Goal: Contribute content: Add original content to the website for others to see

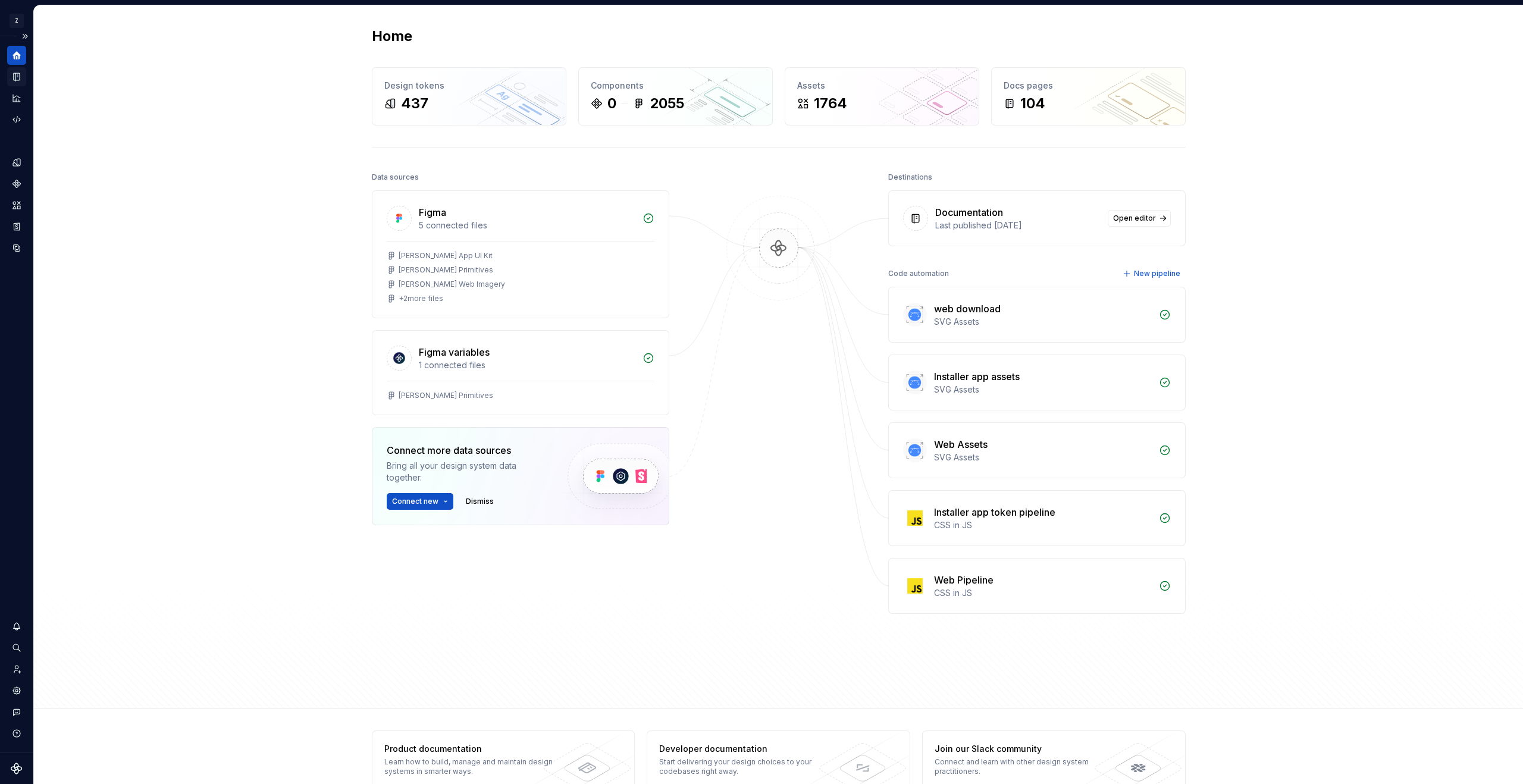
click at [16, 71] on icon "Documentation" at bounding box center [16, 77] width 11 height 11
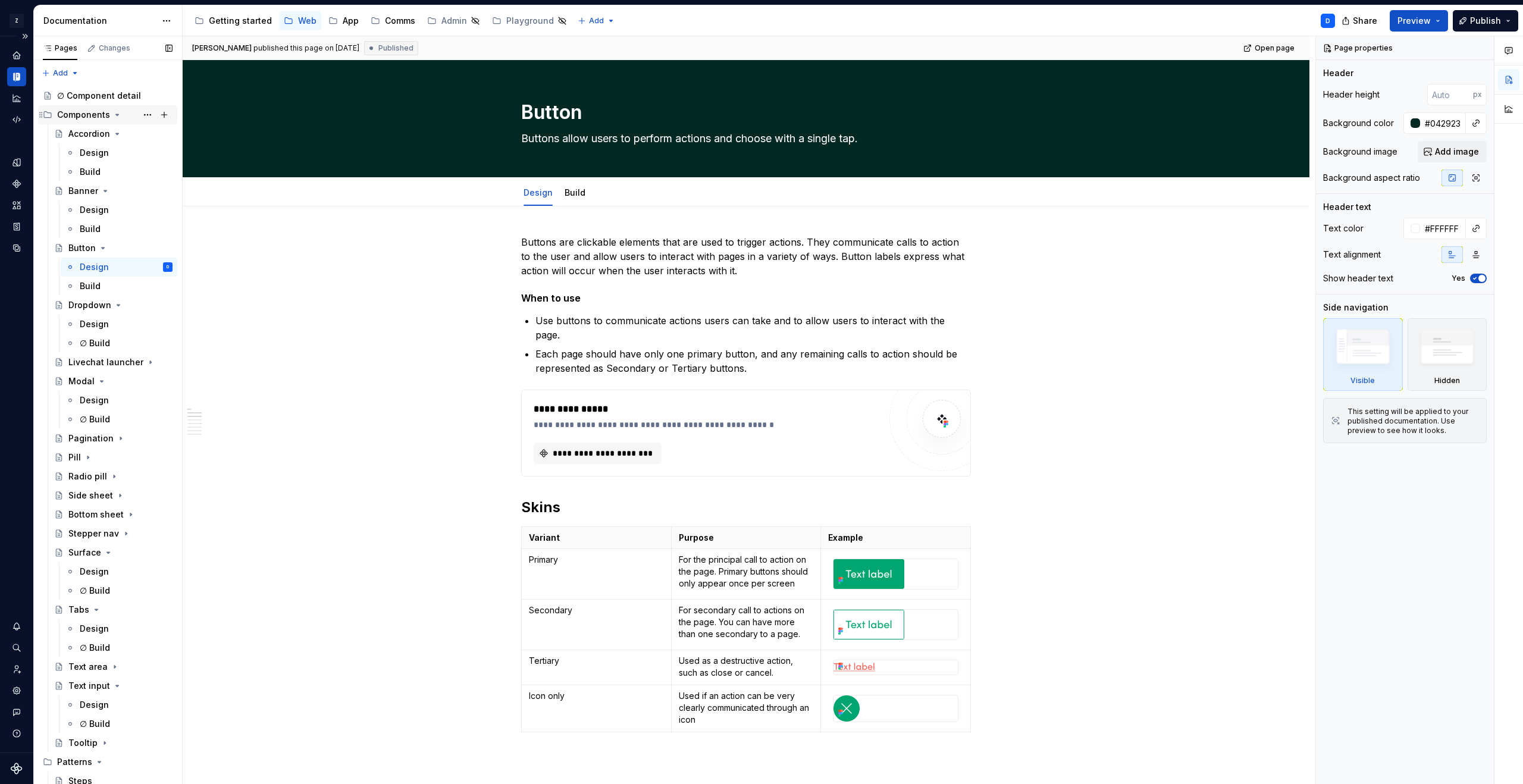
click at [114, 114] on icon "Page tree" at bounding box center [117, 114] width 9 height 9
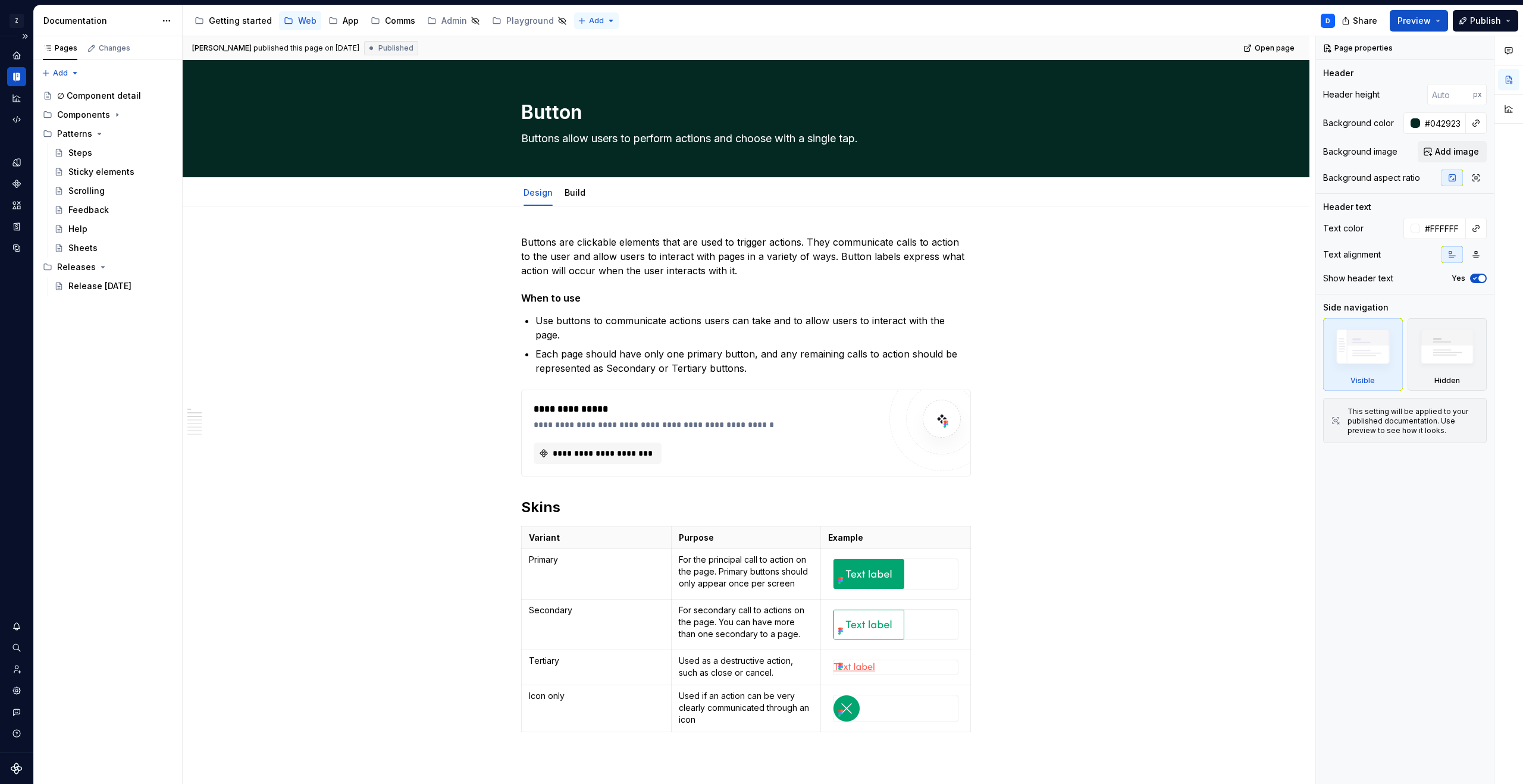
type textarea "*"
click at [602, 19] on html "Z [PERSON_NAME] D Dataset [PERSON_NAME] Documentation Accessibility guide for t…" at bounding box center [762, 392] width 1523 height 784
click at [609, 63] on div "New group" at bounding box center [628, 63] width 78 height 12
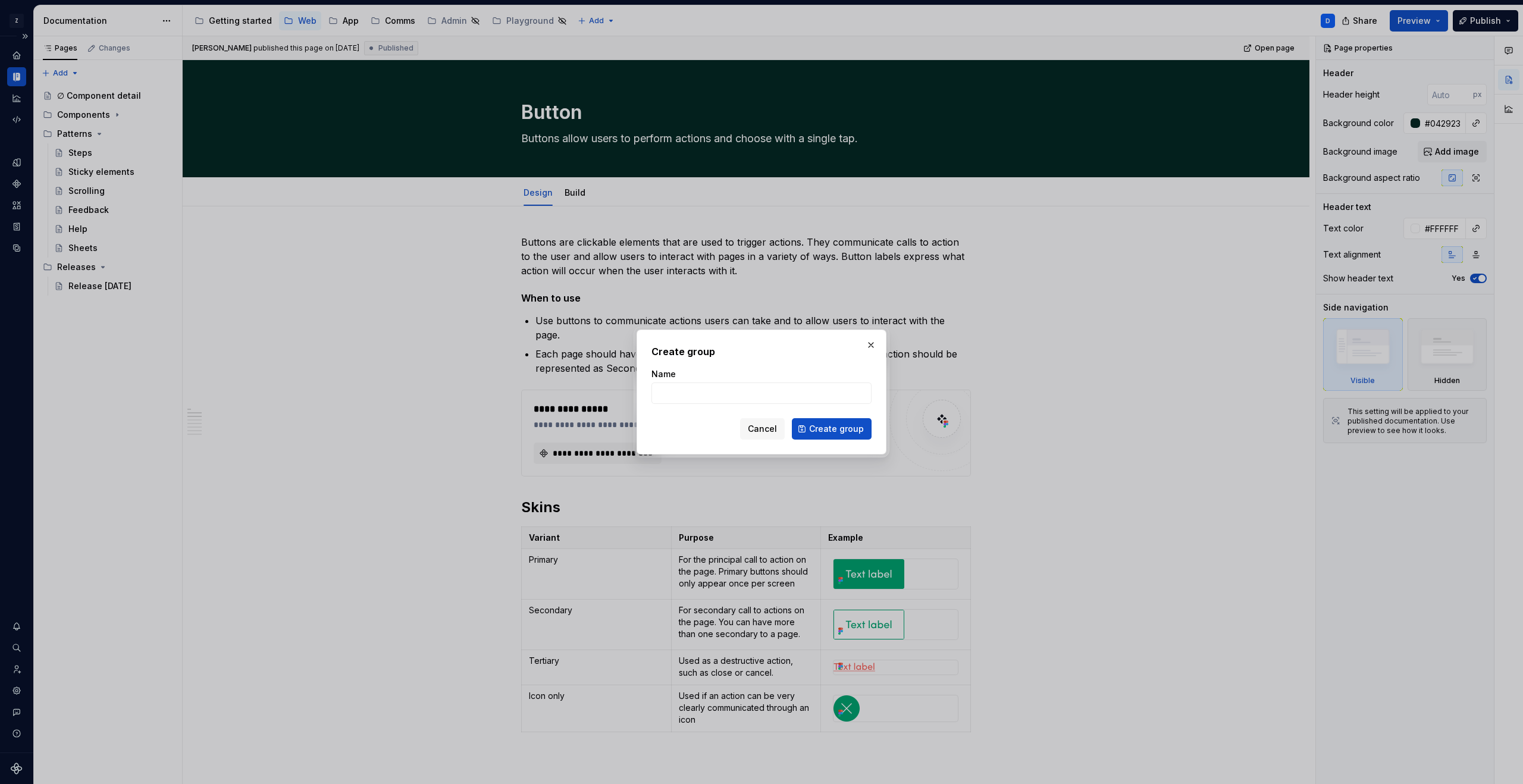
type input "I"
type input "E"
type input "Brands"
click at [850, 426] on span "Create group" at bounding box center [836, 428] width 55 height 12
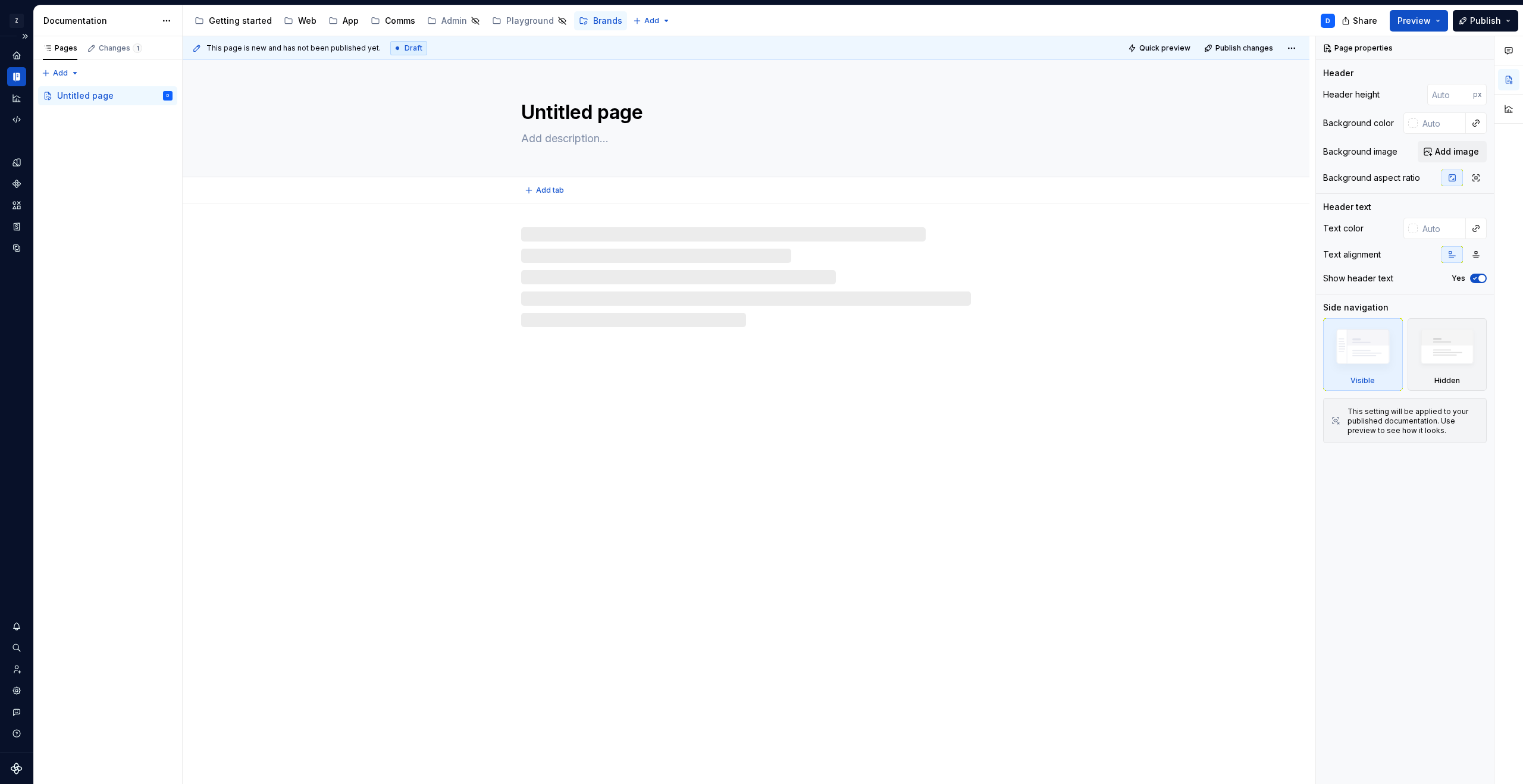
click at [645, 111] on textarea "Untitled page" at bounding box center [743, 112] width 449 height 28
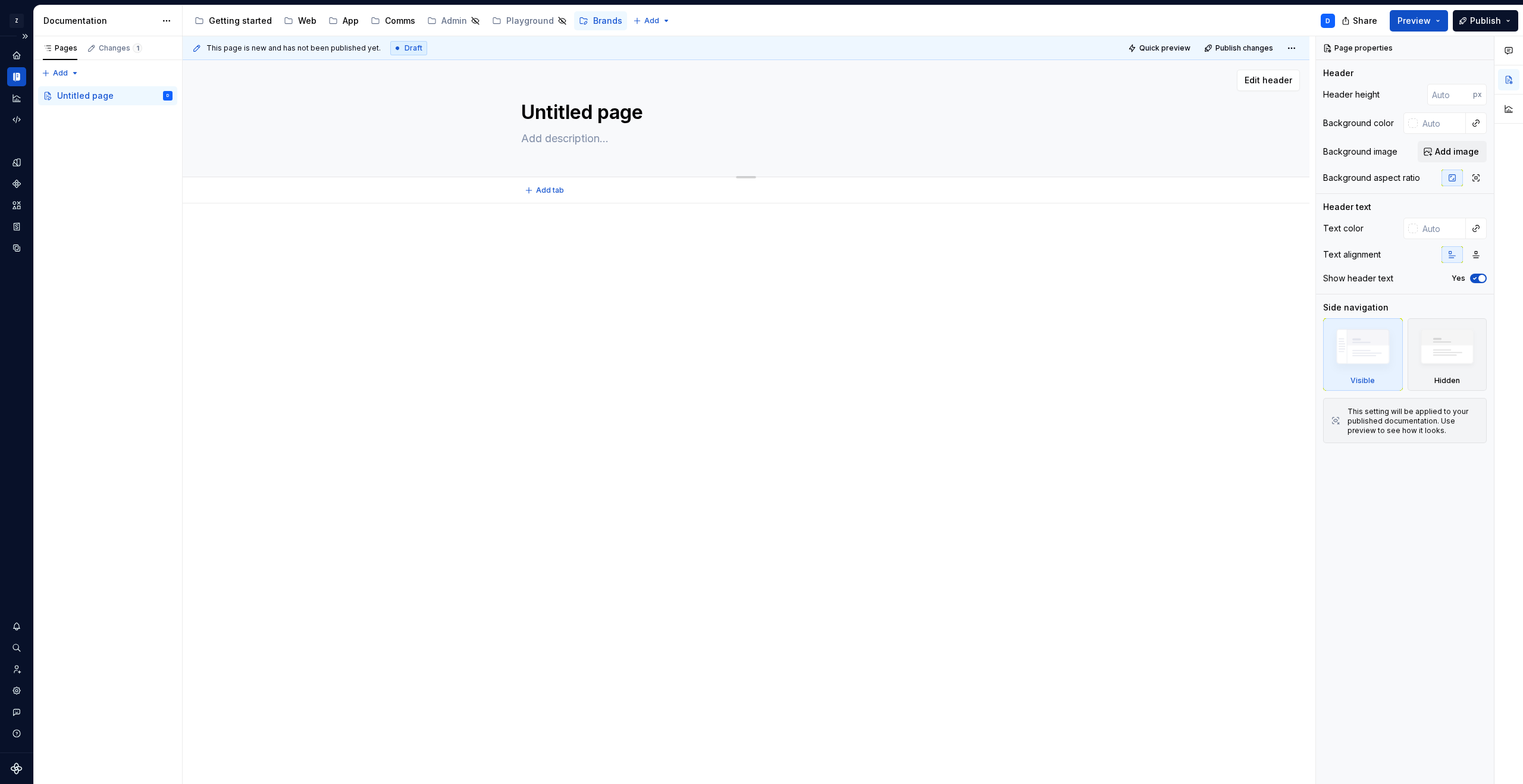
type textarea "*"
type textarea "I"
type textarea "*"
type textarea "Ig"
type textarea "*"
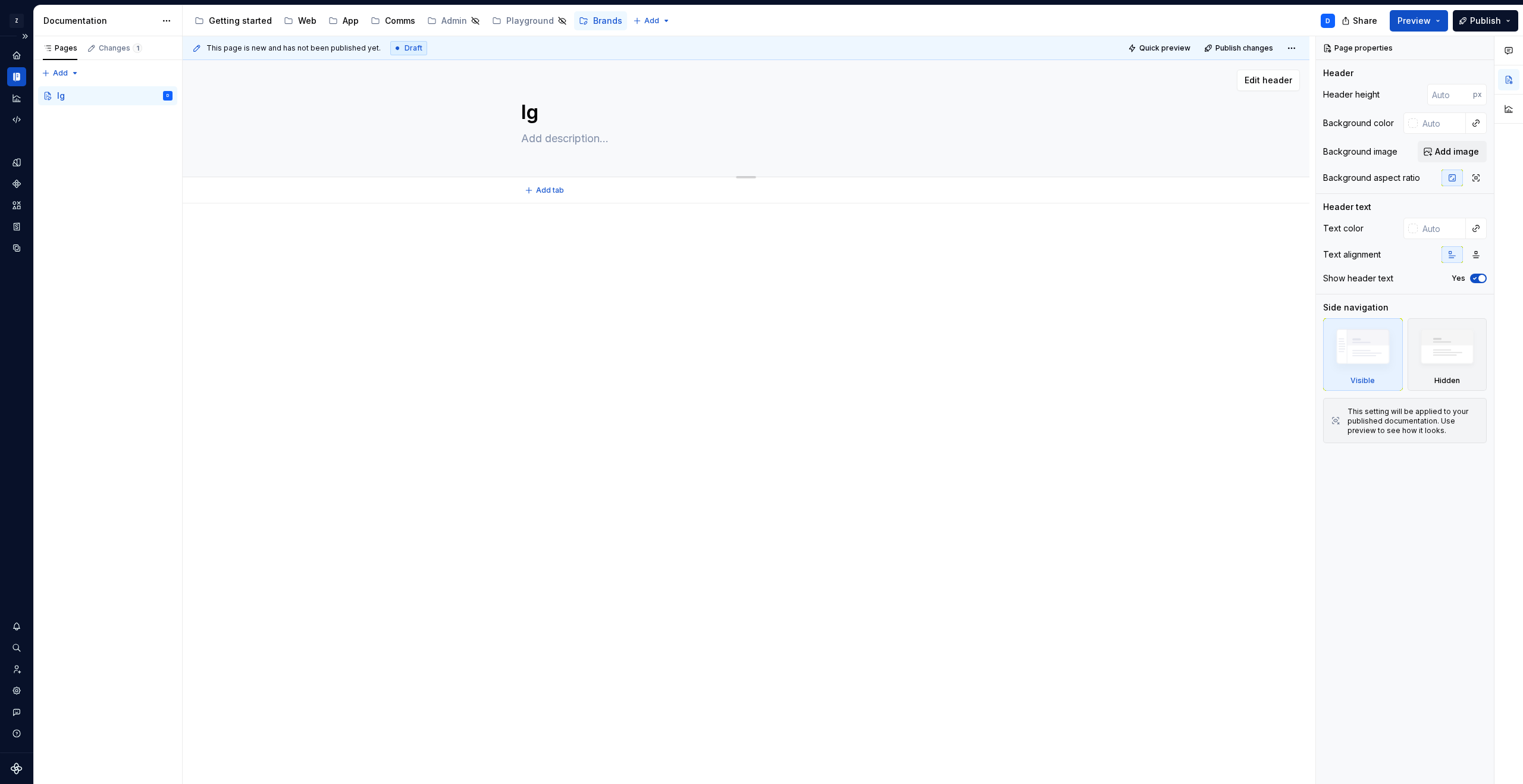
type textarea "Igl"
type textarea "*"
type textarea "Iglo"
type textarea "*"
type textarea "Igloo"
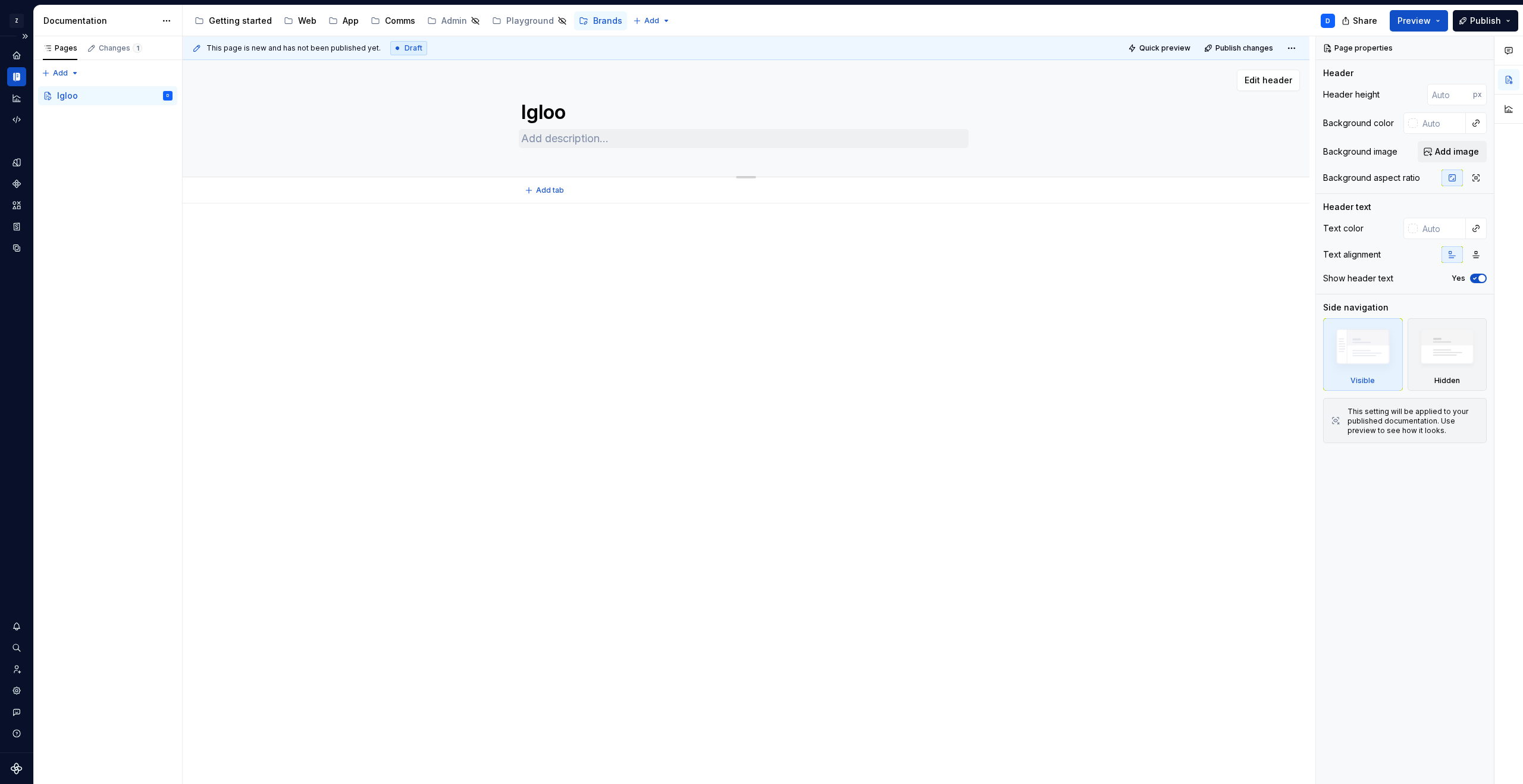
type textarea "*"
type textarea "Igloo"
click at [612, 139] on textarea at bounding box center [743, 139] width 449 height 19
type textarea "*"
type textarea "A"
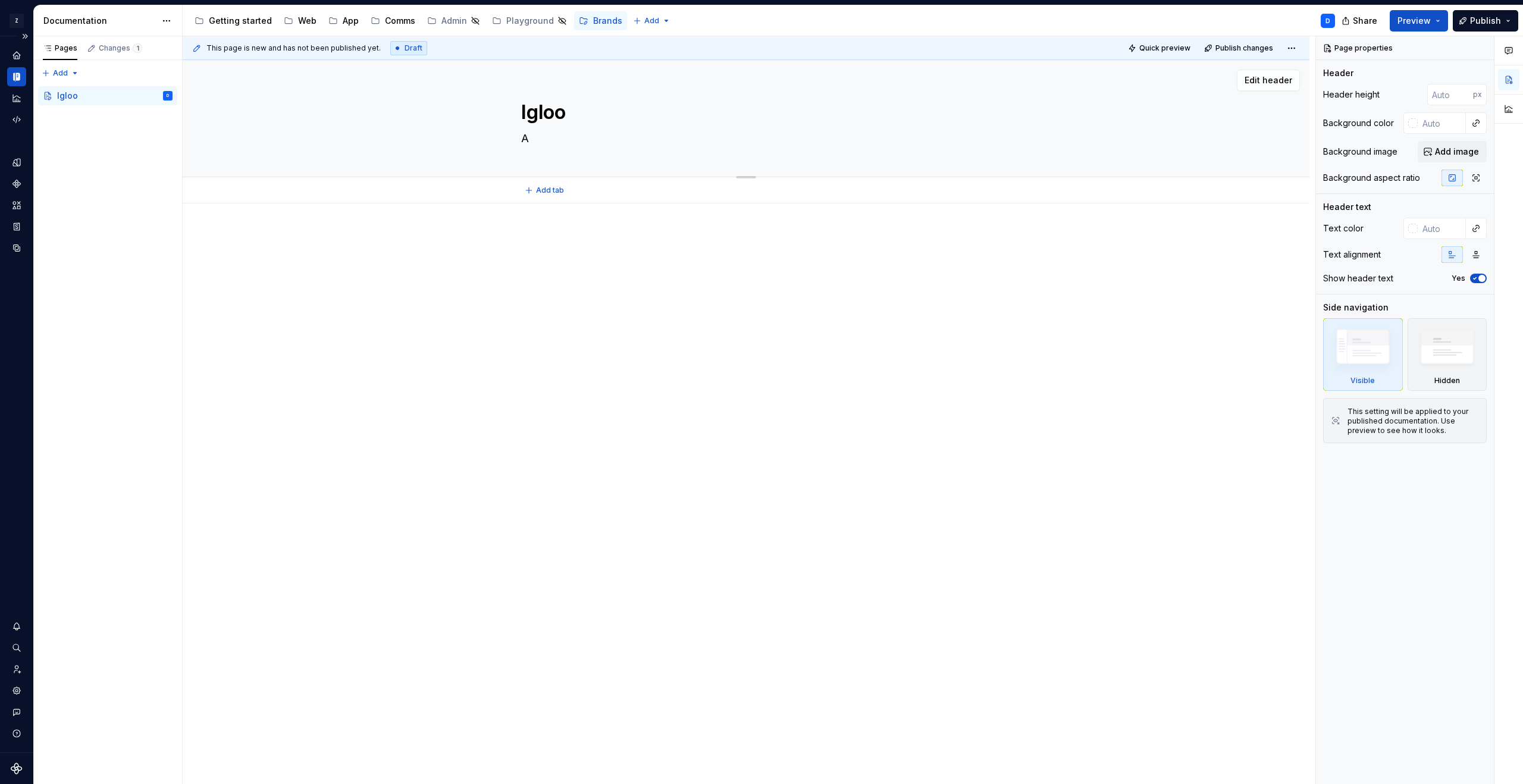
type textarea "*"
type textarea "A b"
type textarea "*"
type textarea "A br"
type textarea "*"
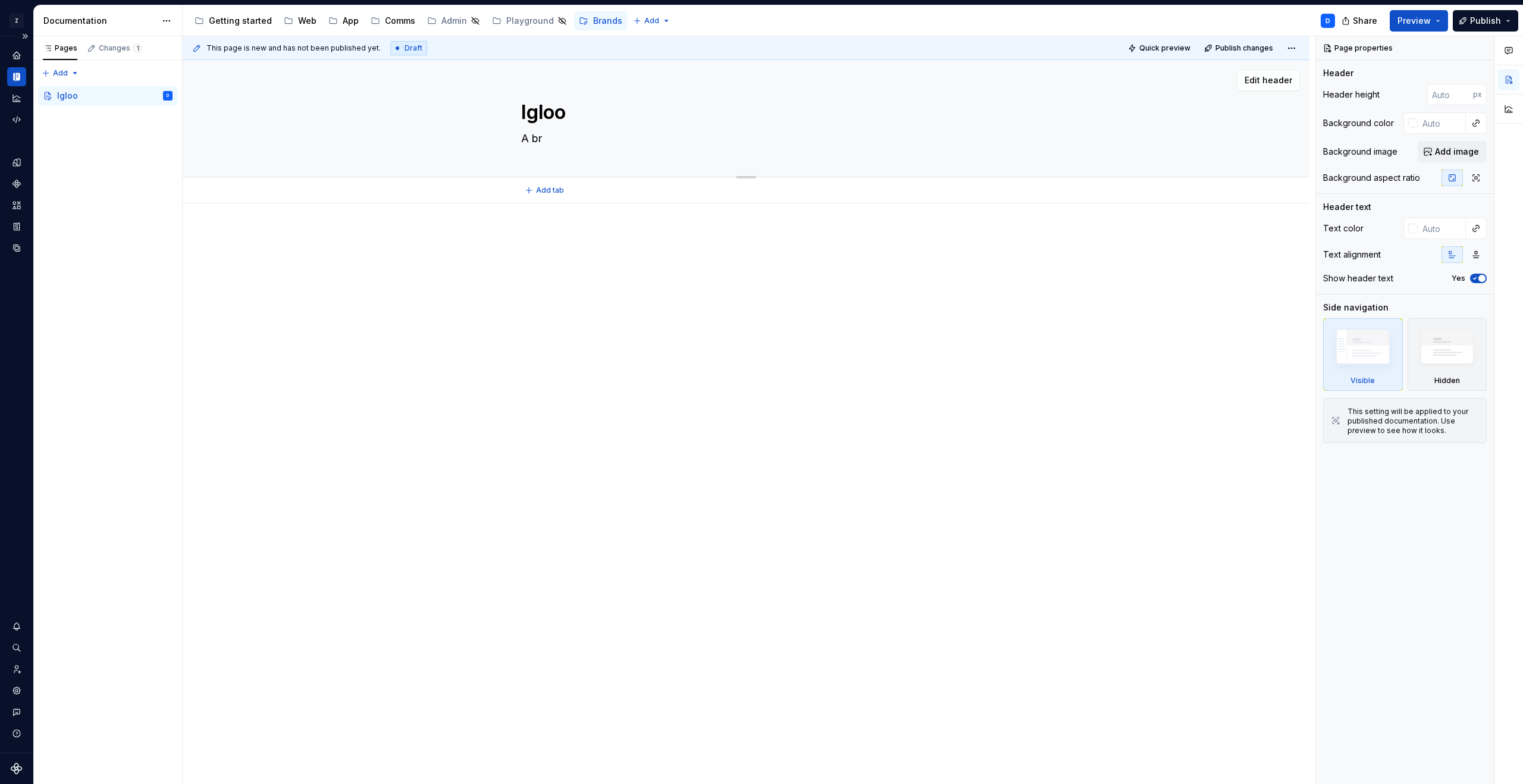
type textarea "A bri"
type textarea "*"
type textarea "A brie"
type textarea "*"
type textarea "A brief"
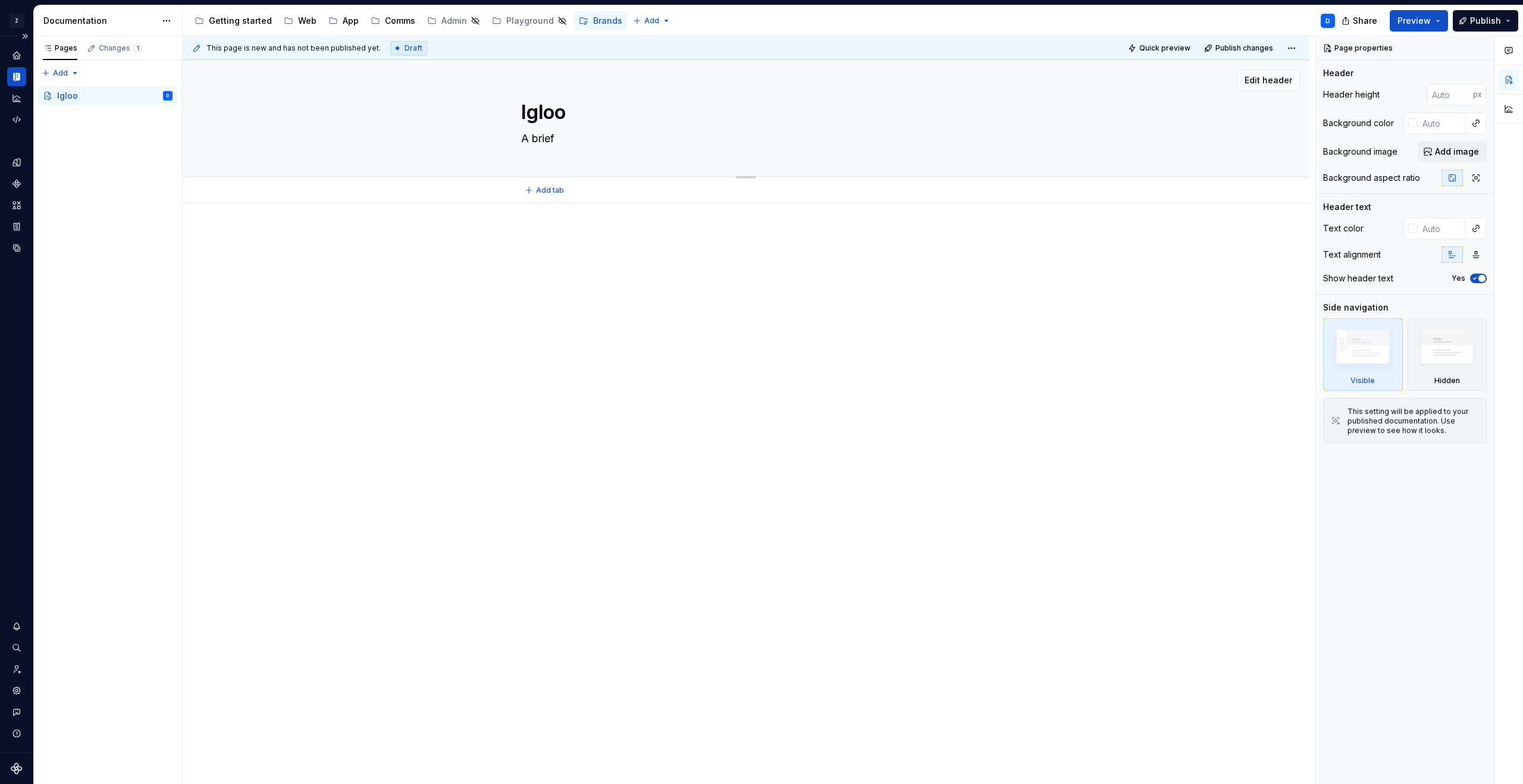
type textarea "*"
type textarea "A brief"
type textarea "*"
type textarea "A brief o"
type textarea "*"
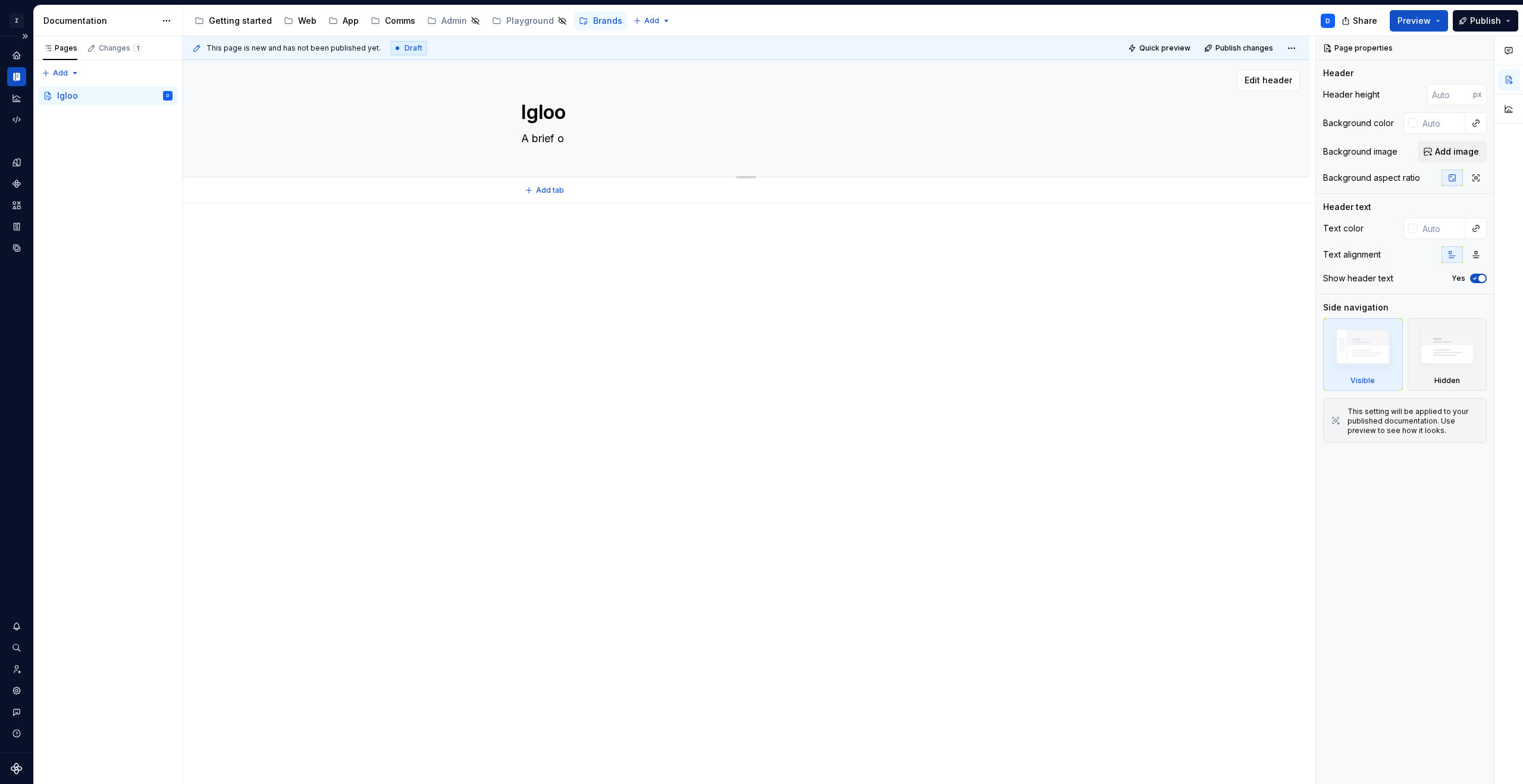
type textarea "A brief ov"
type textarea "*"
type textarea "A brief ove"
type textarea "*"
type textarea "A brief over"
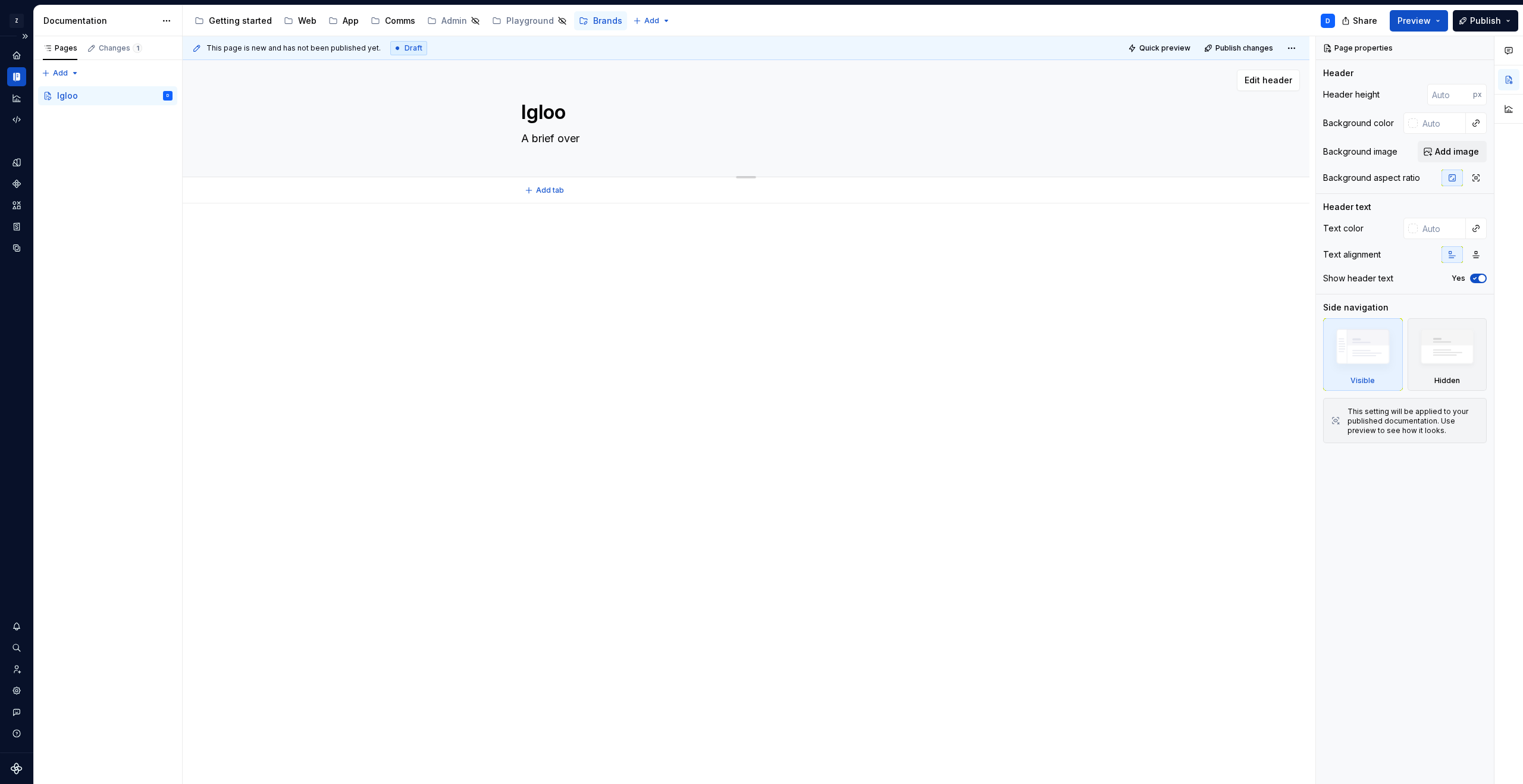
type textarea "*"
type textarea "A brief overv"
type textarea "*"
type textarea "A brief overvi"
type textarea "*"
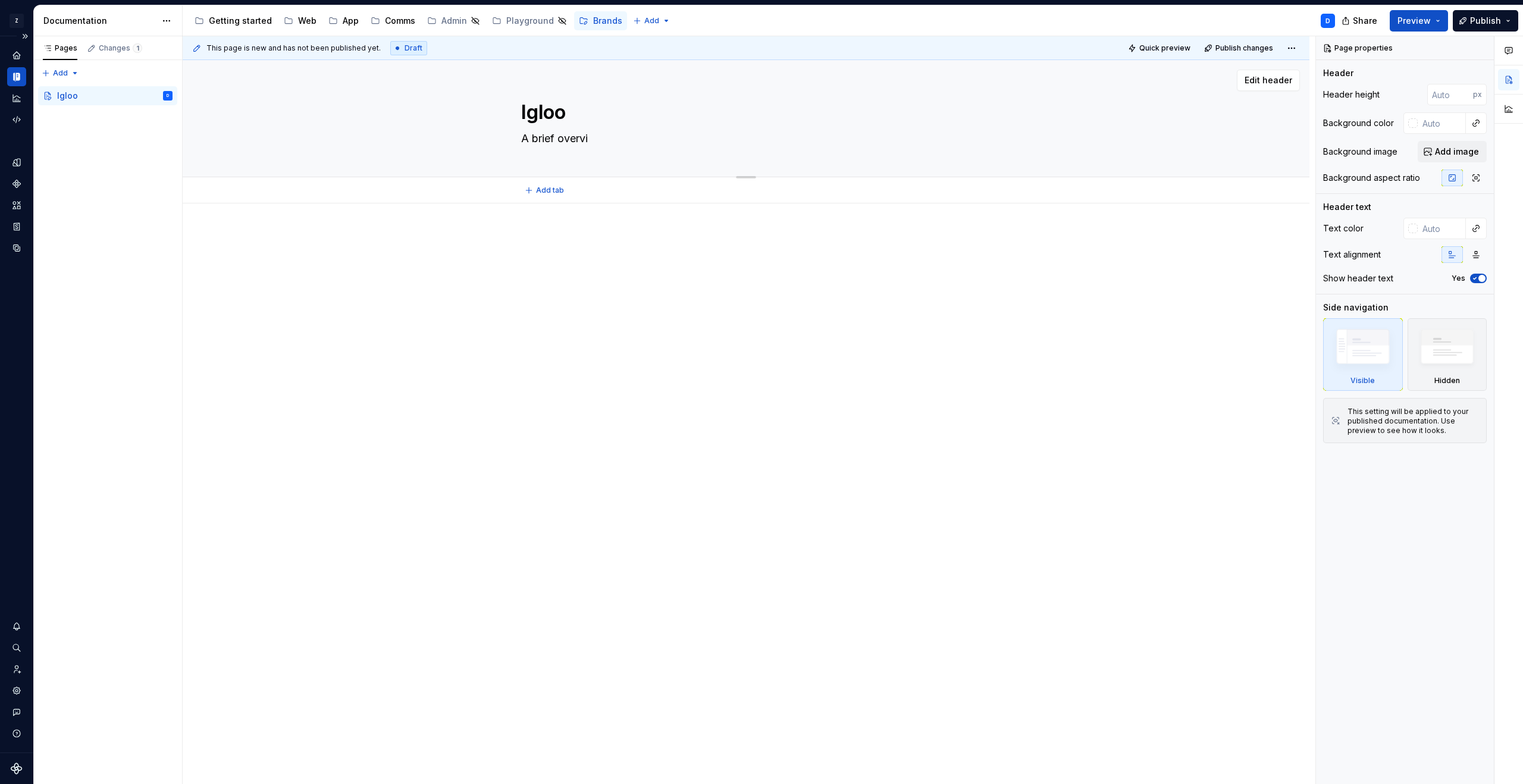
type textarea "A brief overvie"
type textarea "*"
type textarea "A brief overview"
type textarea "*"
type textarea "A brief overview"
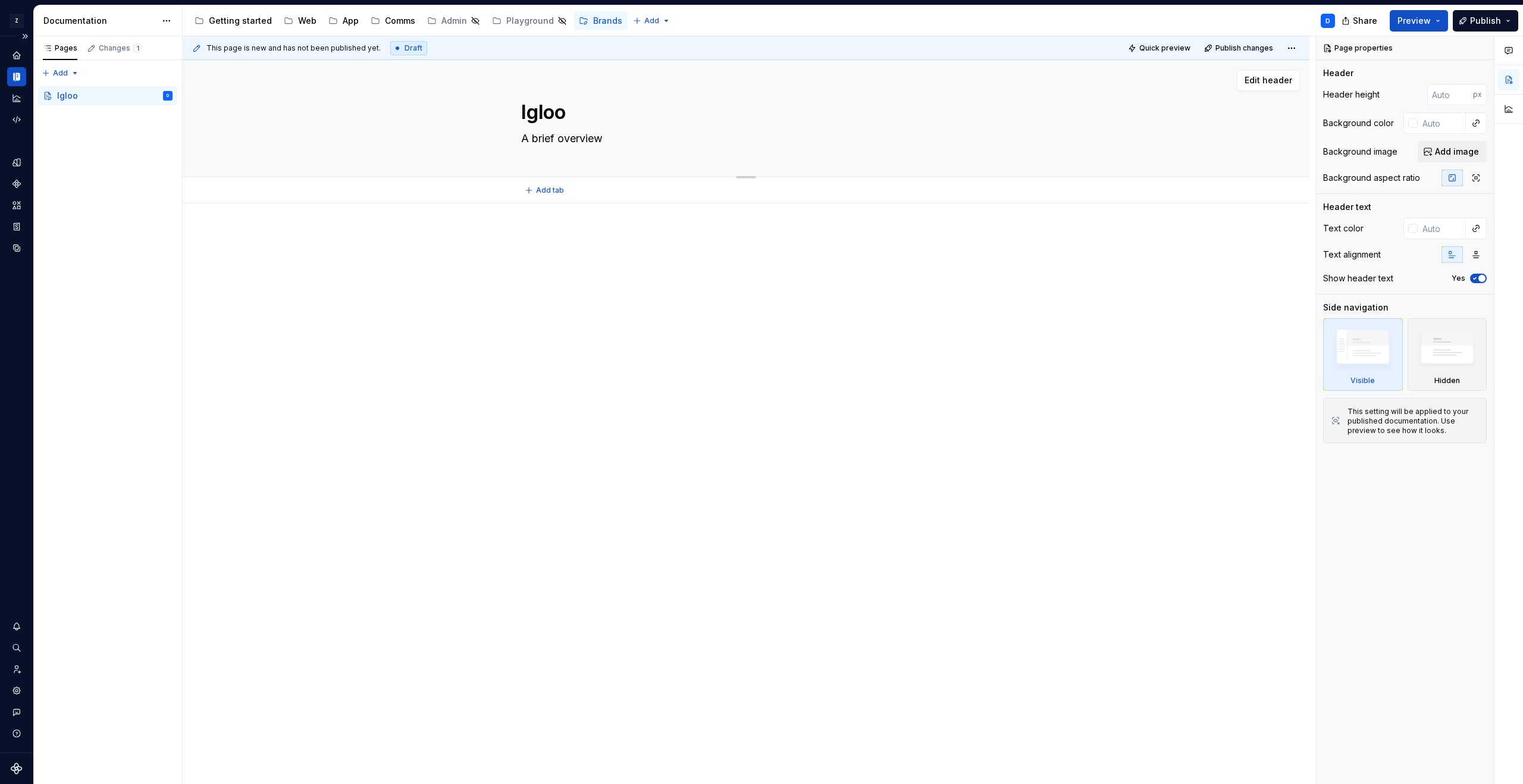
type textarea "*"
type textarea "A brief overview of"
type textarea "*"
type textarea "A brief overview of"
type textarea "*"
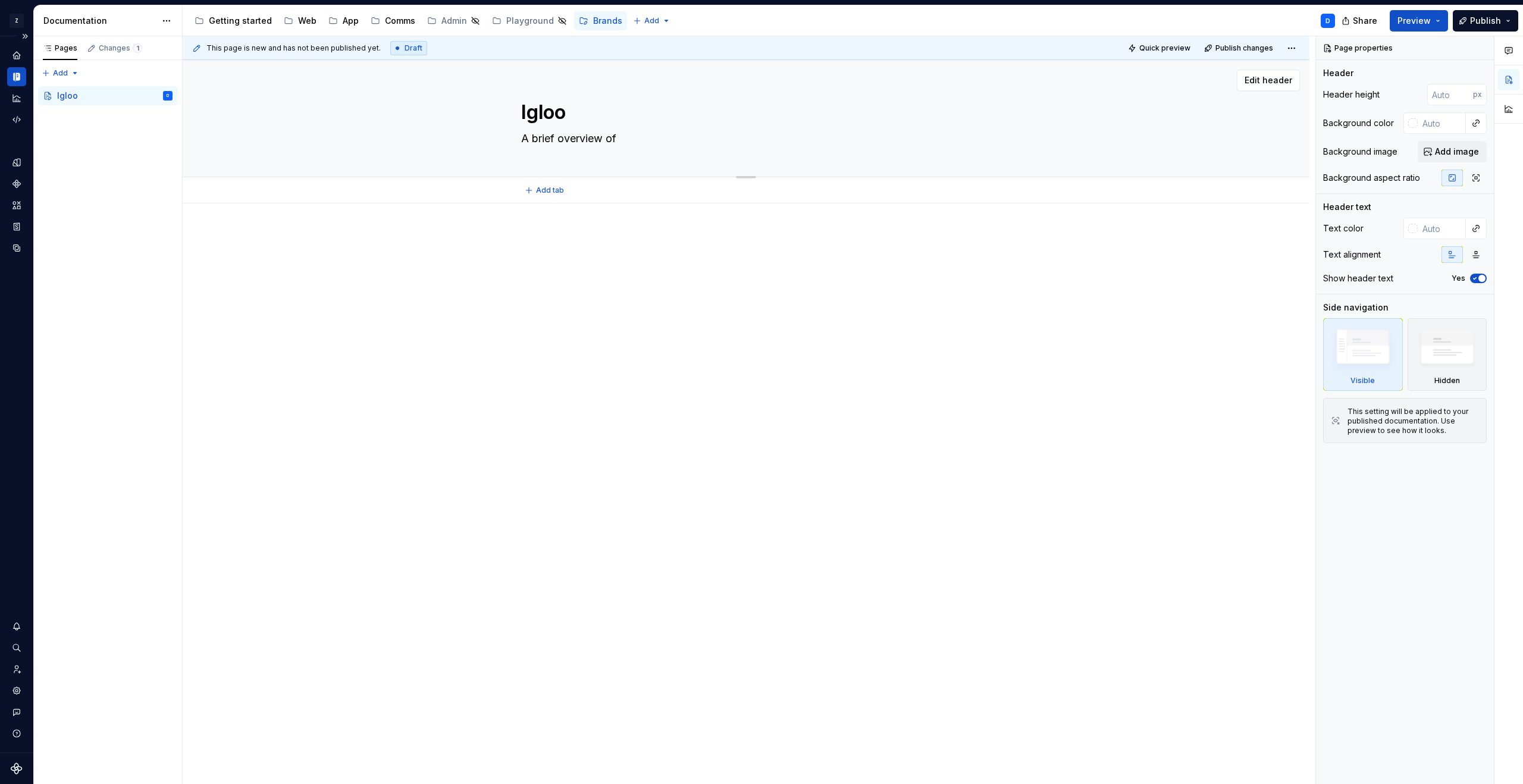
type textarea "A brief overview of h"
type textarea "*"
type textarea "A brief overview of he"
type textarea "*"
type textarea "A brief overview of hel"
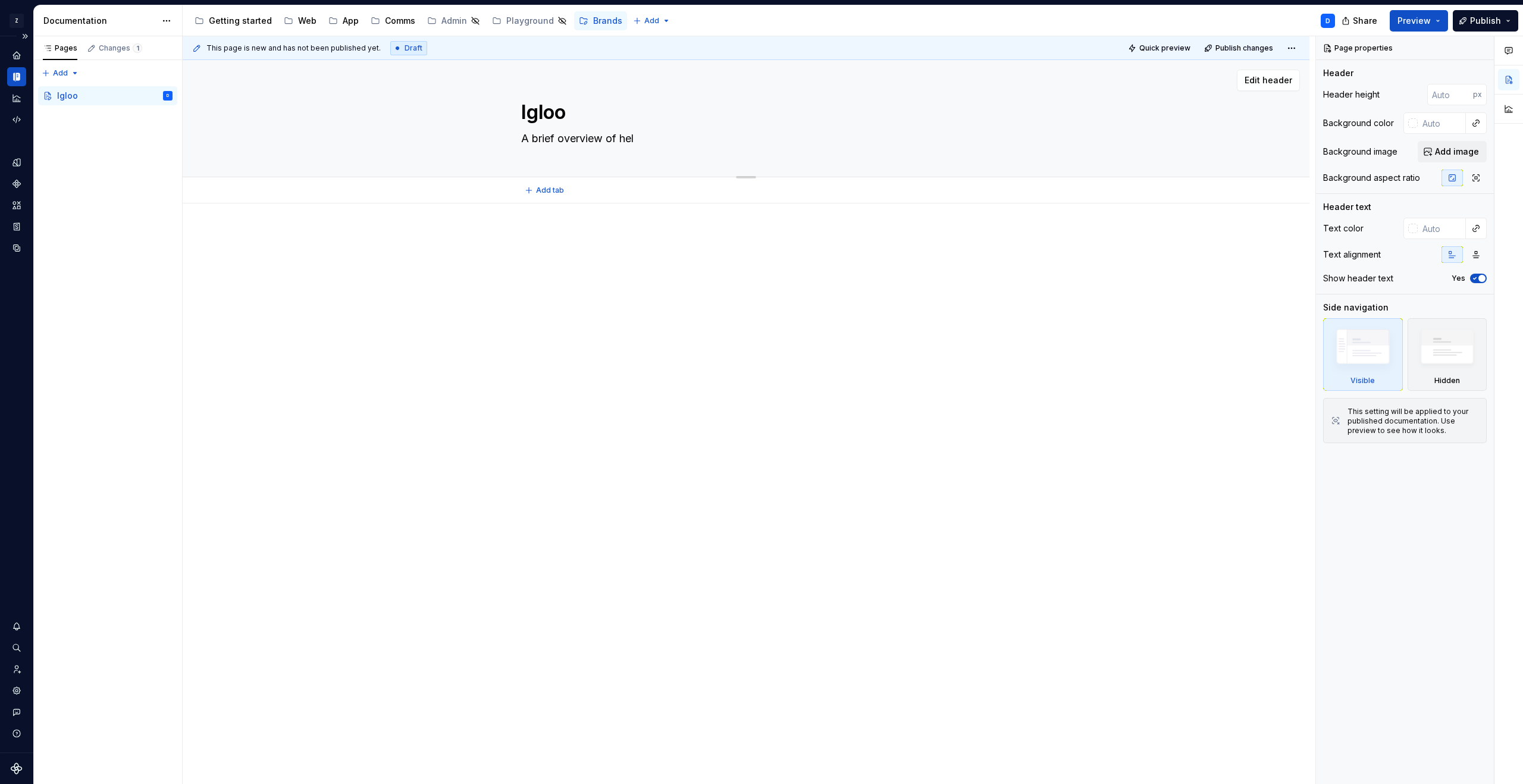
type textarea "*"
type textarea "A brief overview of help"
type textarea "*"
type textarea "A brief overview of helpf"
type textarea "*"
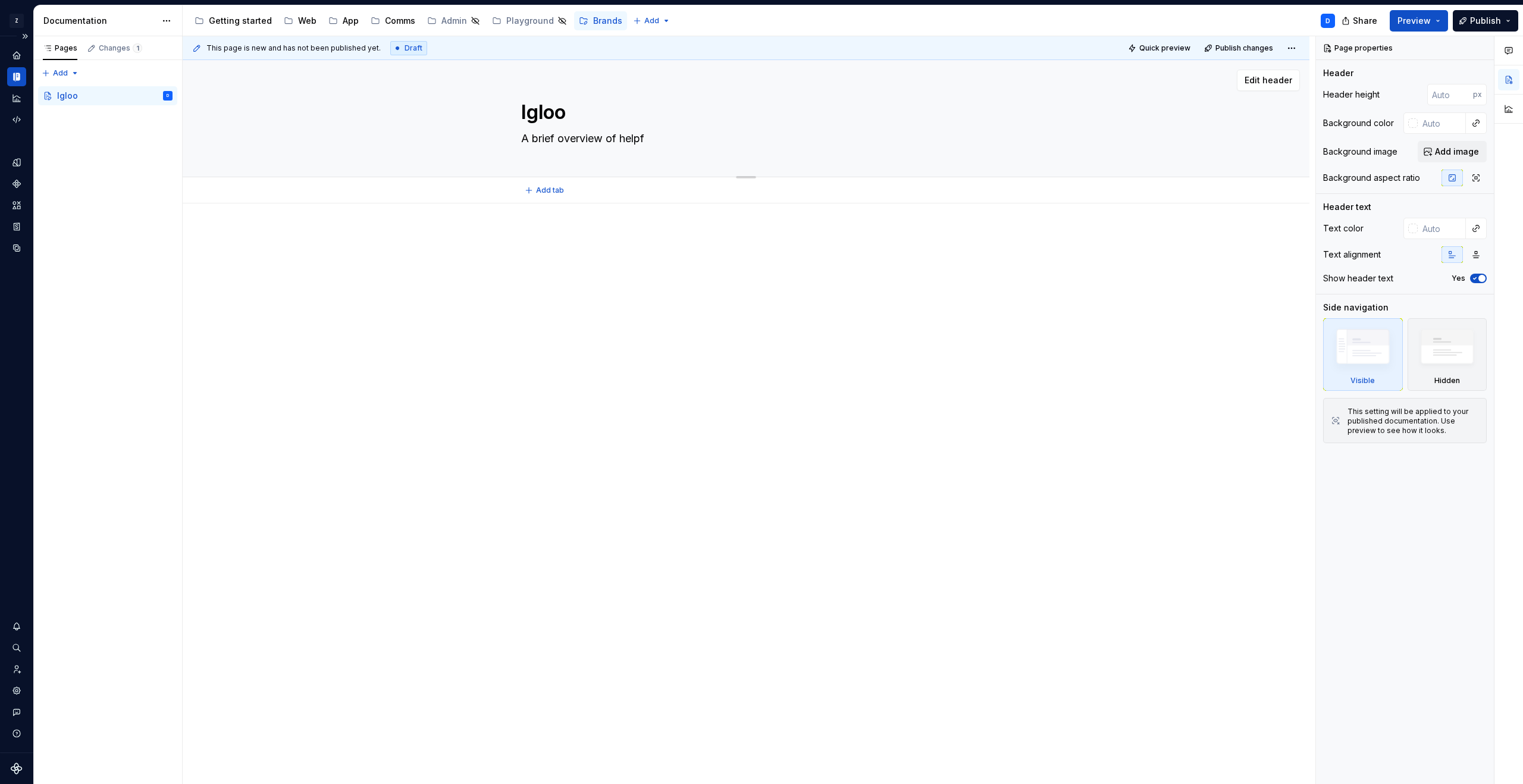
type textarea "A brief overview of helpfu"
type textarea "*"
type textarea "A brief overview of helpful"
type textarea "*"
type textarea "A brief overview of helpful"
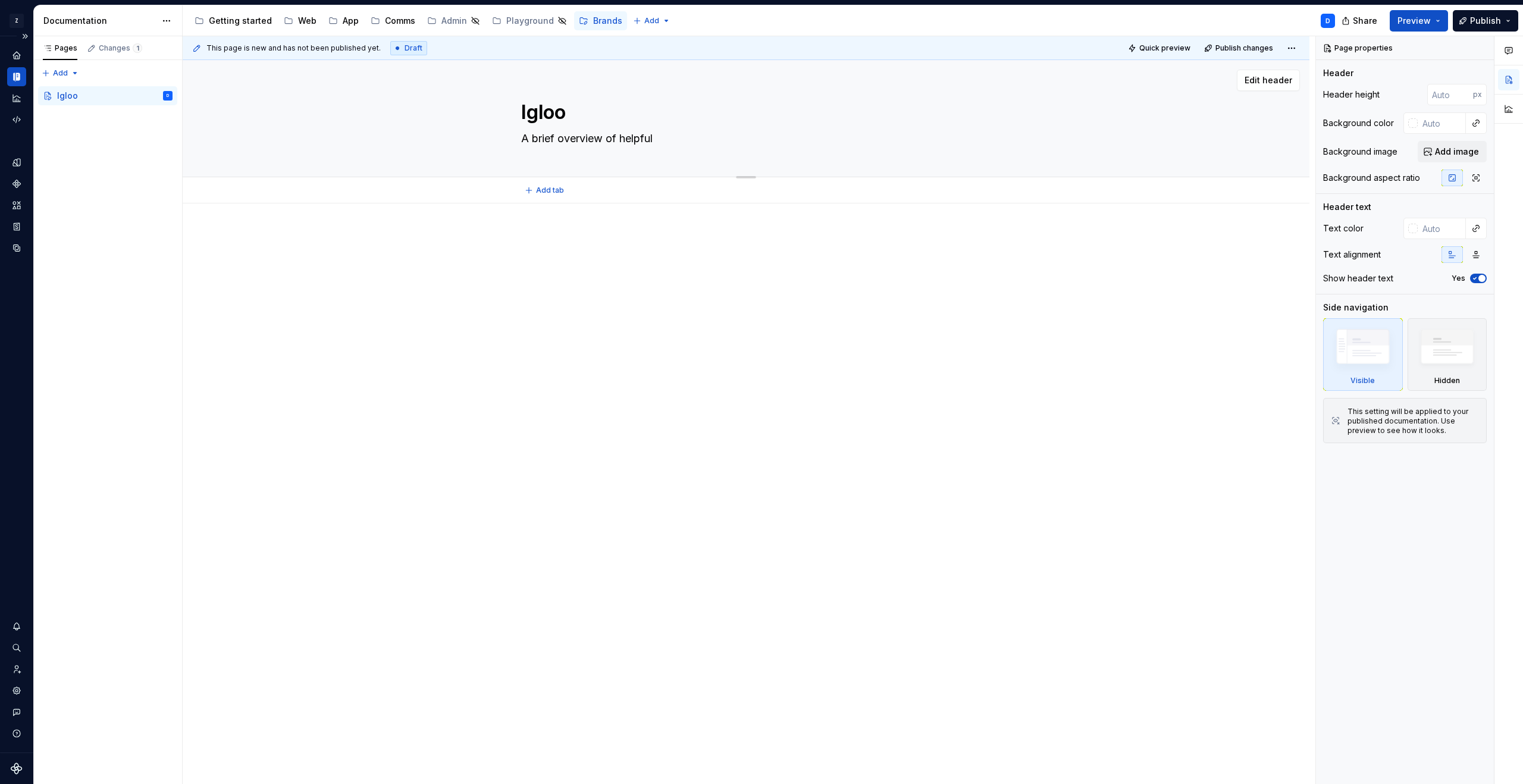
type textarea "*"
type textarea "A brief overview of helpful l"
type textarea "*"
type textarea "A brief overview of helpful li"
type textarea "*"
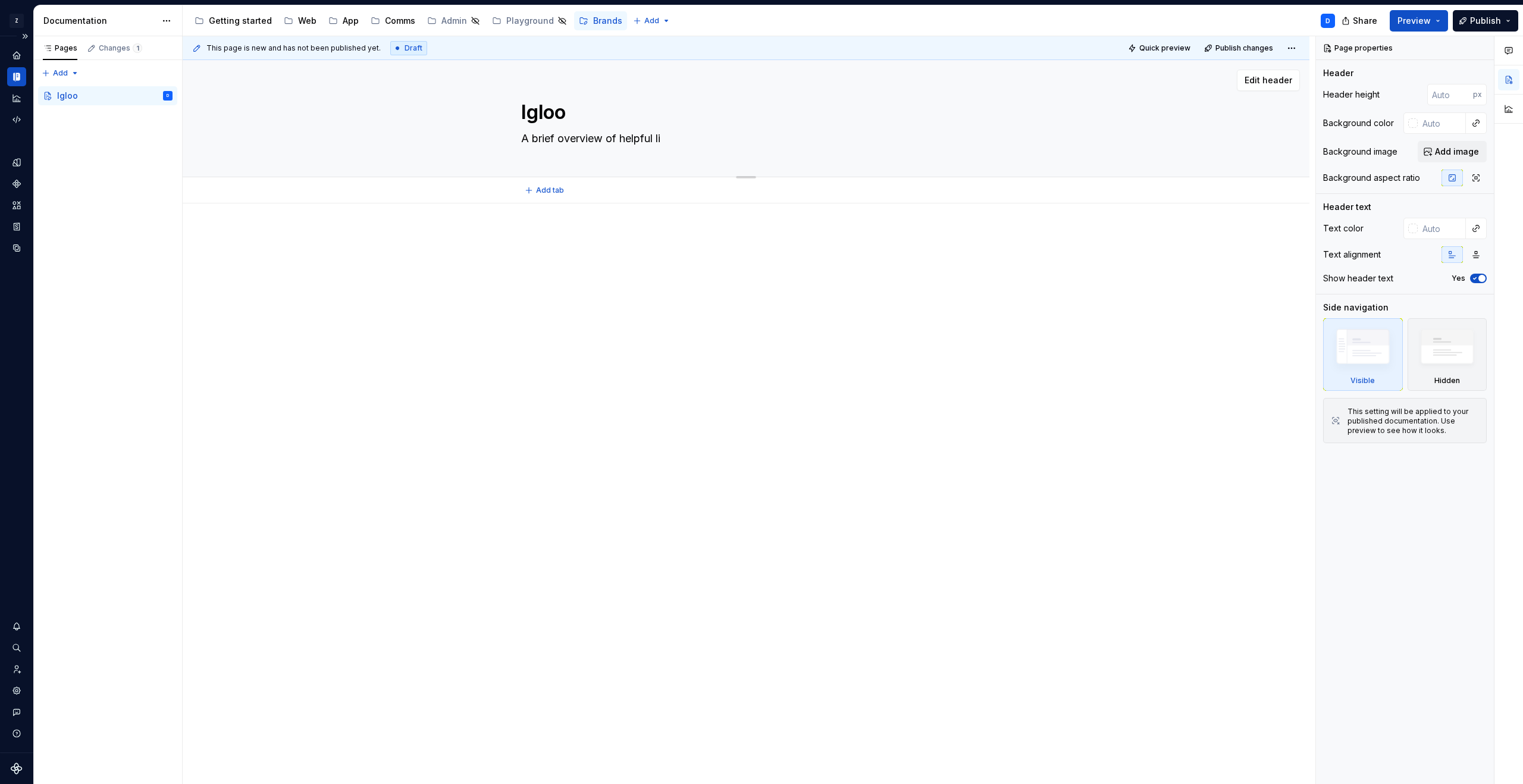
type textarea "A brief overview of helpful [PERSON_NAME]"
type textarea "*"
type textarea "A brief overview of helpful link"
type textarea "*"
type textarea "A brief overview of helpful links"
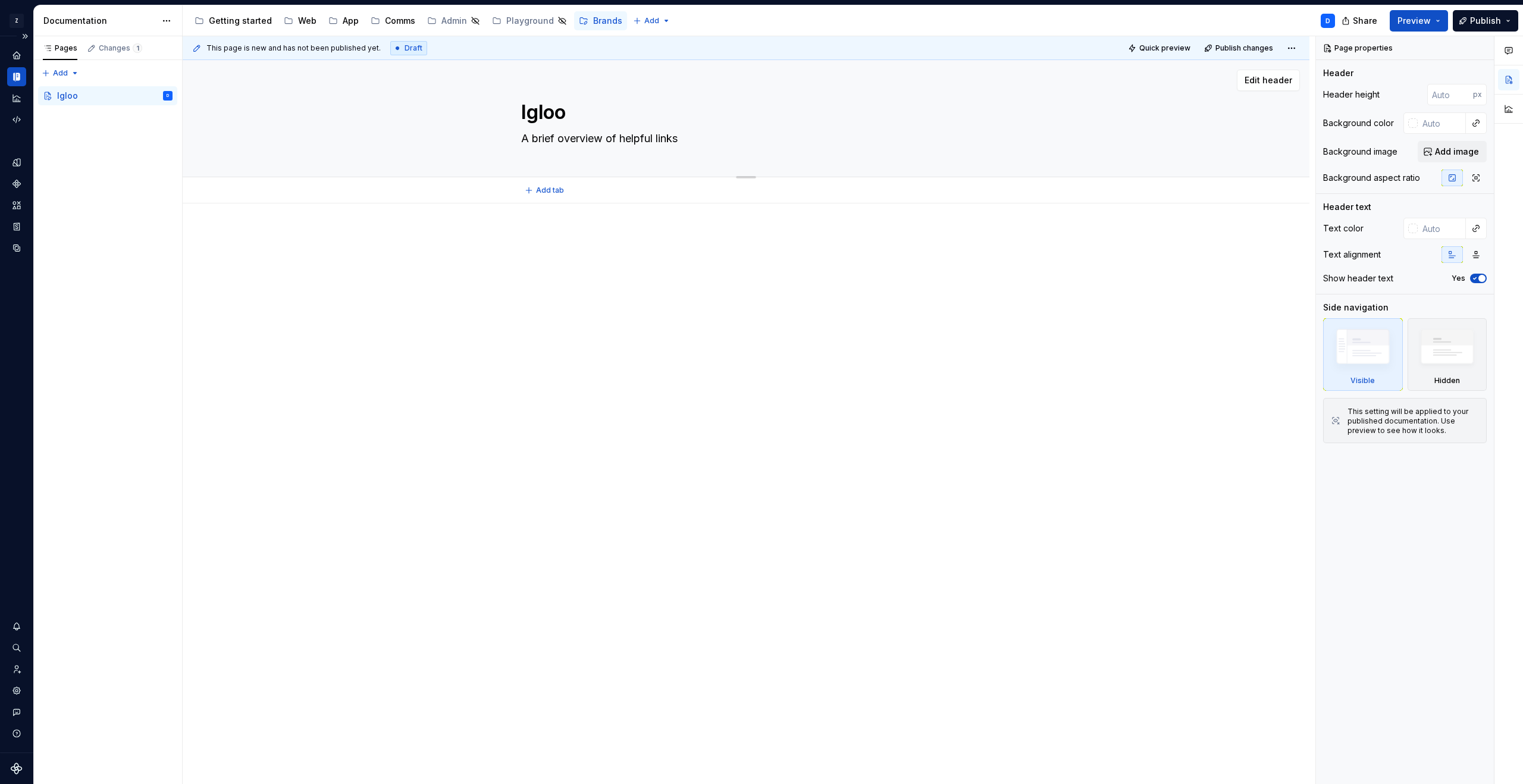
type textarea "*"
type textarea "A brief overview of helpful links"
type textarea "*"
type textarea "A brief overview of helpful links a"
type textarea "*"
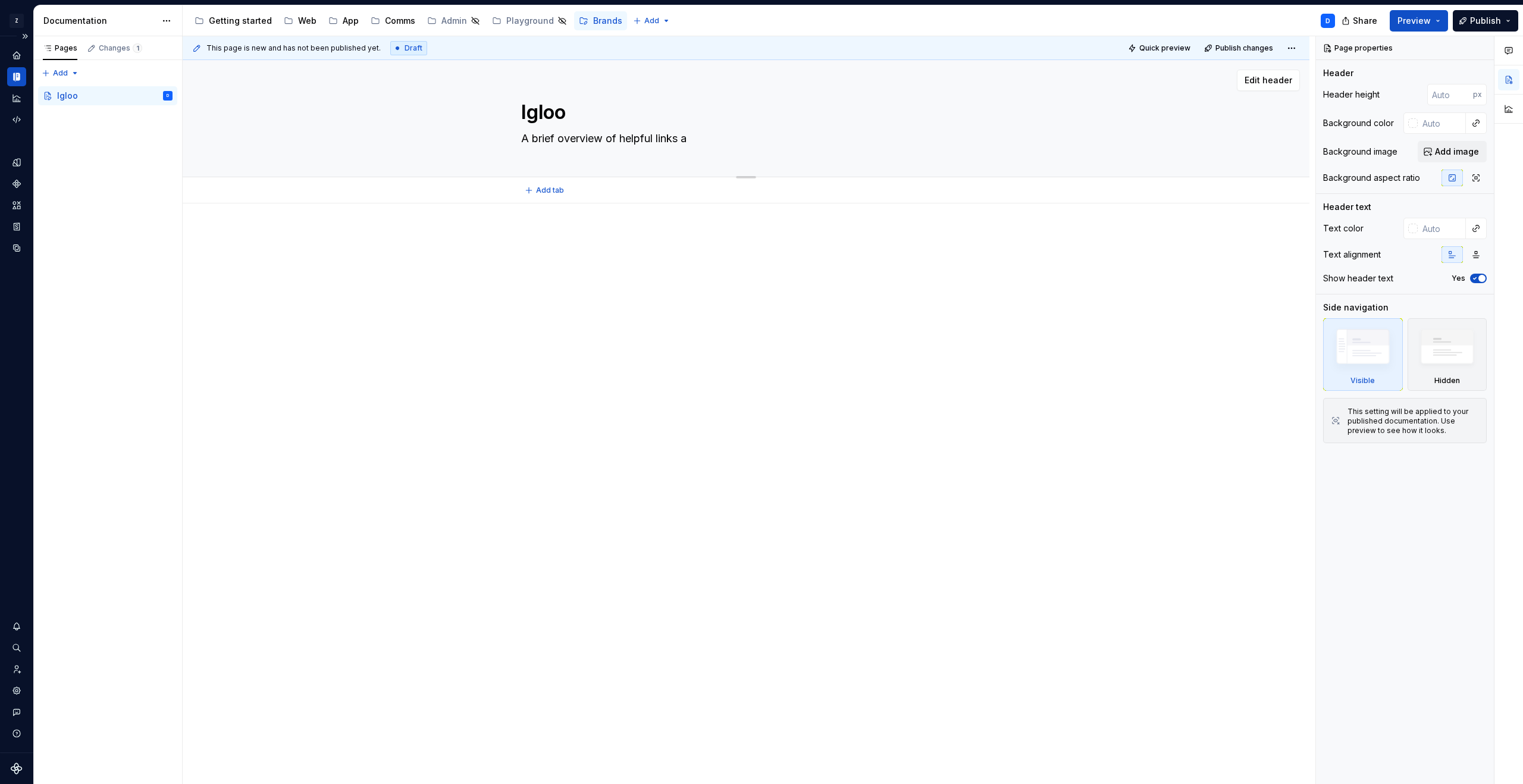
type textarea "A brief overview of helpful links an"
type textarea "*"
type textarea "A brief overview of helpful links and"
type textarea "*"
type textarea "A brief overview of helpful links and"
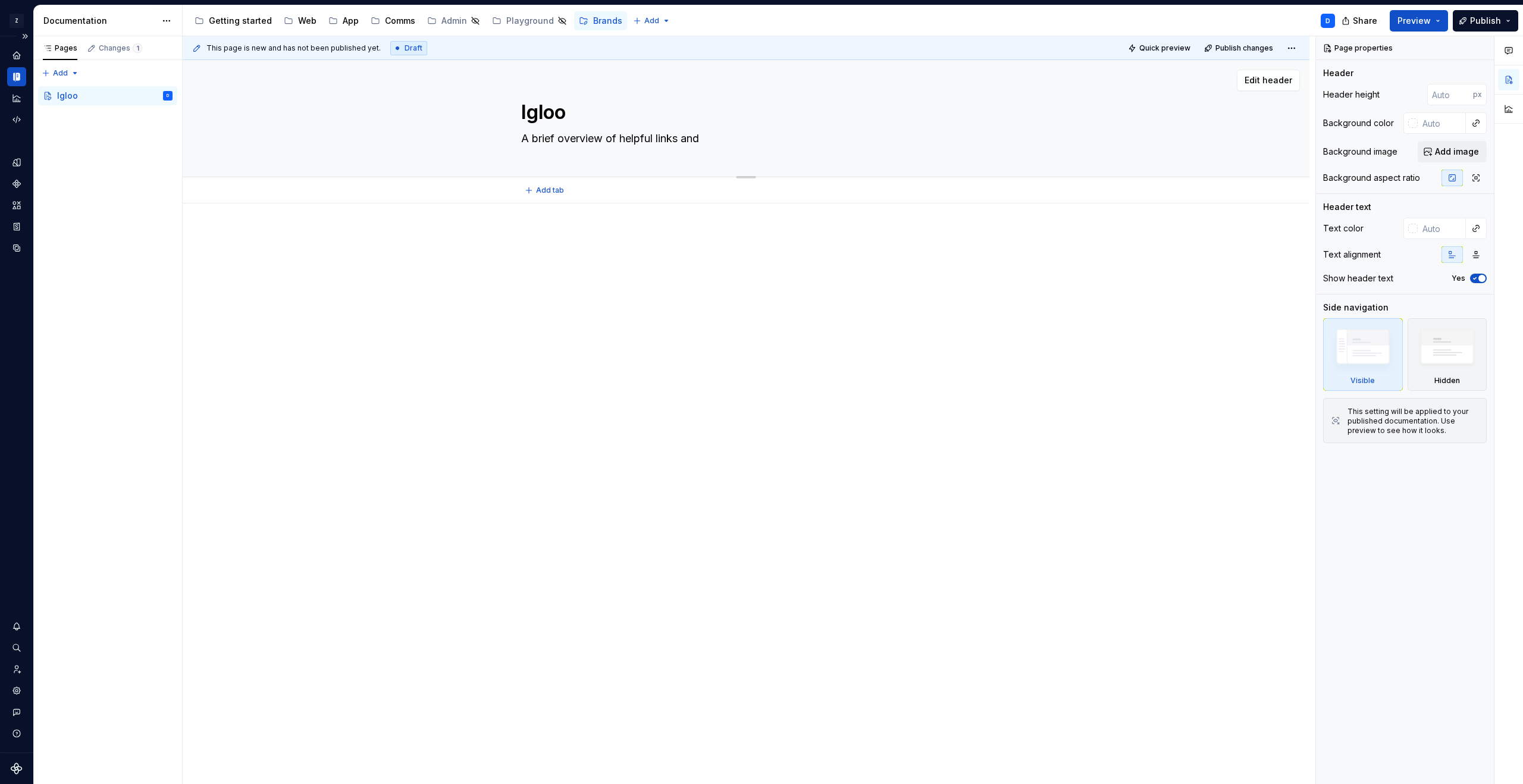
type textarea "*"
type textarea "A brief overview of helpful links and i"
type textarea "*"
type textarea "A brief overview of helpful links and in"
type textarea "*"
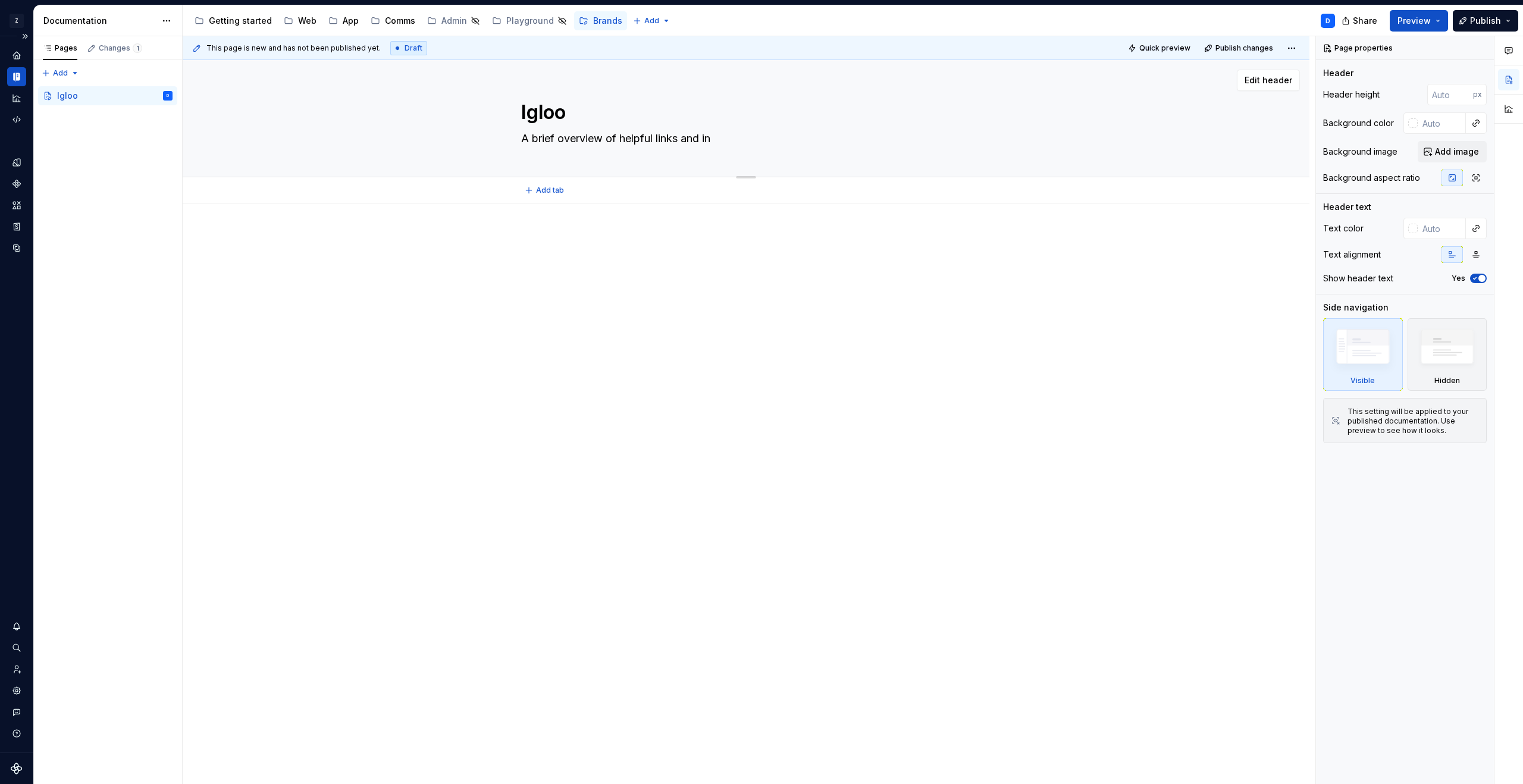
type textarea "A brief overview of helpful links and inf"
type textarea "*"
type textarea "A brief overview of helpful links and info"
type textarea "*"
type textarea "A brief overview of helpful links and infor"
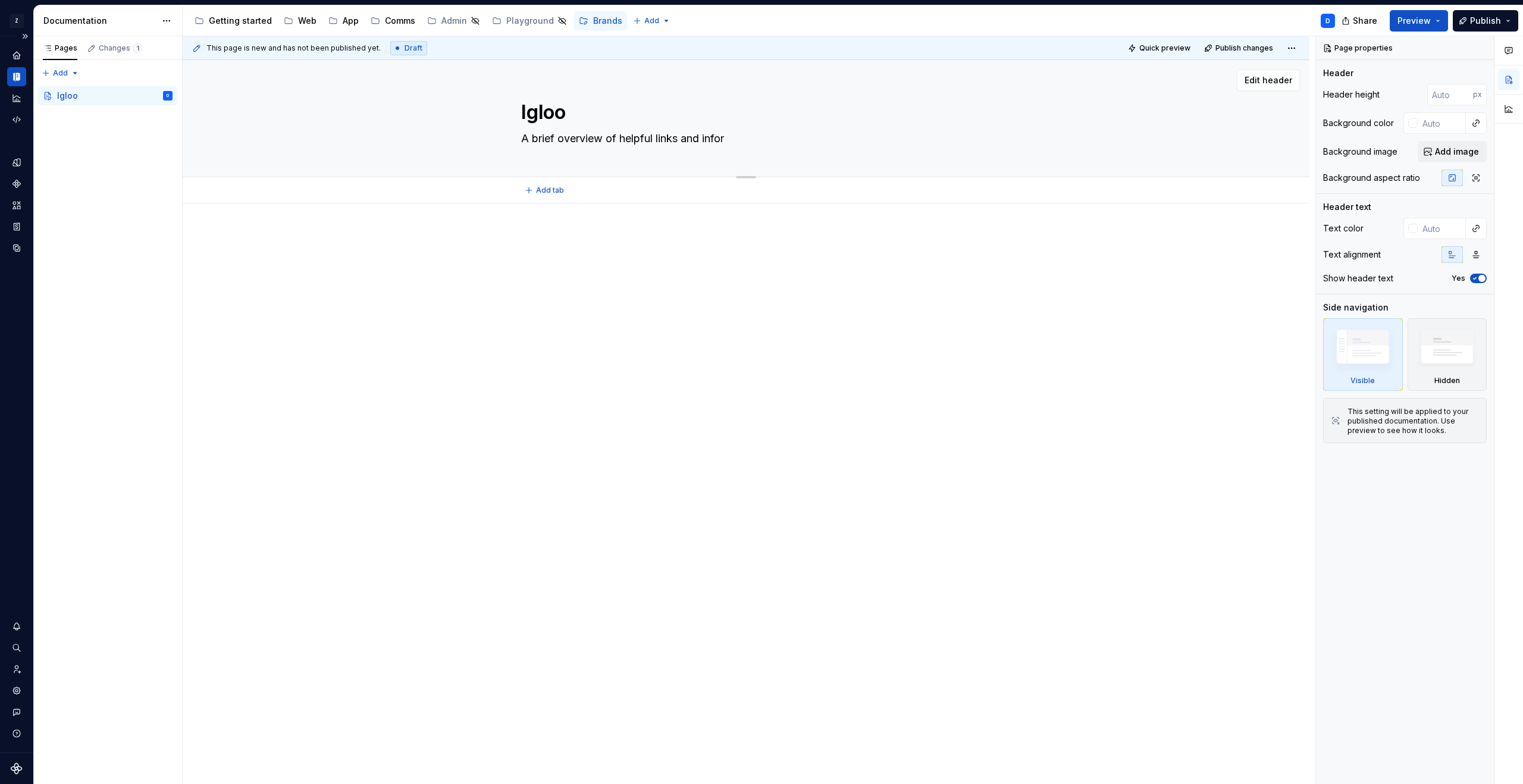
type textarea "*"
type textarea "A brief overview of helpful links and inform"
type textarea "*"
type textarea "A brief overview of helpful links and informa"
type textarea "*"
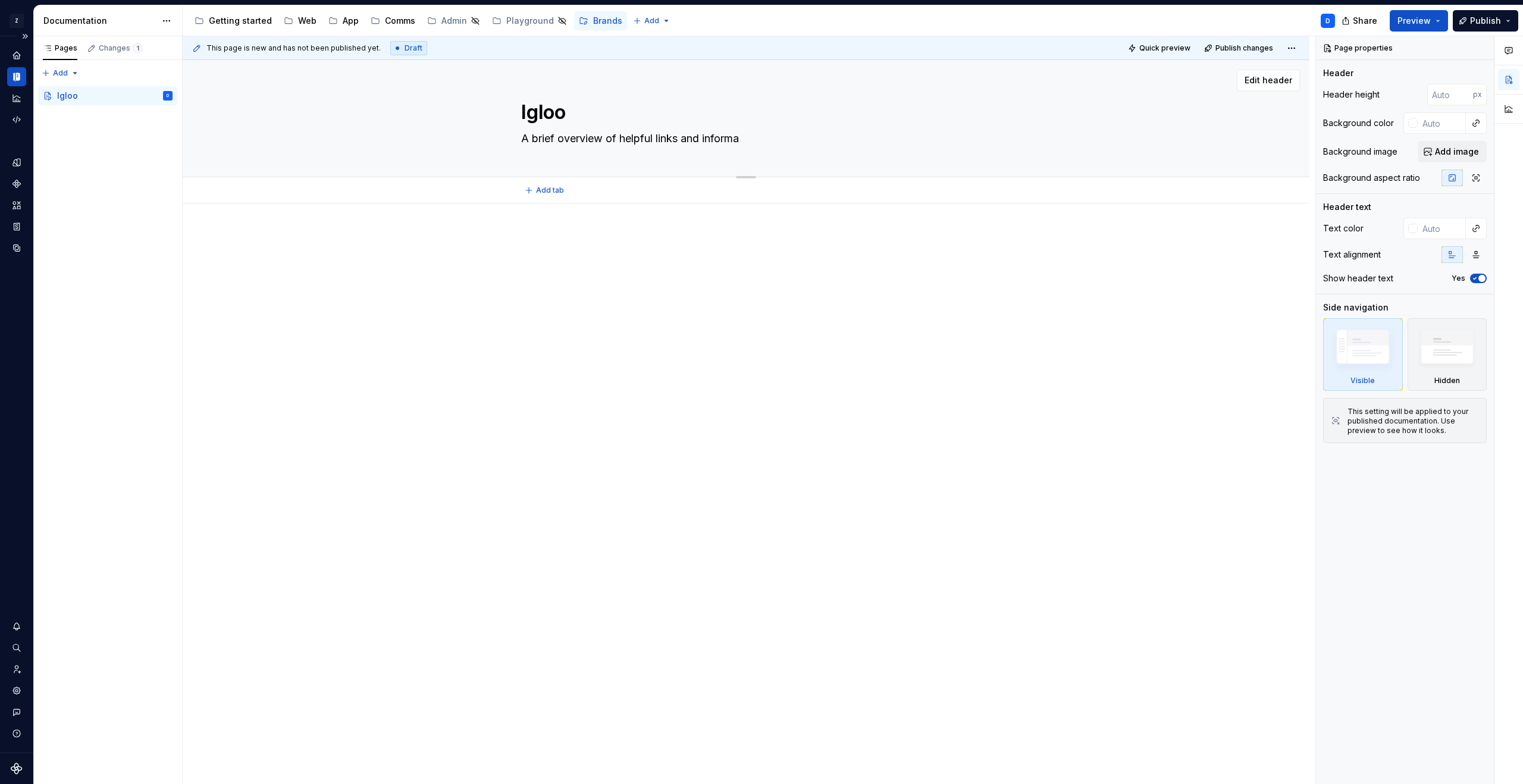
type textarea "A brief overview of helpful links and informat"
type textarea "*"
type textarea "A brief overview of helpful links and informati"
type textarea "*"
type textarea "A brief overview of helpful links and informatio"
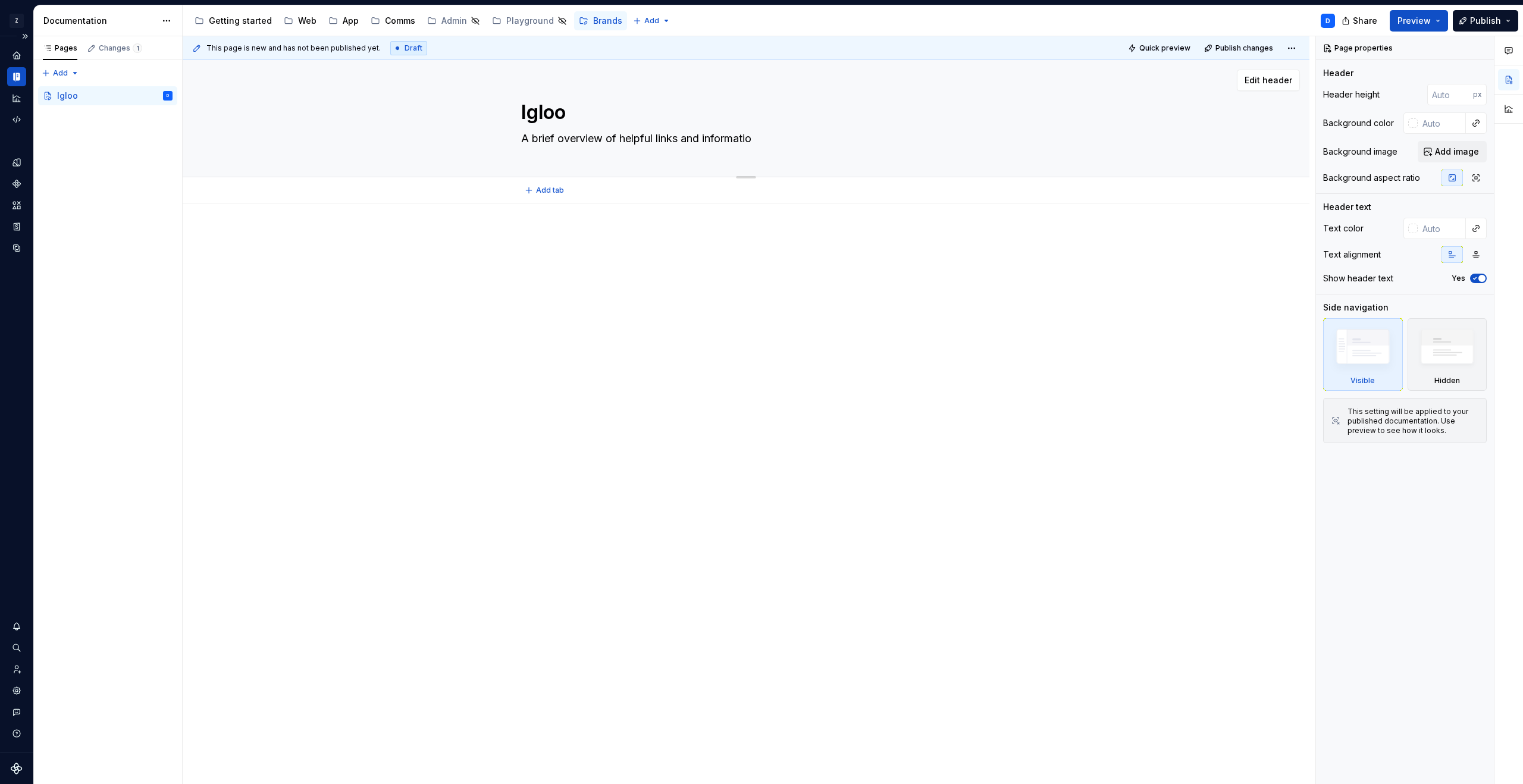
type textarea "*"
type textarea "A brief overview of helpful links and information"
type textarea "*"
type textarea "A brief overview of helpful links and information"
type textarea "*"
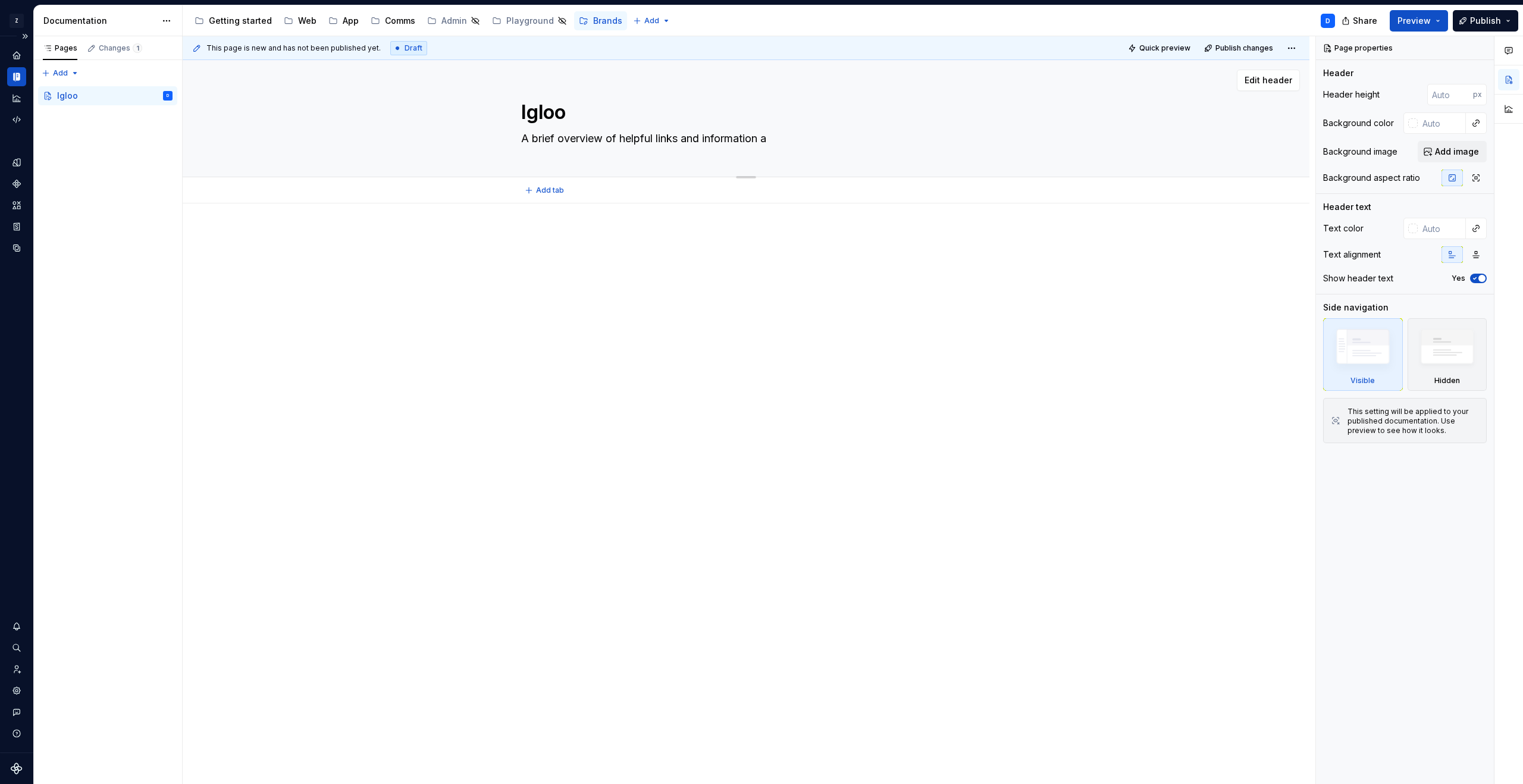
type textarea "A brief overview of helpful links and information ab"
type textarea "*"
type textarea "A brief overview of helpful links and information abo"
type textarea "*"
type textarea "A brief overview of helpful links and information abot"
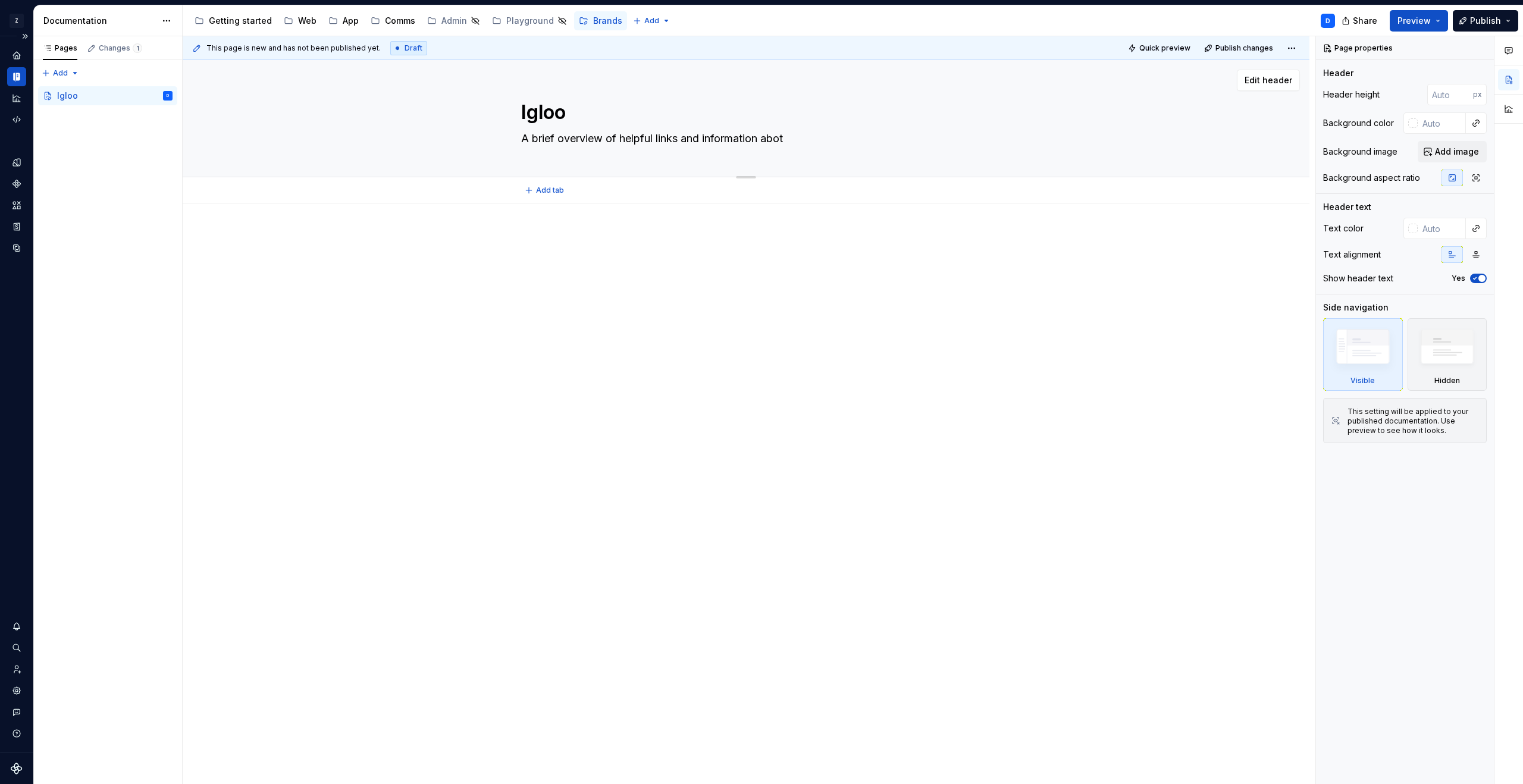
type textarea "*"
type textarea "A brief overview of helpful links and information abotu"
type textarea "*"
type textarea "A brief overview of helpful links and information abotu"
type textarea "*"
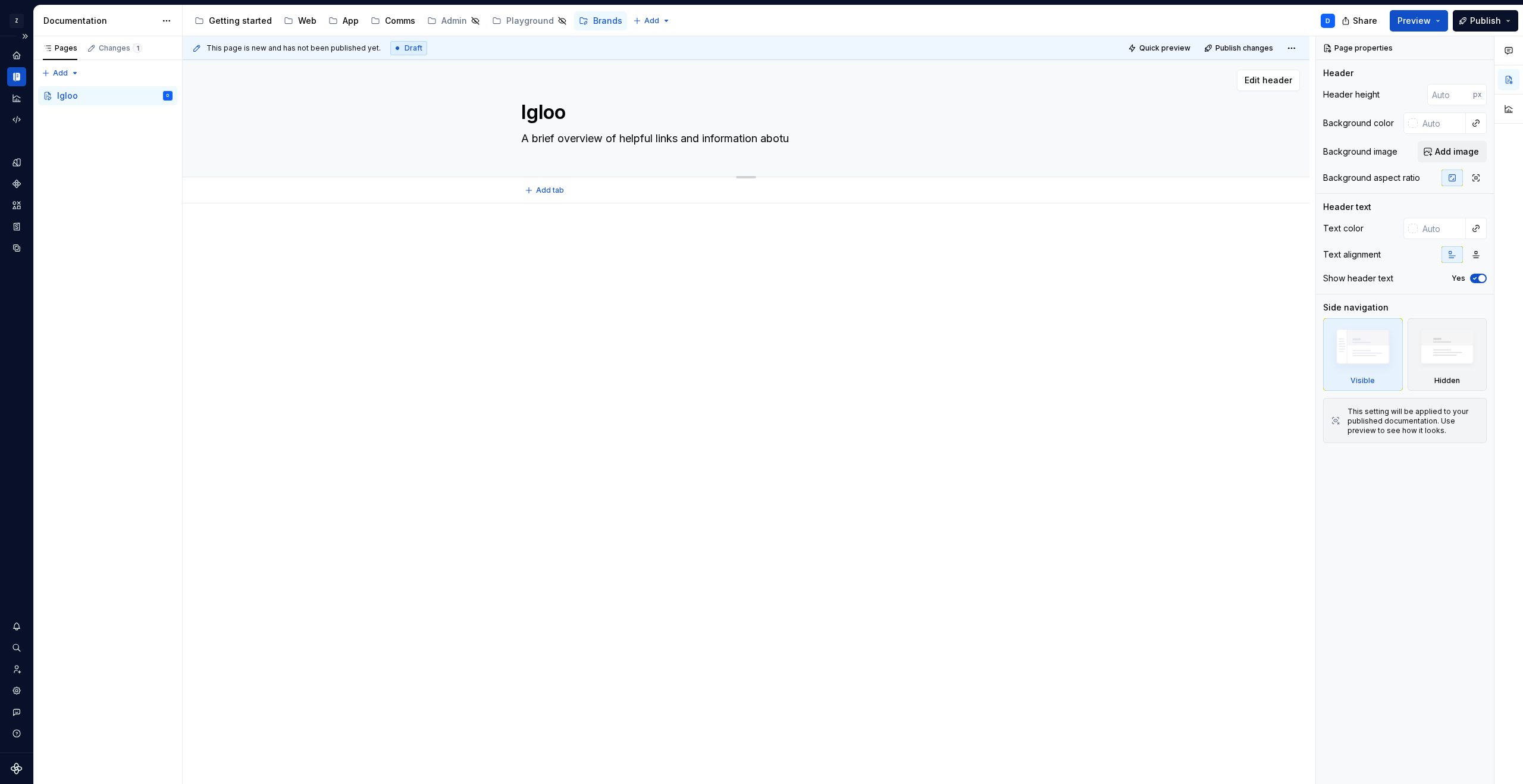
type textarea "A brief overview of helpful links and information abotu t"
type textarea "*"
type textarea "A brief overview of helpful links and information abotu th"
type textarea "*"
type textarea "A brief overview of helpful links and information abotu the"
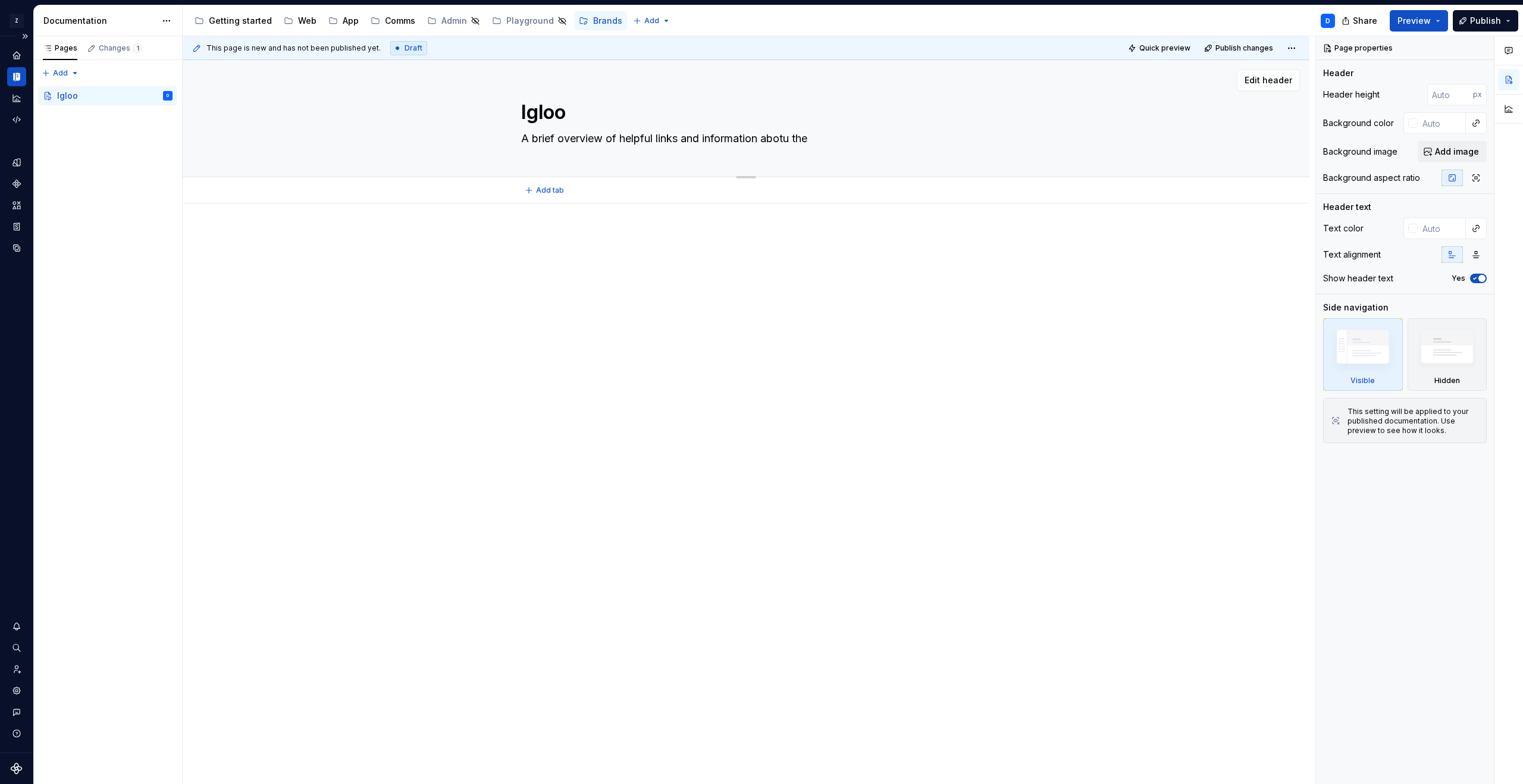
type textarea "*"
type textarea "A brief overview of helpful links and information abotu the"
type textarea "*"
type textarea "A brief overview of helpful links and information abotu th"
type textarea "*"
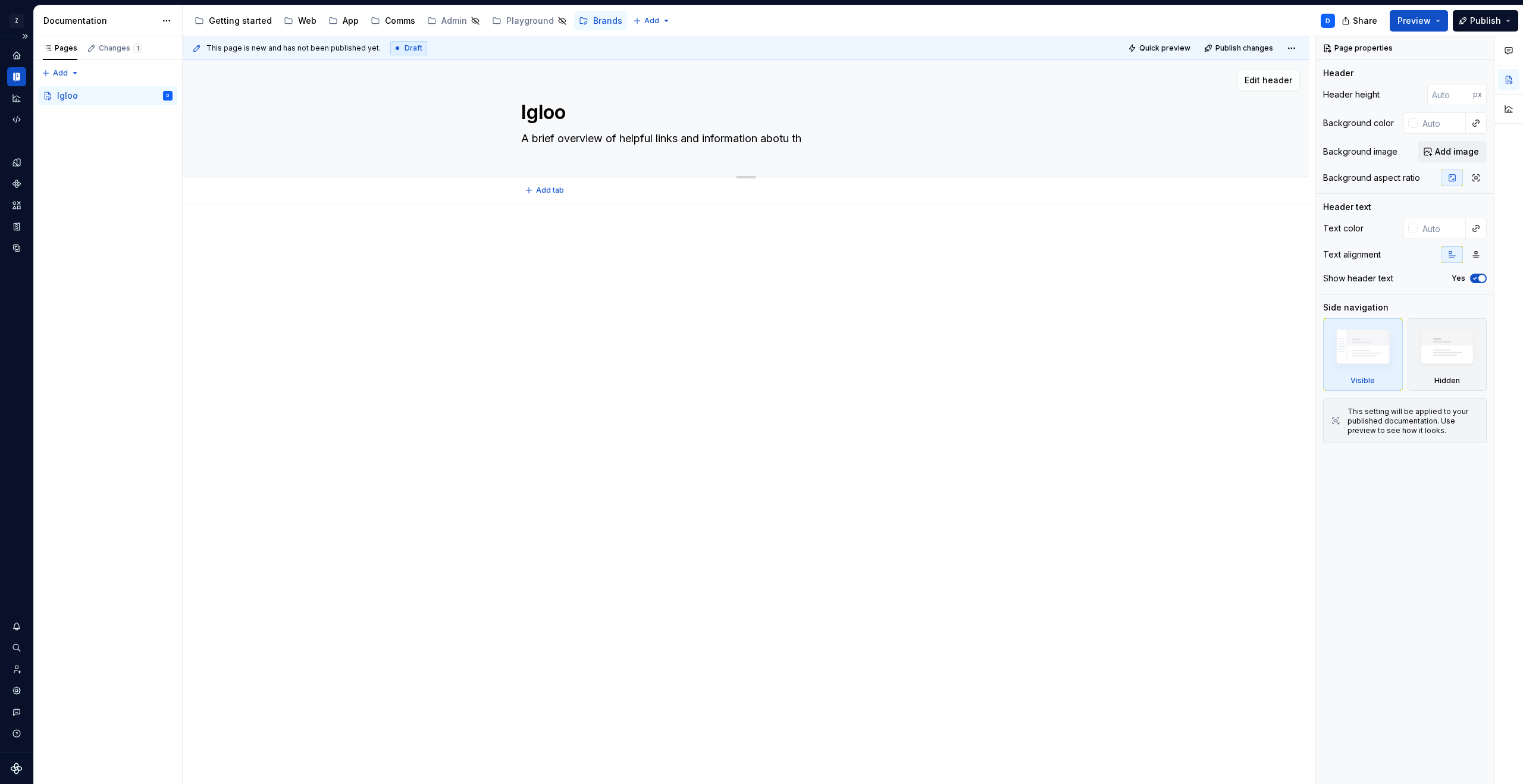
type textarea "A brief overview of helpful links and information abotu t"
type textarea "*"
type textarea "A brief overview of helpful links and information abotu"
type textarea "*"
type textarea "A brief overview of helpful links and information abotu"
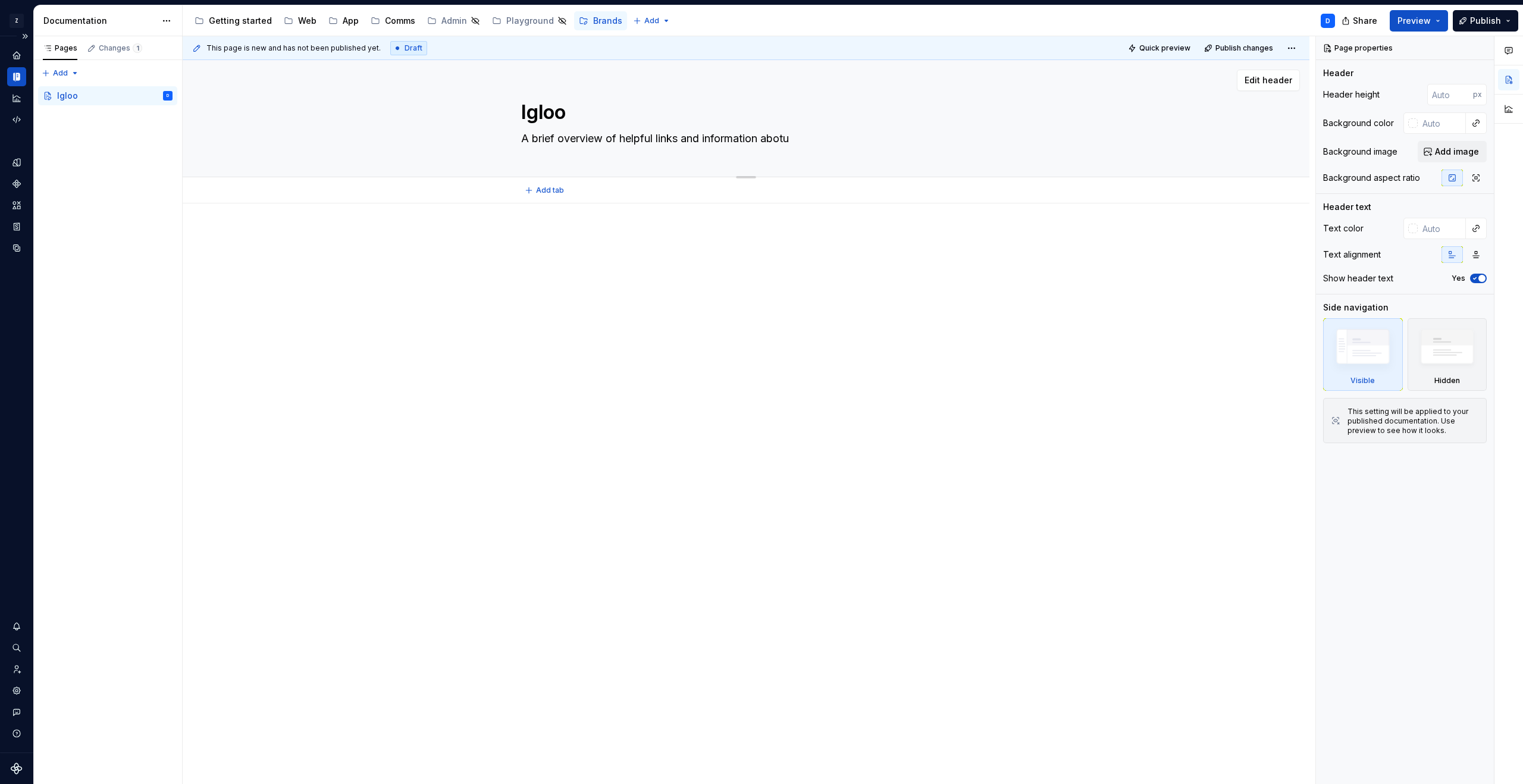
type textarea "*"
type textarea "A brief overview of helpful links and information abot"
type textarea "*"
type textarea "A brief overview of helpful links and information abo"
type textarea "*"
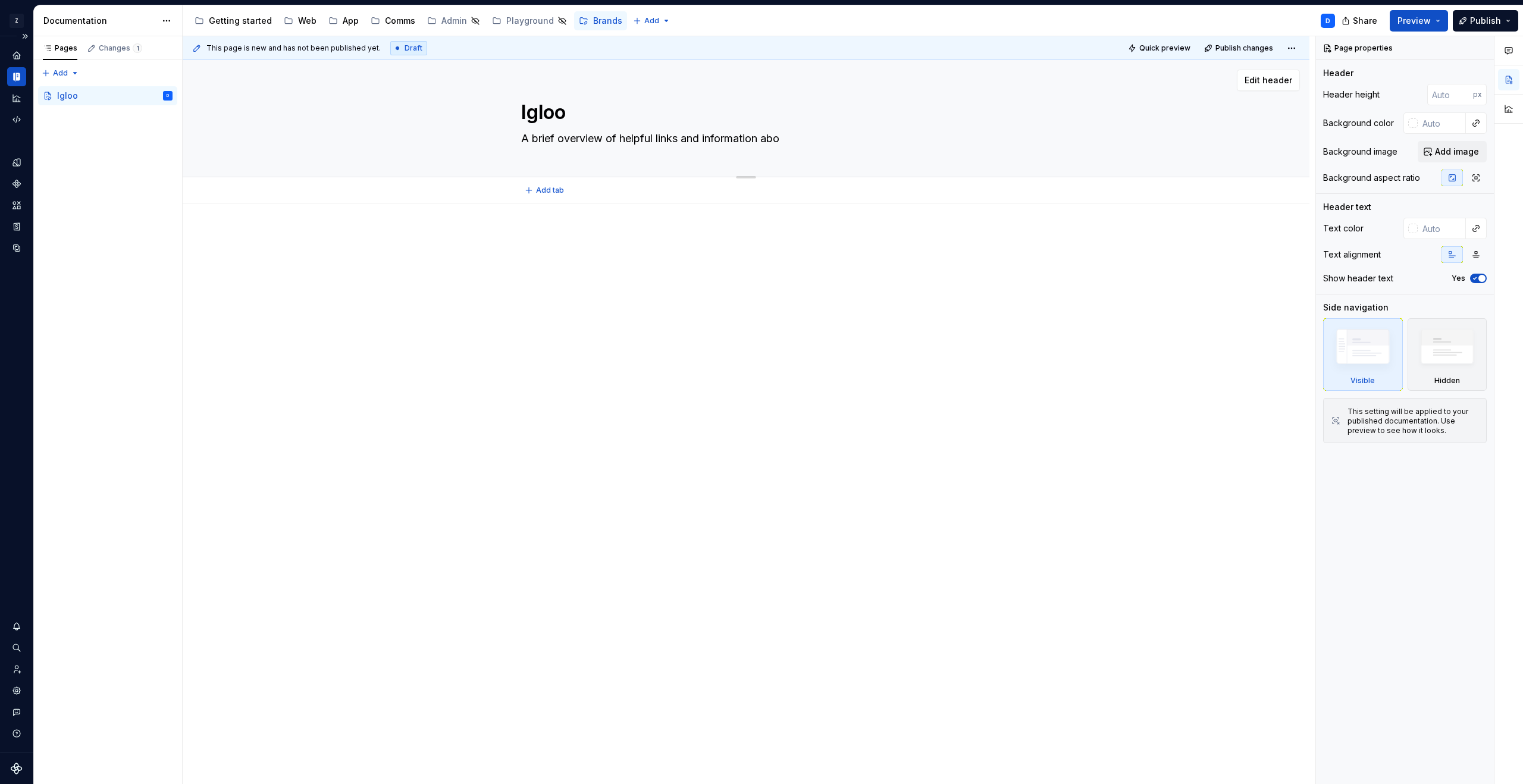
type textarea "A brief overview of helpful links and information abou"
type textarea "*"
type textarea "A brief overview of helpful links and information about"
type textarea "*"
type textarea "A brief overview of helpful links and information about"
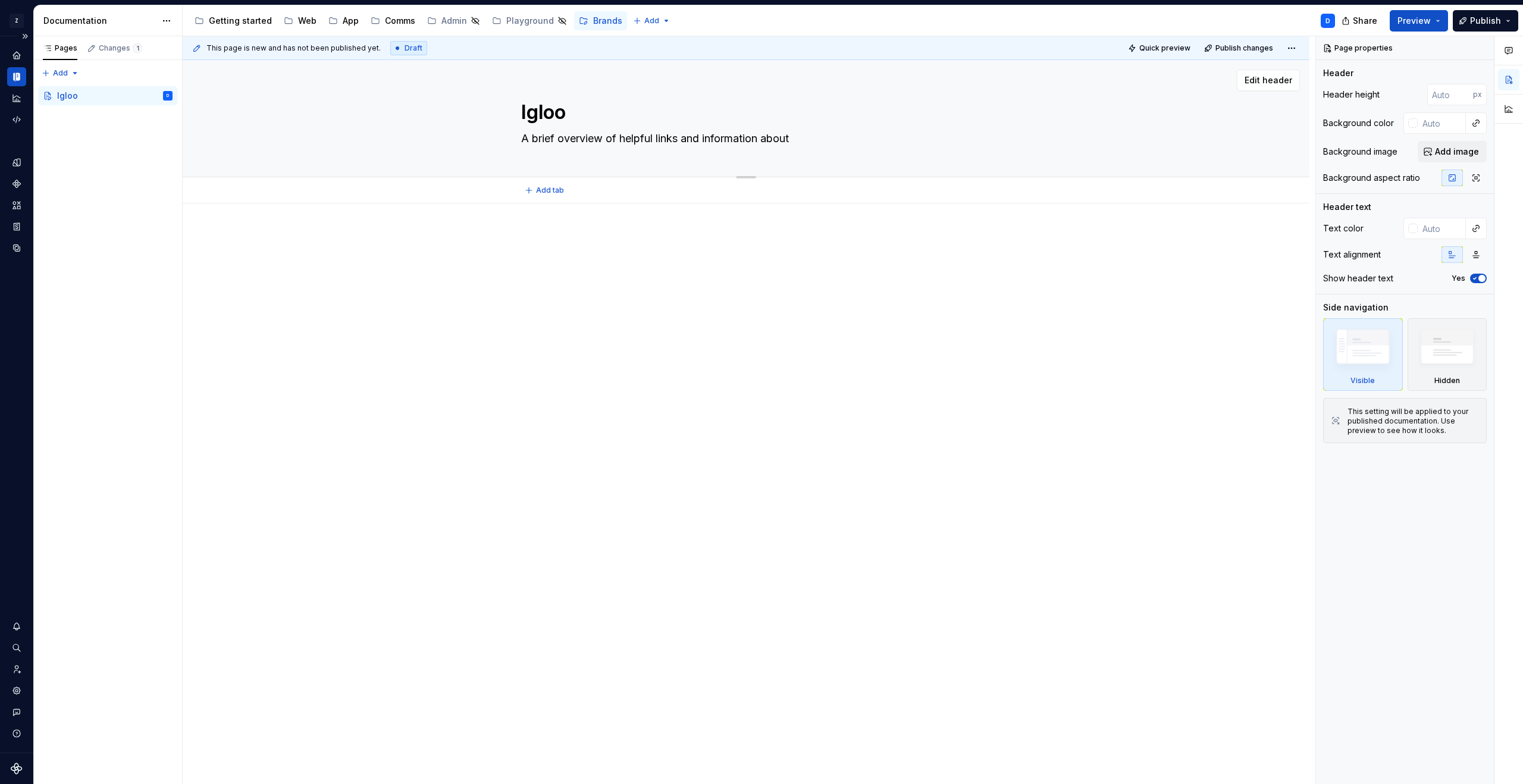
type textarea "*"
type textarea "A brief overview of helpful links and information about h"
type textarea "*"
type textarea "A brief overview of helpful links and information about ht"
type textarea "*"
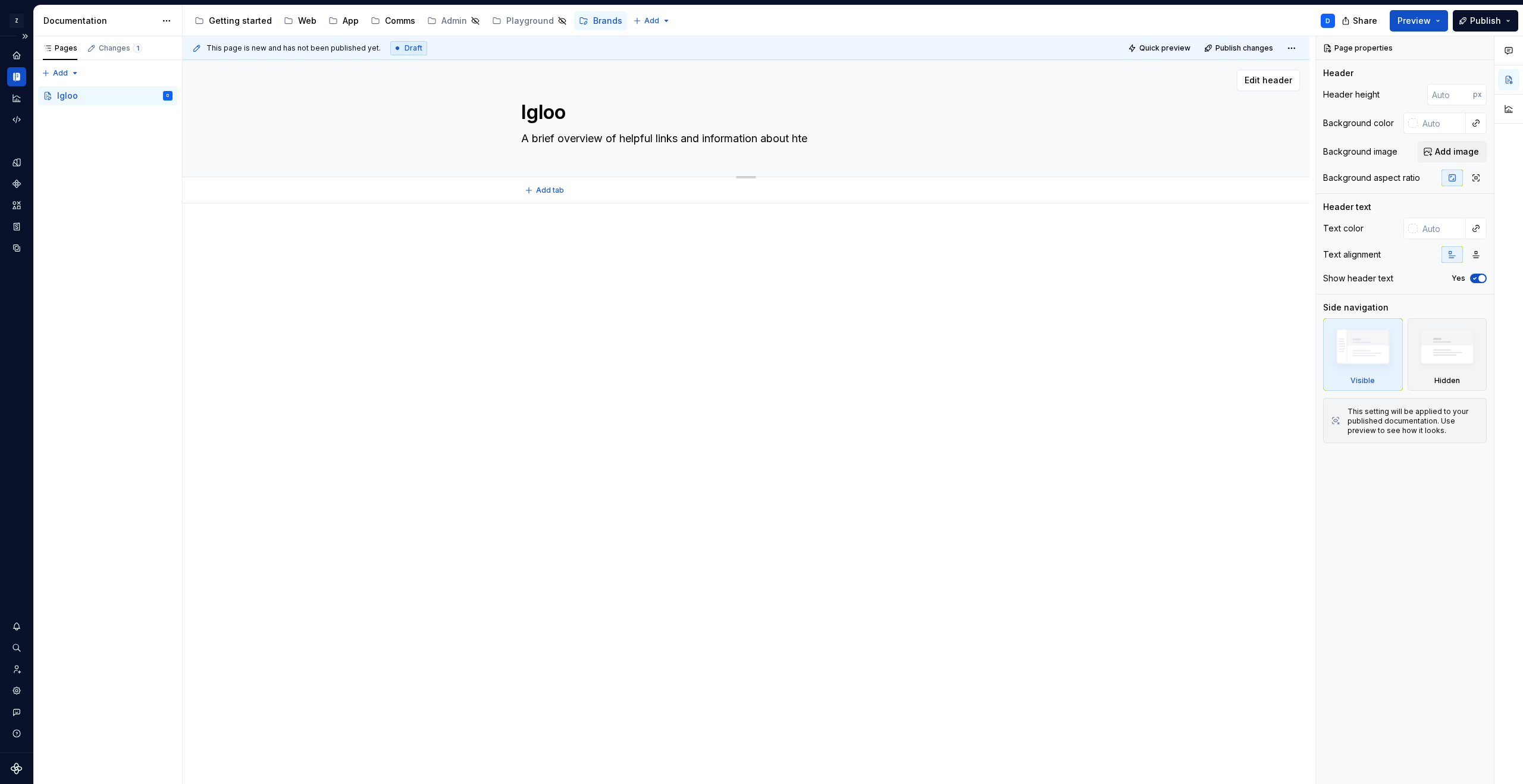
type textarea "A brief overview of helpful links and information about hte"
type textarea "*"
type textarea "A brief overview of helpful links and information about hte"
type textarea "*"
type textarea "A brief overview of helpful links and information about ht"
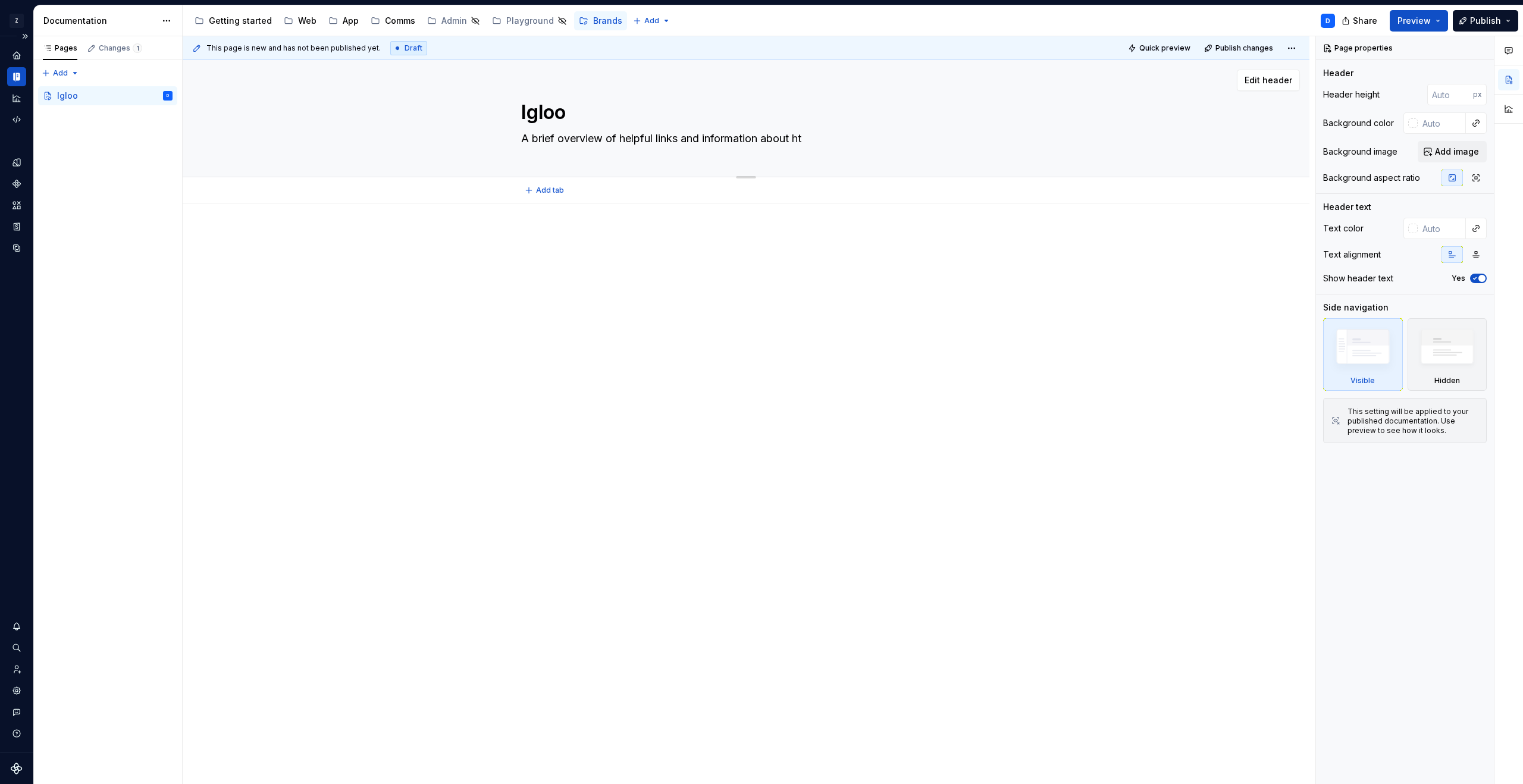
type textarea "*"
type textarea "A brief overview of helpful links and information about h"
type textarea "*"
type textarea "A brief overview of helpful links and information about"
type textarea "*"
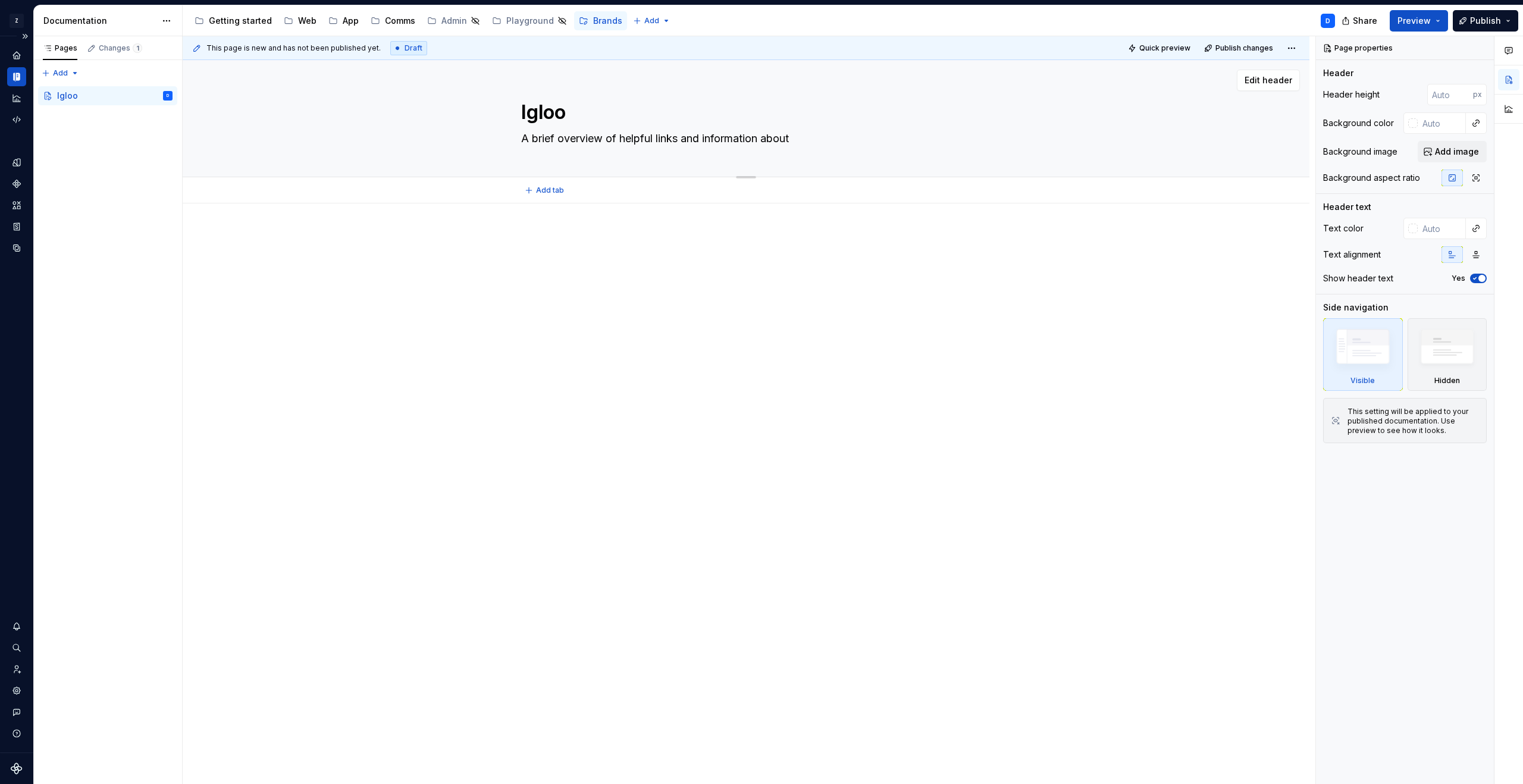
type textarea "A brief overview of helpful links and information about t"
type textarea "*"
type textarea "A brief overview of helpful links and information about th"
type textarea "*"
type textarea "A brief overview of helpful links and information about the"
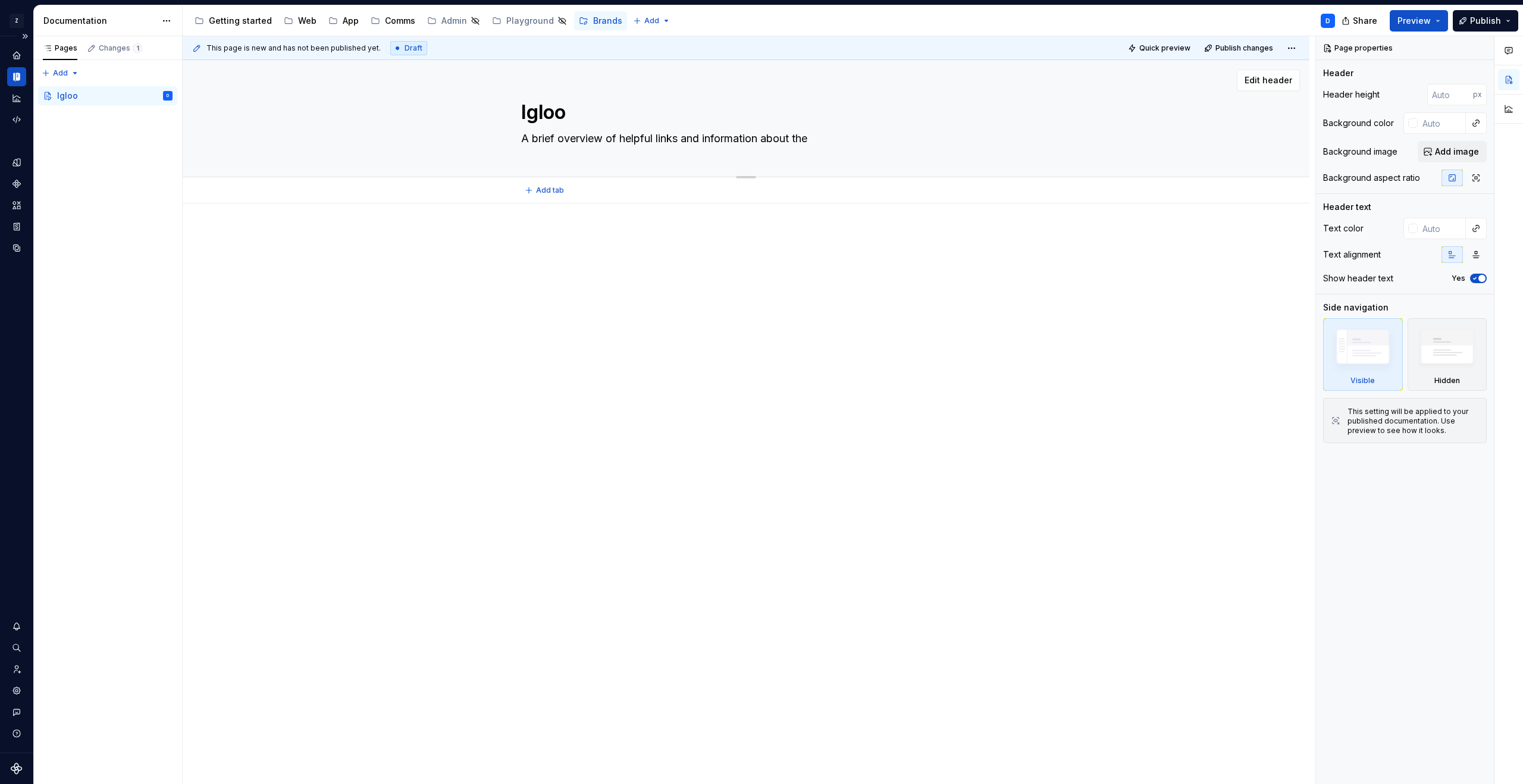
type textarea "*"
type textarea "A brief overview of helpful links and information about the I"
type textarea "*"
type textarea "A brief overview of helpful links and information about the Ig"
type textarea "*"
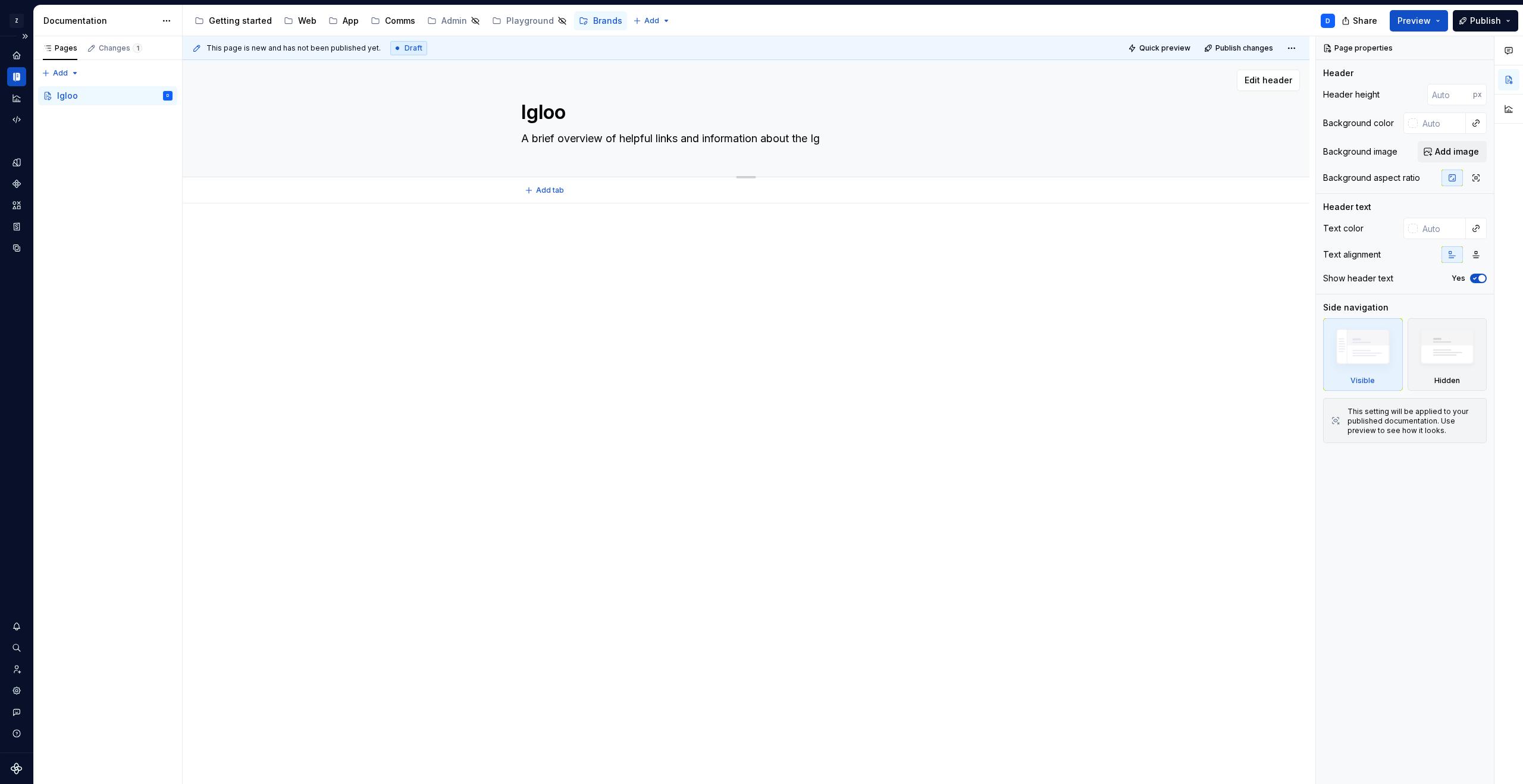
type textarea "A brief overview of helpful links and information about the Igl"
type textarea "*"
type textarea "A brief overview of helpful links and information about the Iglo"
type textarea "*"
type textarea "A brief overview of helpful links and information about the Igloo"
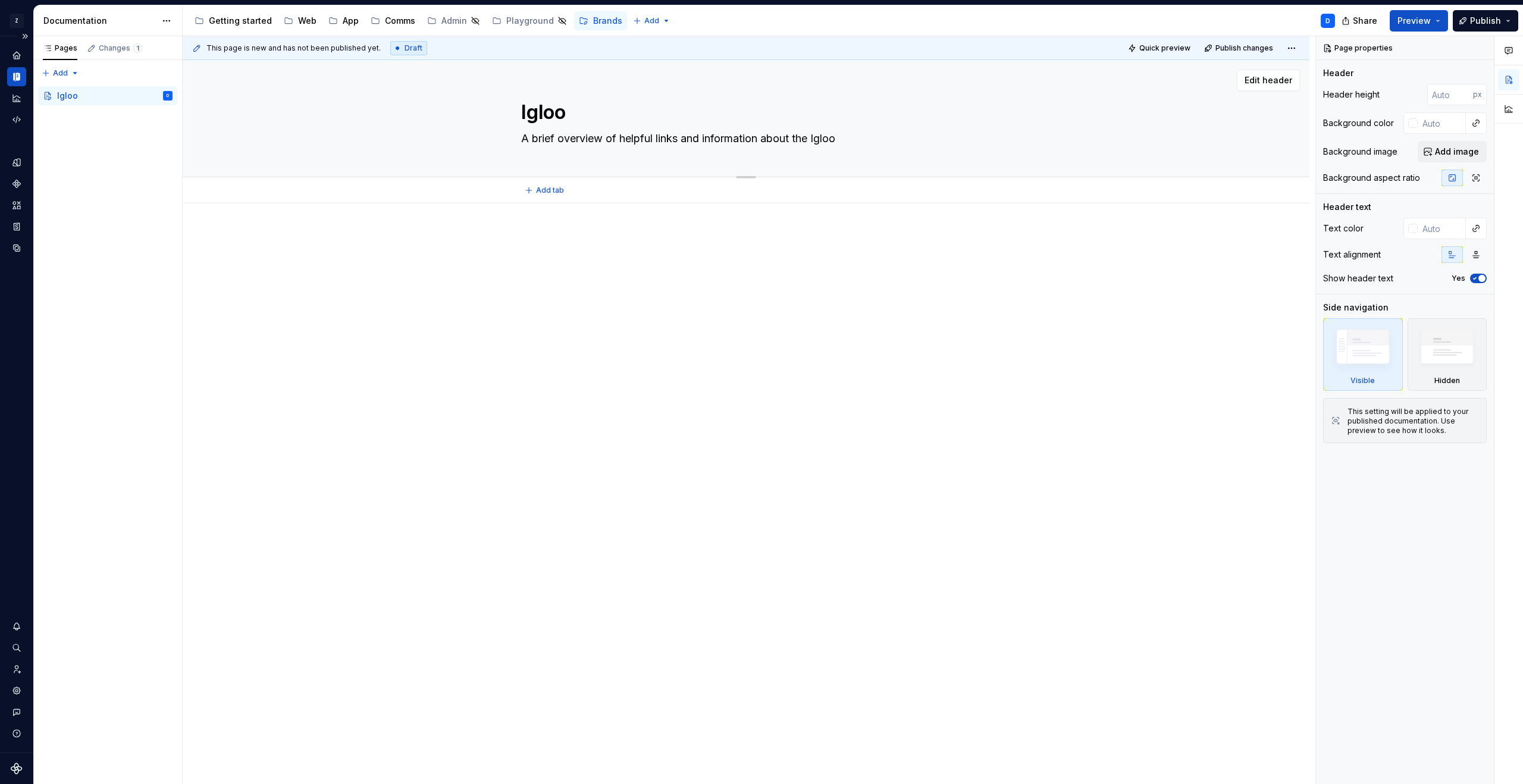
type textarea "*"
type textarea "A brief overview of helpful links and information about the Igloo"
type textarea "*"
type textarea "A brief overview of helpful links and information about the Igloo b"
type textarea "*"
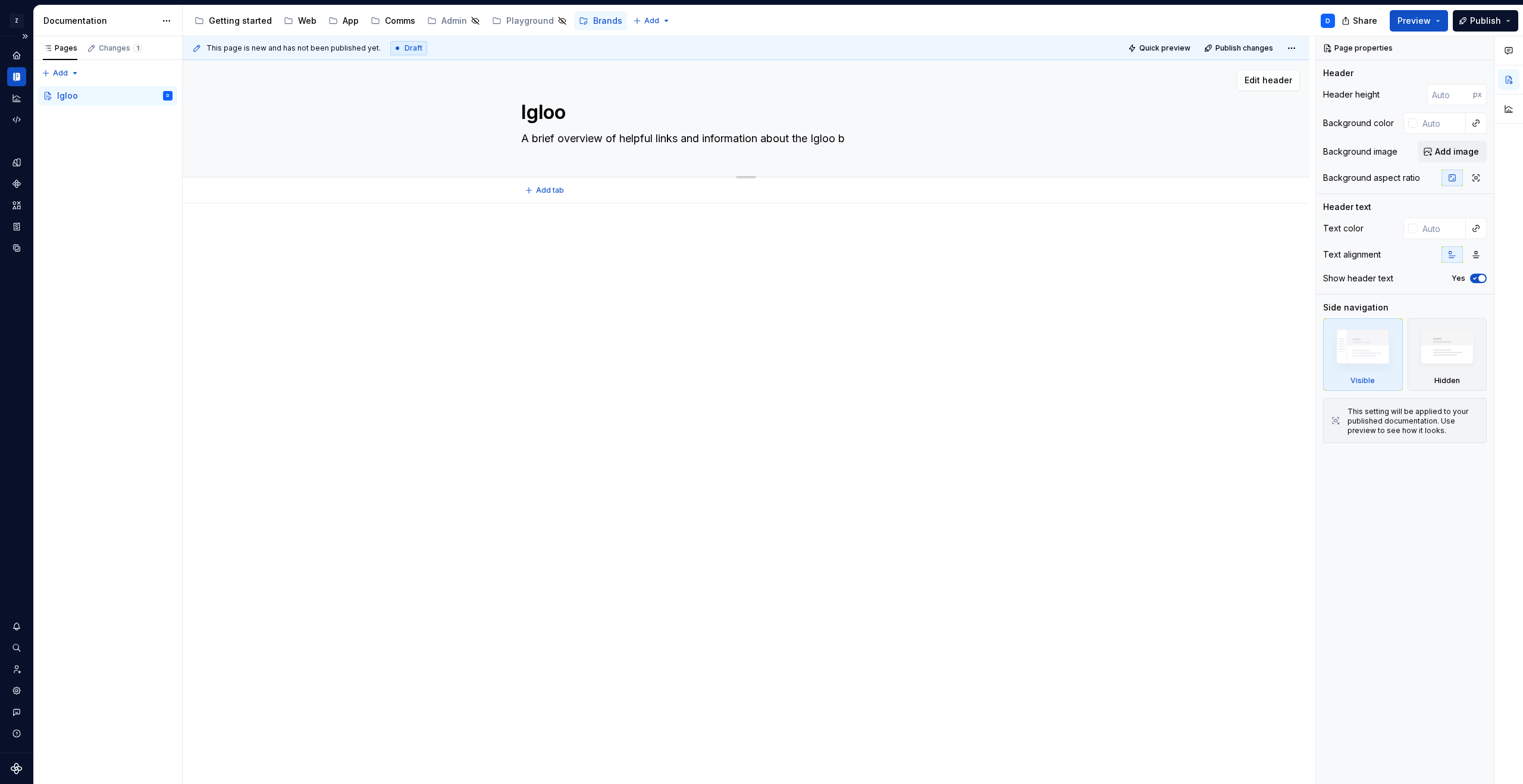
type textarea "A brief overview of helpful links and information about the Igloo br"
type textarea "*"
type textarea "A brief overview of helpful links and information about the Igloo bra"
type textarea "*"
type textarea "A brief overview of helpful links and information about the Igloo bran"
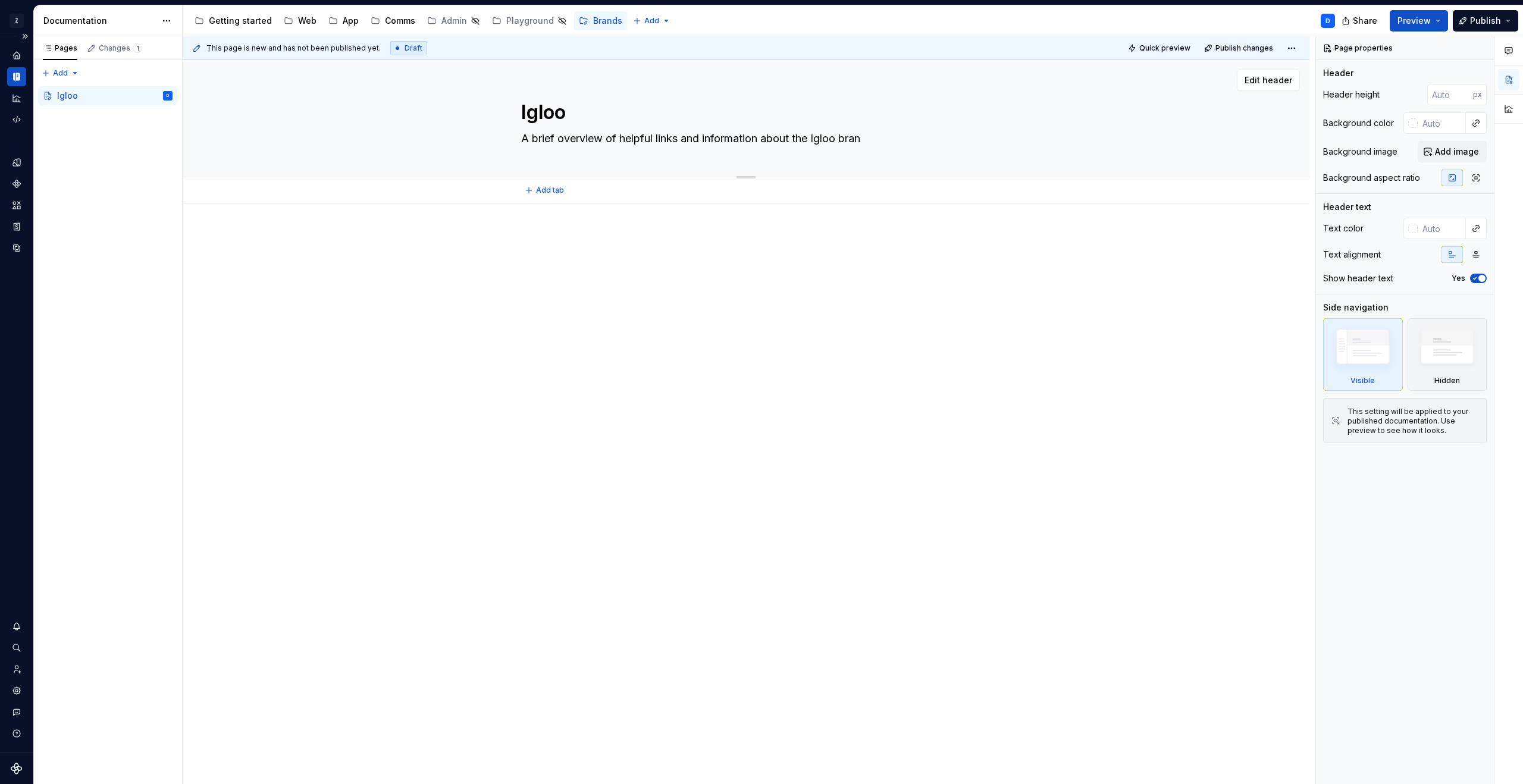
type textarea "*"
type textarea "A brief overview of helpful links and information about the Igloo brand"
type textarea "*"
type textarea "A brief overview of helpful links and information about the Igloo brand"
type textarea "*"
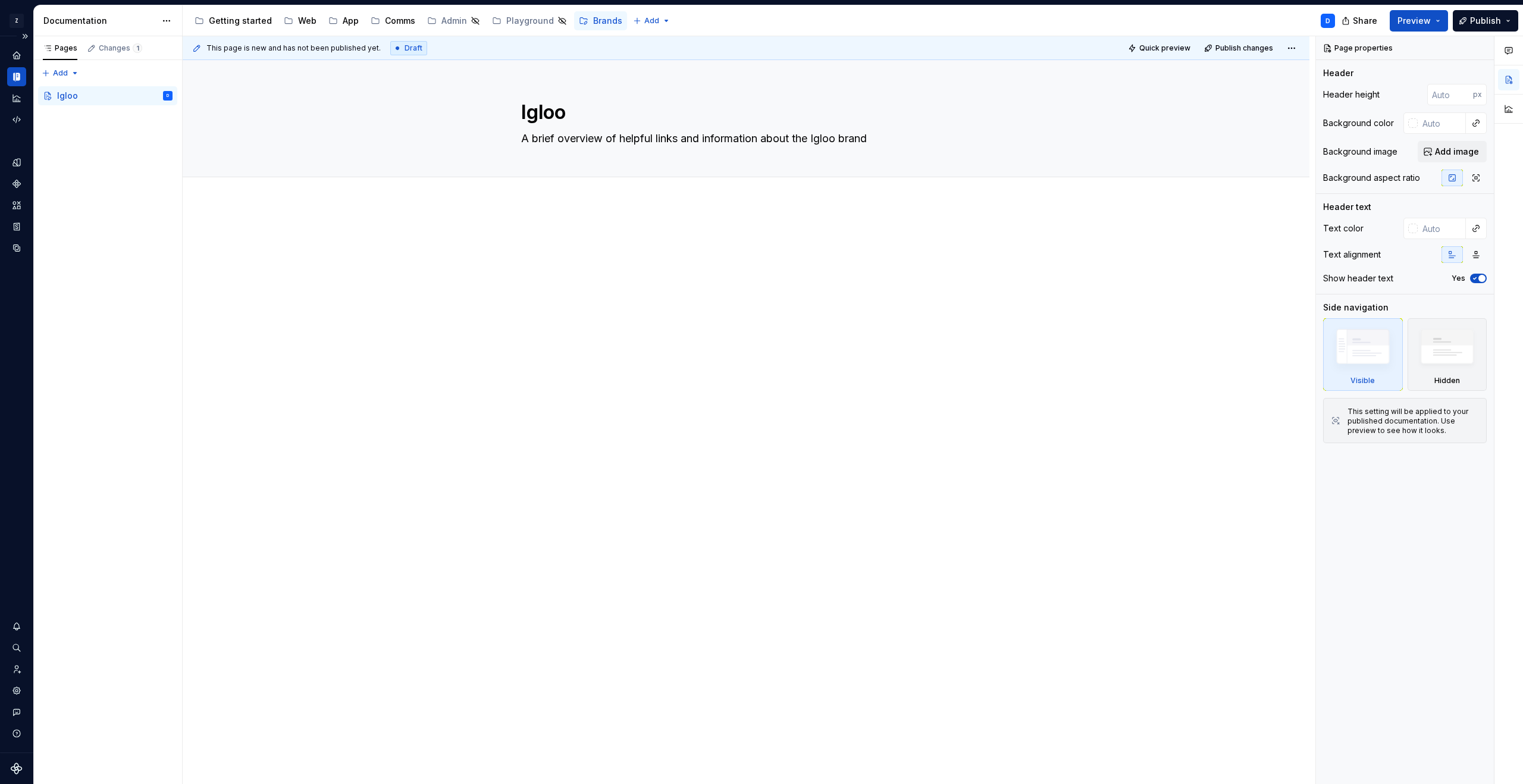
type textarea "A brief overview of helpful links and information about the Igloo brand"
click at [598, 254] on div at bounding box center [745, 255] width 449 height 45
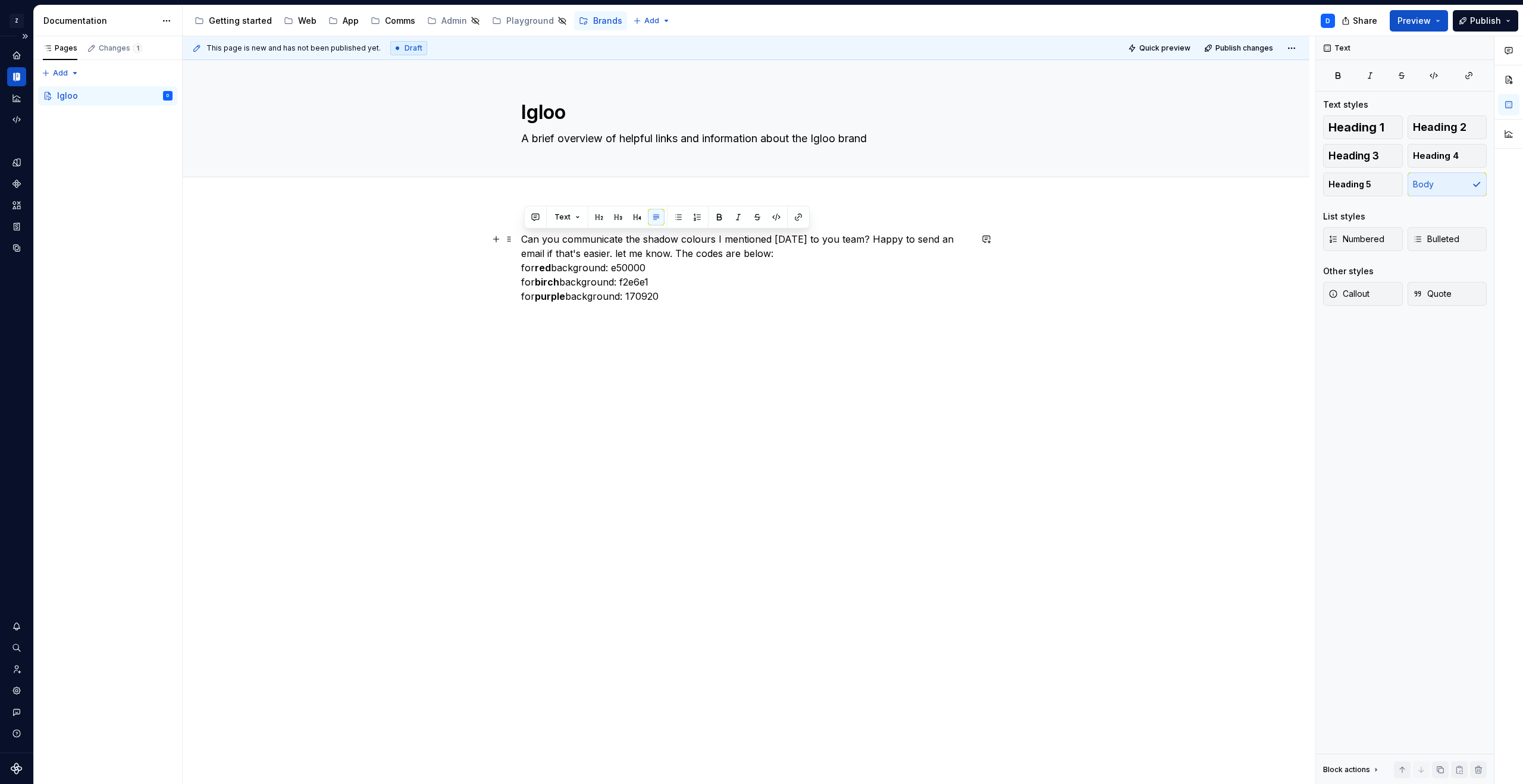
drag, startPoint x: 807, startPoint y: 256, endPoint x: 460, endPoint y: 235, distance: 347.6
click at [460, 235] on div "Can you communicate the shadow colours I mentioned [DATE] to you team? Happy to…" at bounding box center [746, 377] width 1126 height 349
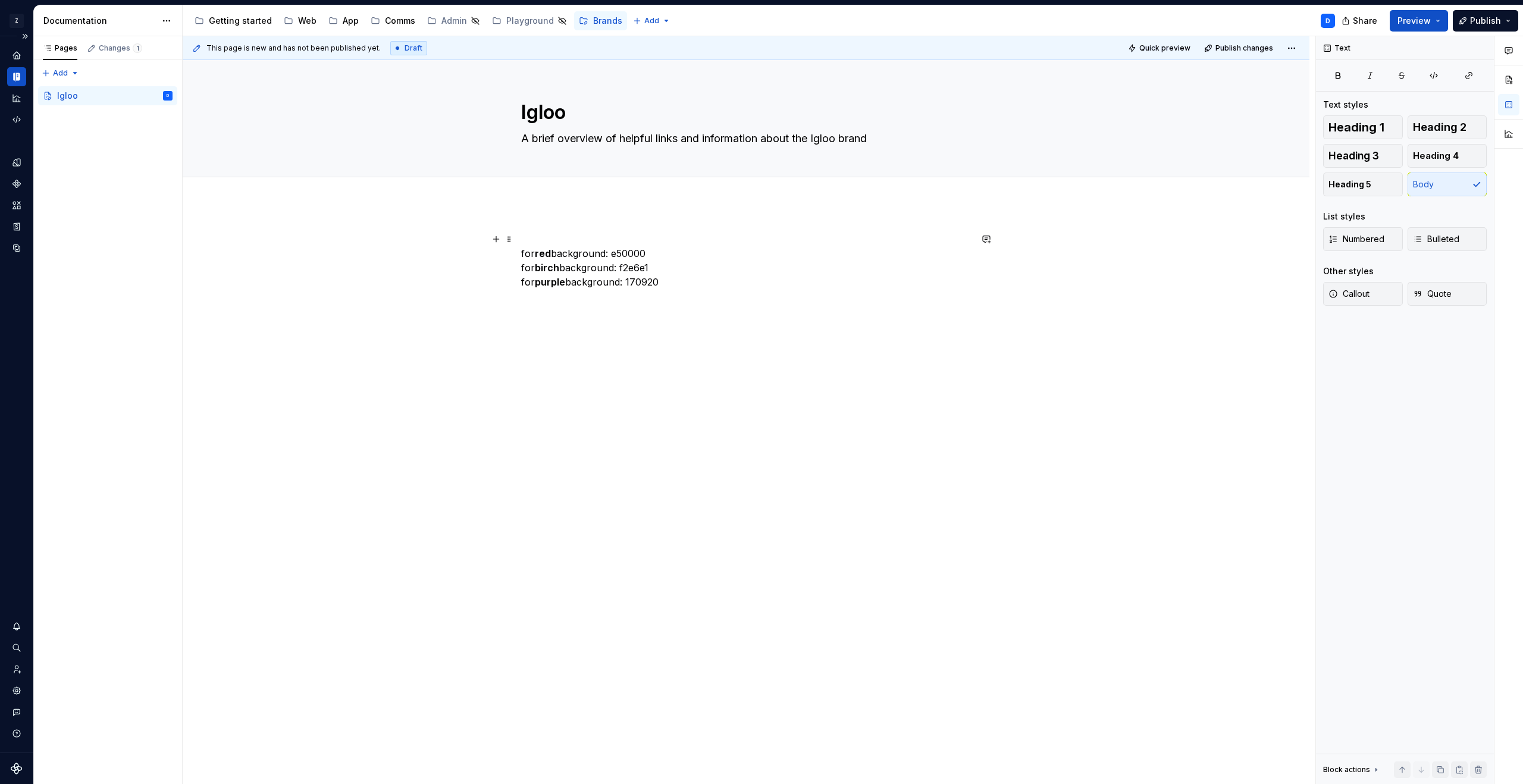
click at [695, 281] on p "for red background: e50000 for birch background: f2e6e1 for purple background: …" at bounding box center [745, 260] width 449 height 57
drag, startPoint x: 698, startPoint y: 284, endPoint x: 491, endPoint y: 241, distance: 211.4
click at [521, 241] on div "for red background: e50000 for birch background: f2e6e1 for purple background: …" at bounding box center [745, 267] width 449 height 71
click at [672, 251] on p "If you are ever working with the EON characters, they have different shadow col…" at bounding box center [745, 267] width 449 height 71
type textarea "*"
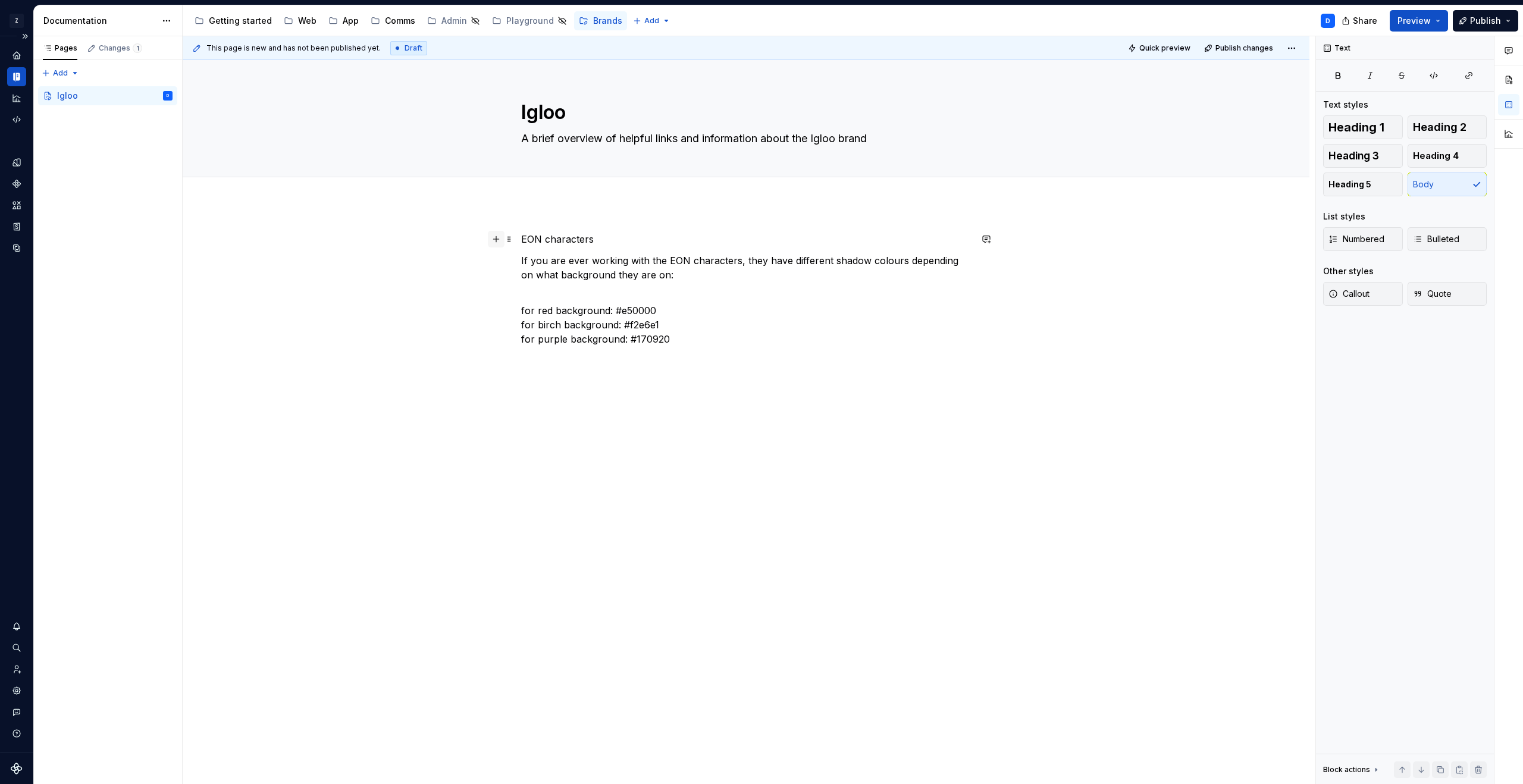
click at [501, 241] on button "button" at bounding box center [496, 238] width 16 height 16
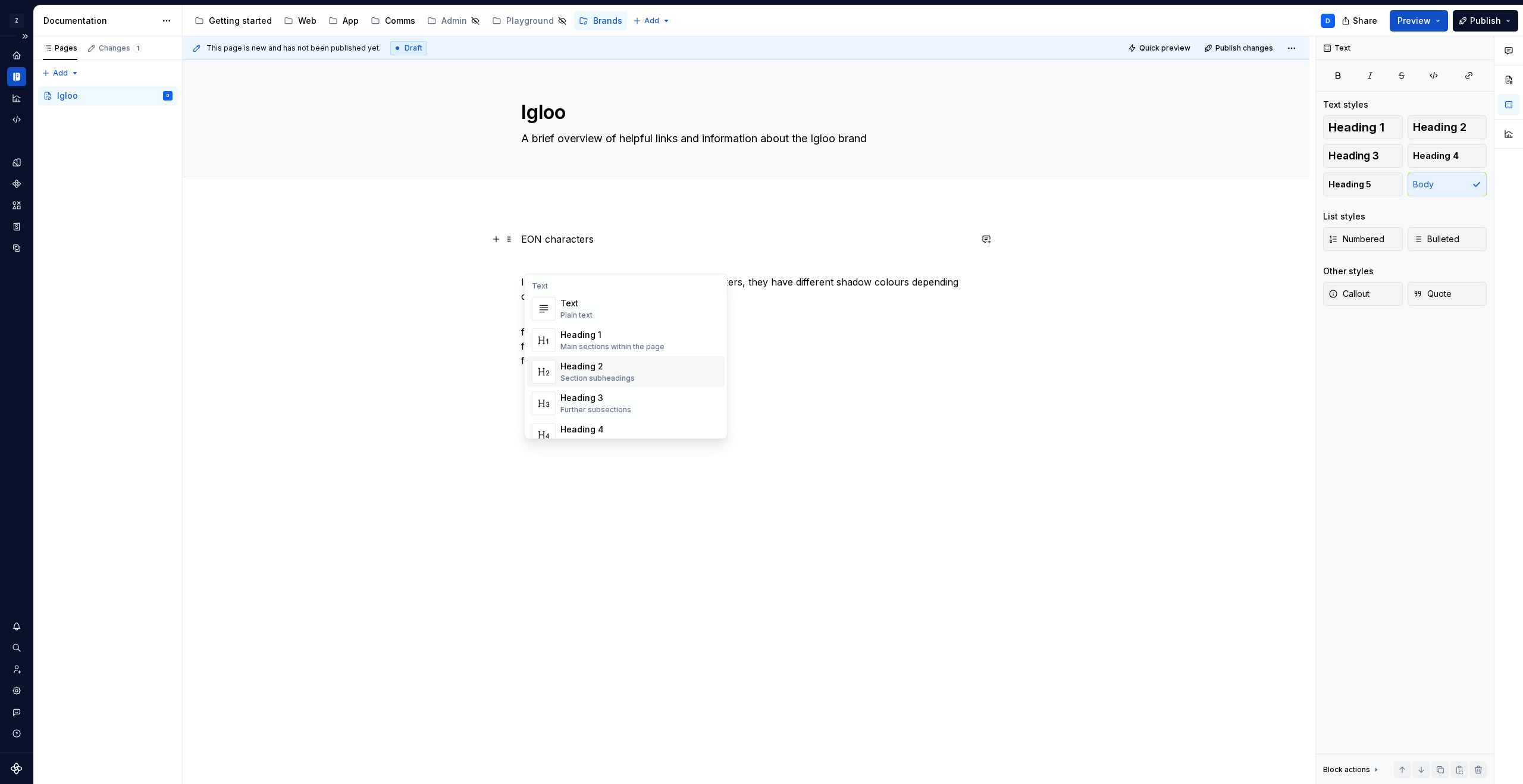
click at [617, 373] on div "Section subheadings" at bounding box center [597, 378] width 75 height 9
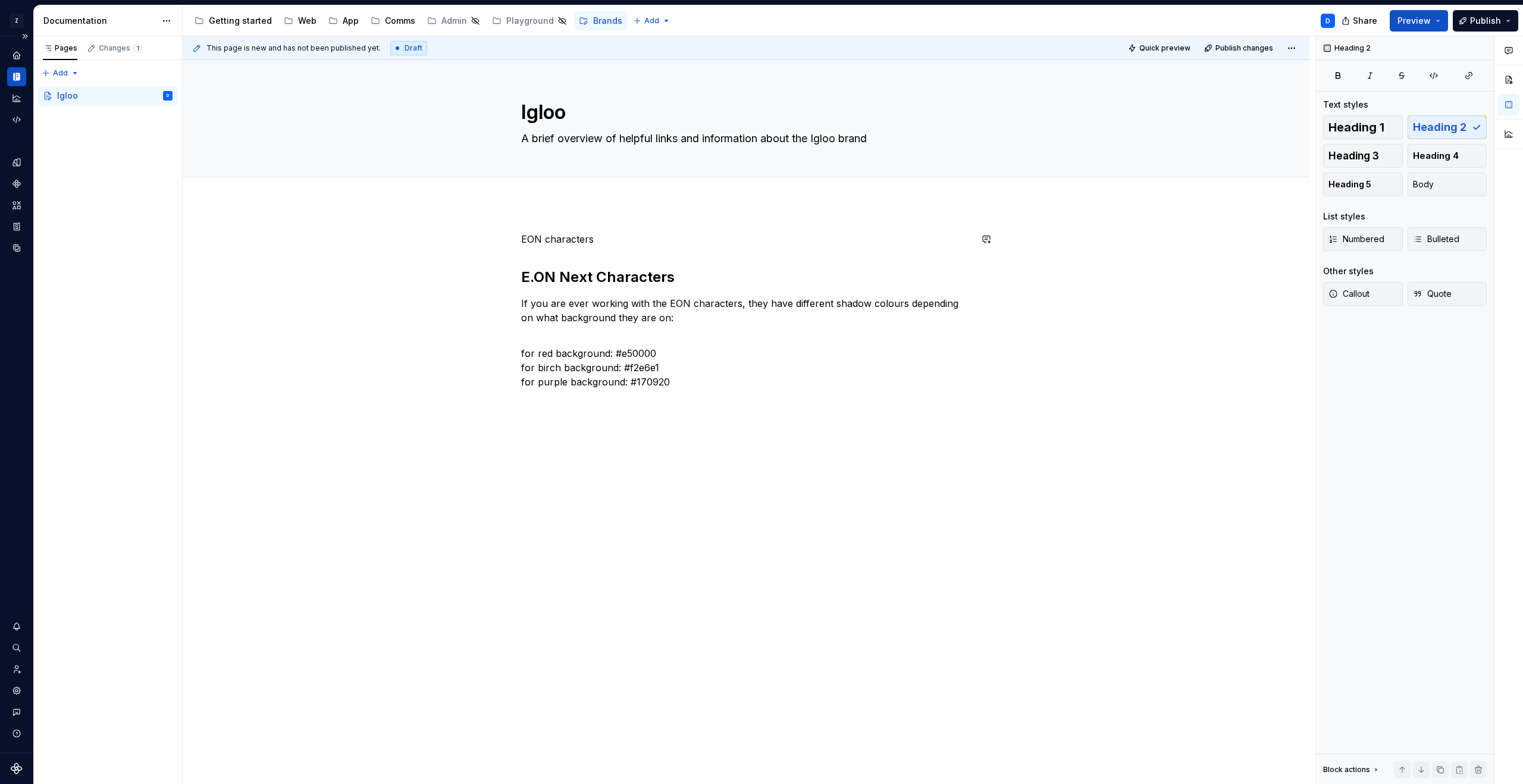
click at [632, 229] on div "EON characters E.ON Next Characters If you are ever working with the EON charac…" at bounding box center [746, 420] width 1126 height 434
click at [639, 240] on p "EON characters" at bounding box center [745, 239] width 449 height 14
click at [547, 237] on p "Tone of voice" at bounding box center [745, 239] width 449 height 14
click at [513, 238] on span at bounding box center [509, 238] width 9 height 16
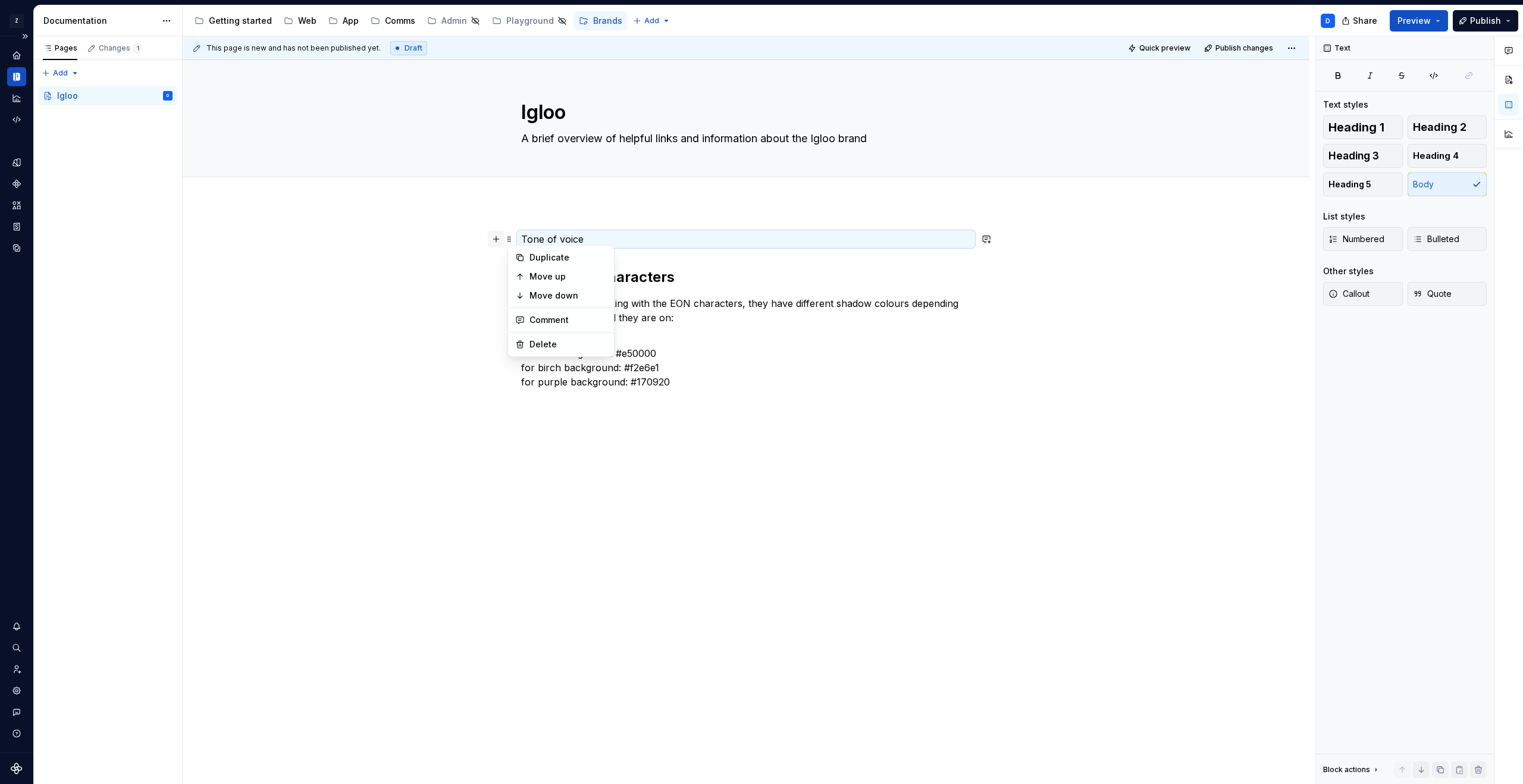
click at [492, 241] on button "button" at bounding box center [496, 238] width 16 height 16
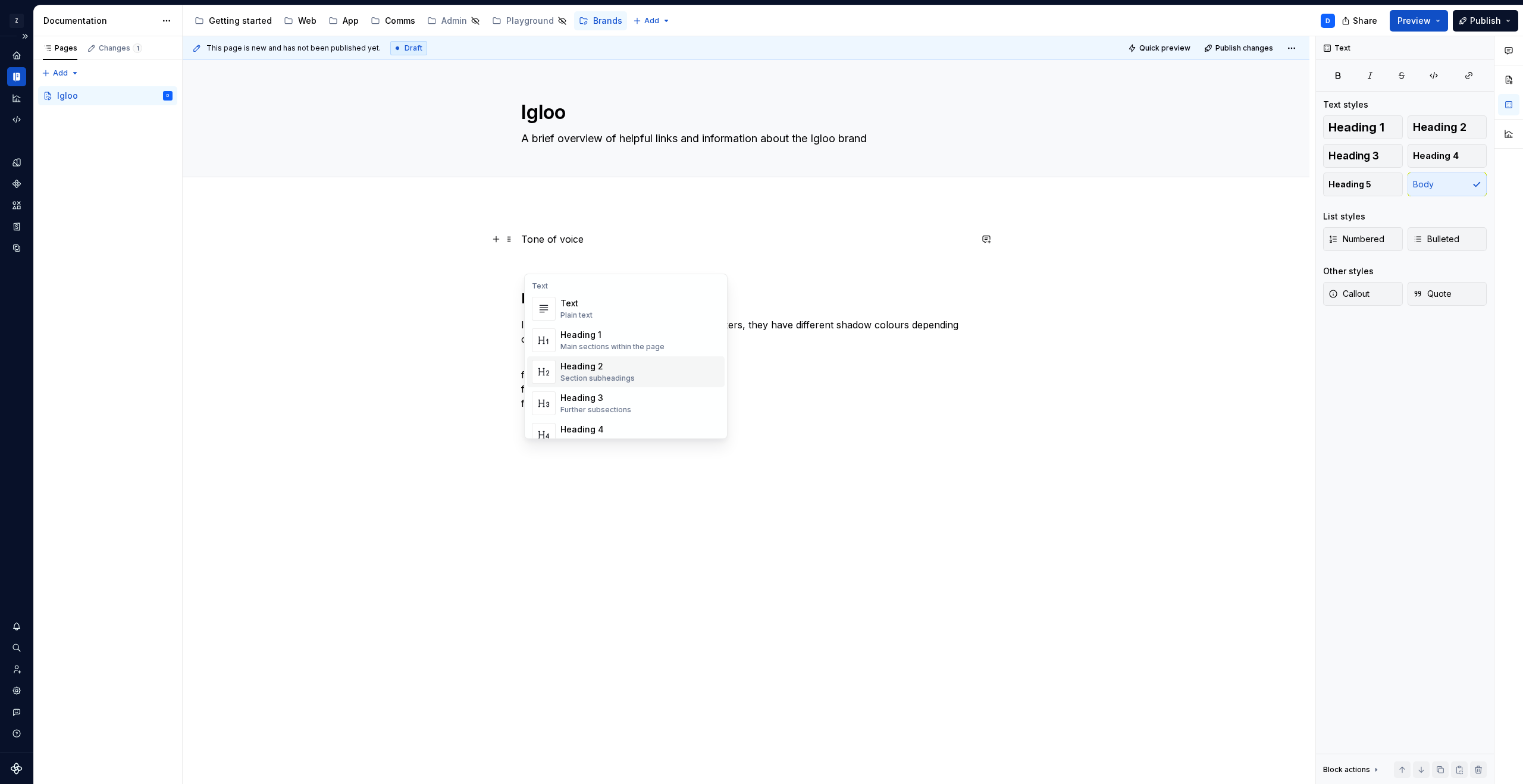
click at [607, 375] on div "Section subheadings" at bounding box center [597, 378] width 75 height 9
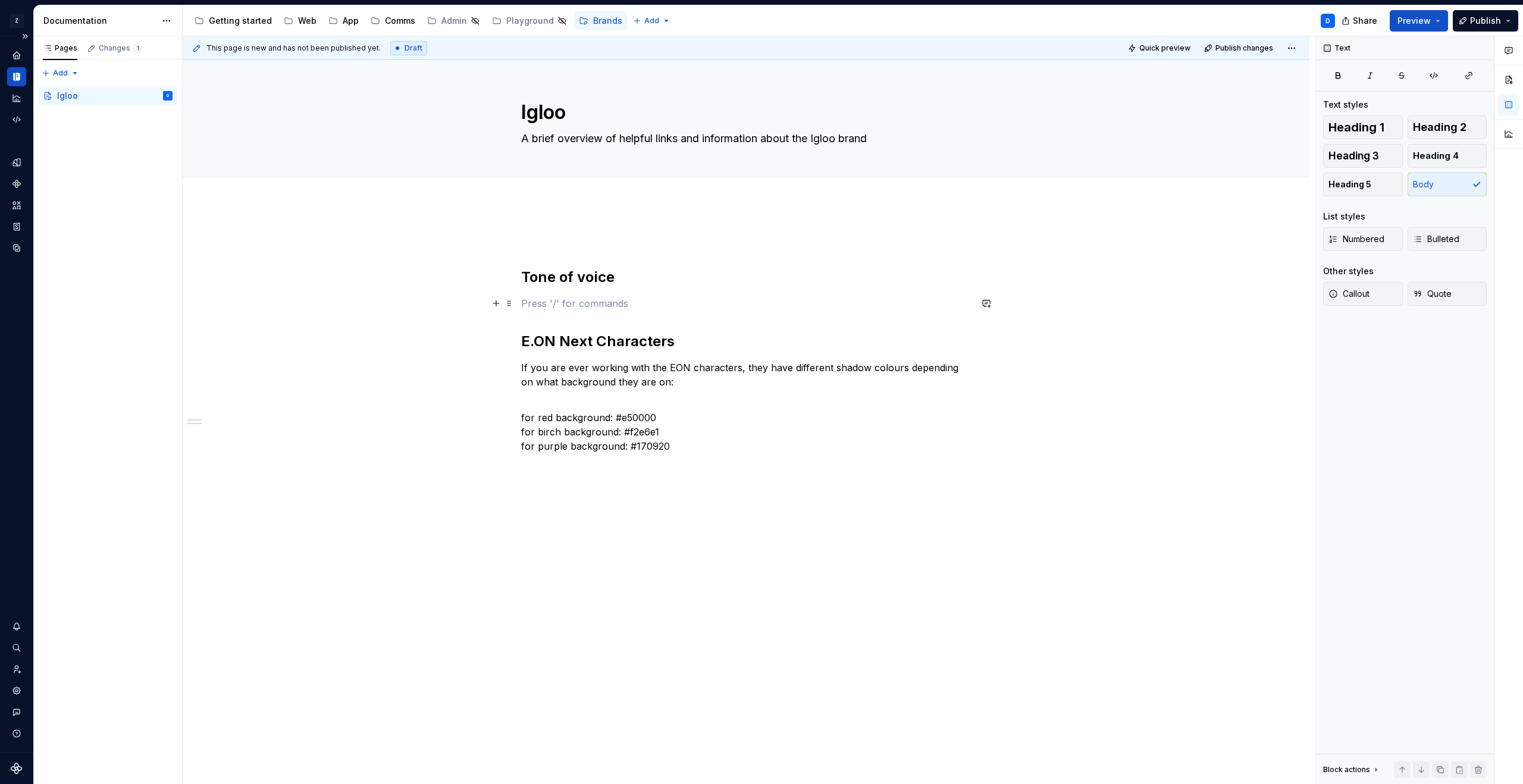
click at [659, 307] on p at bounding box center [745, 303] width 449 height 14
drag, startPoint x: 659, startPoint y: 304, endPoint x: 667, endPoint y: 303, distance: 8.1
click at [659, 304] on p at bounding box center [745, 303] width 449 height 14
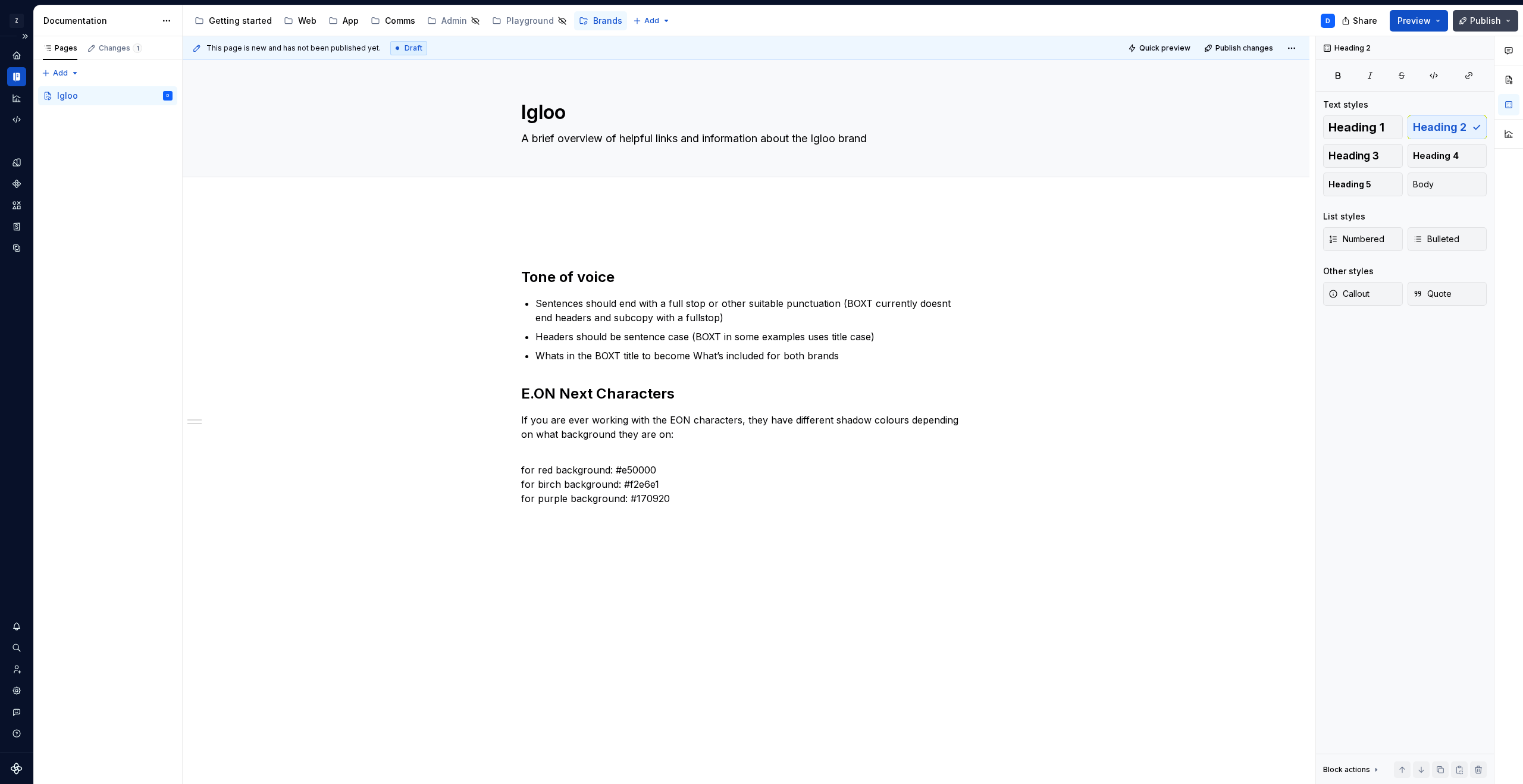
click at [1478, 24] on span "Publish" at bounding box center [1485, 20] width 31 height 12
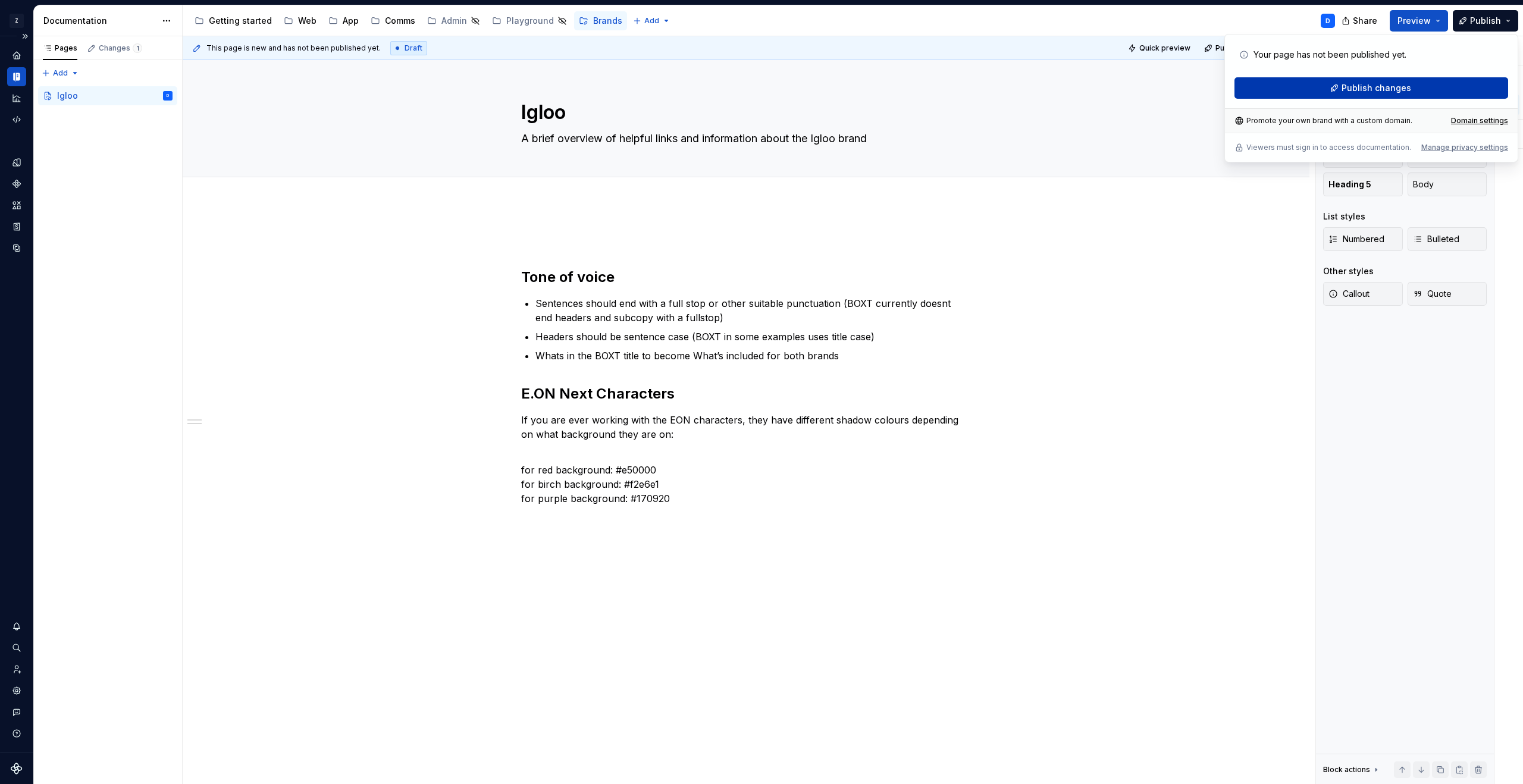
click at [1407, 87] on span "Publish changes" at bounding box center [1376, 88] width 70 height 12
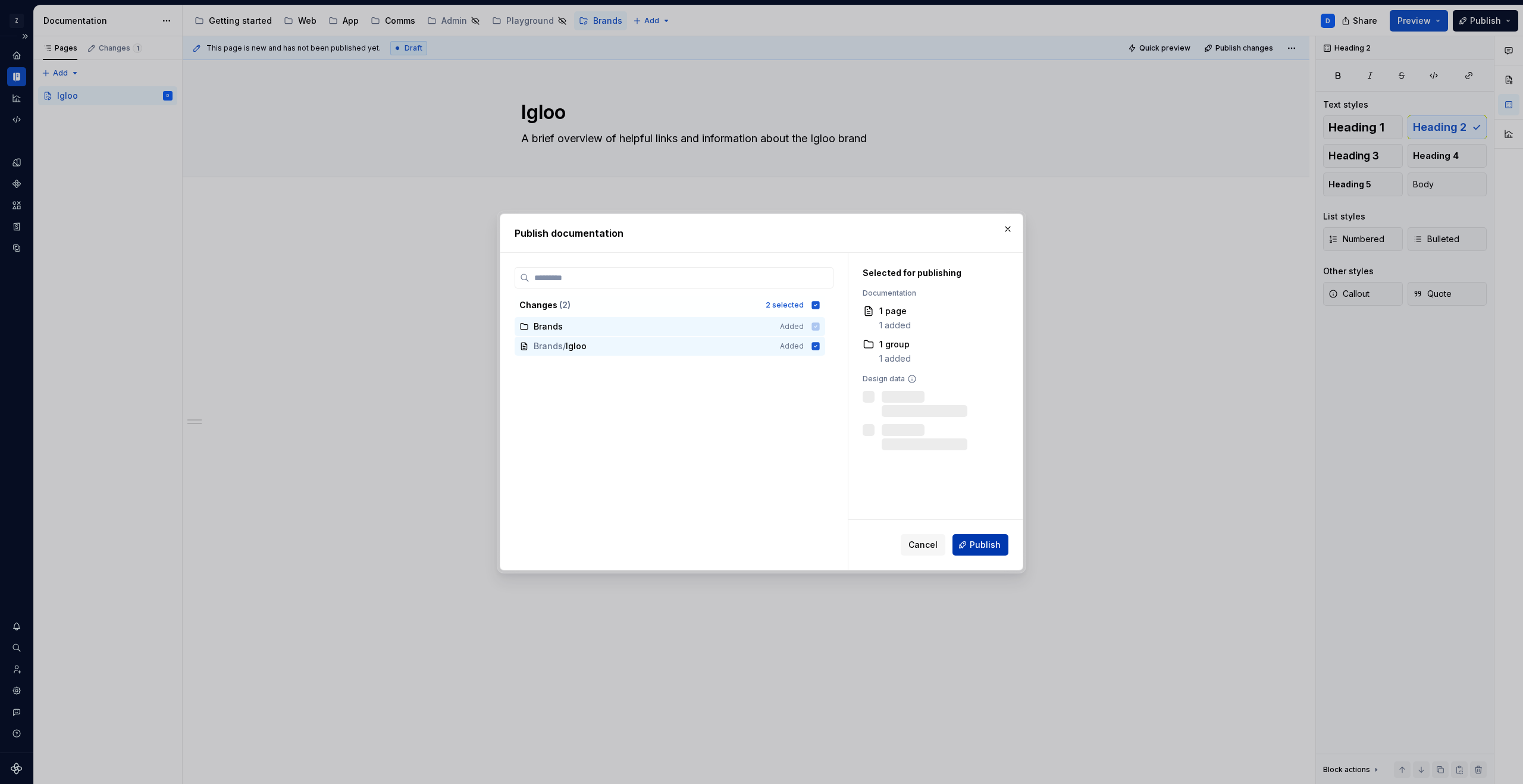
click at [977, 546] on span "Publish" at bounding box center [984, 544] width 31 height 12
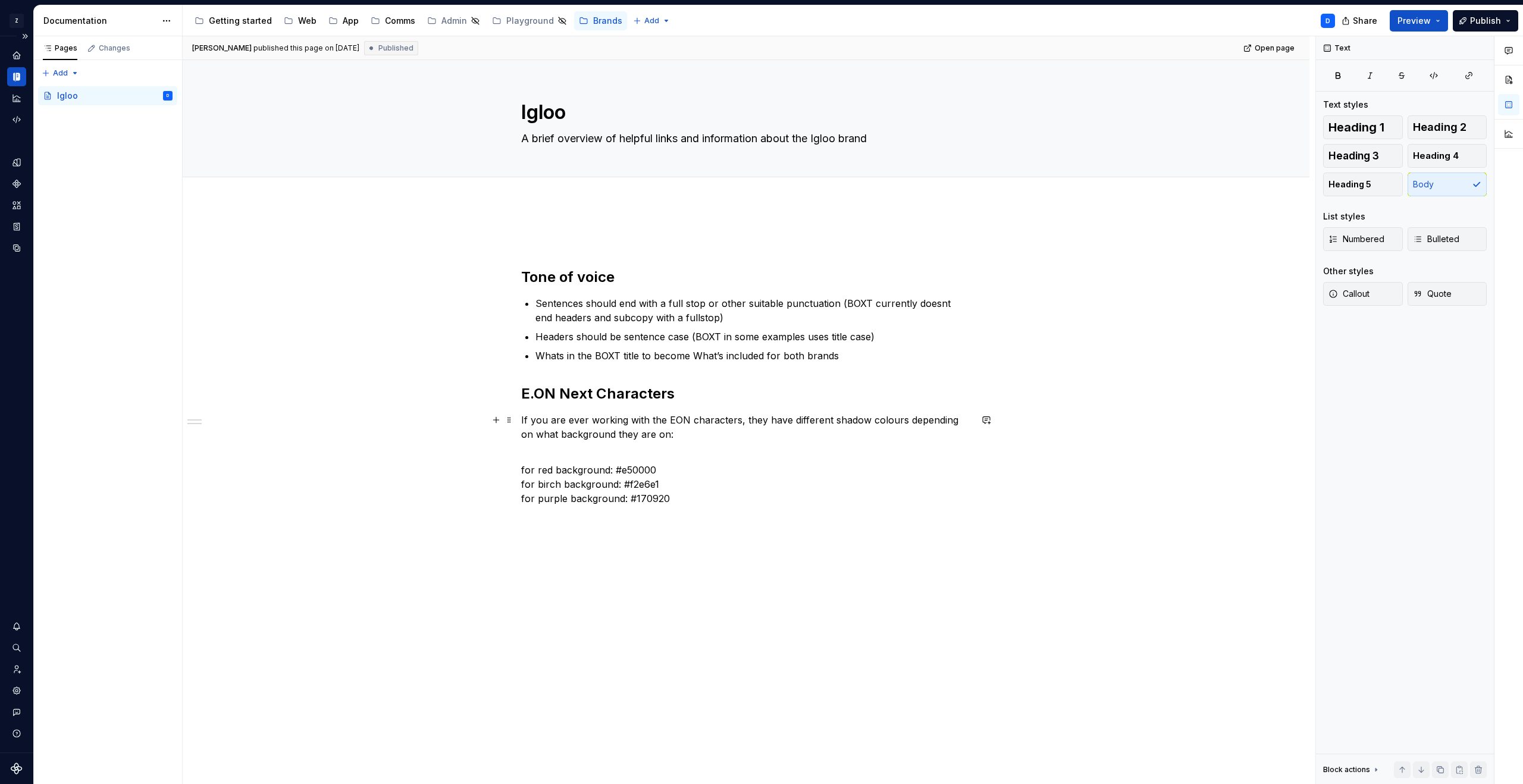
click at [547, 434] on p "If you are ever working with the EON characters, they have different shadow col…" at bounding box center [745, 426] width 449 height 28
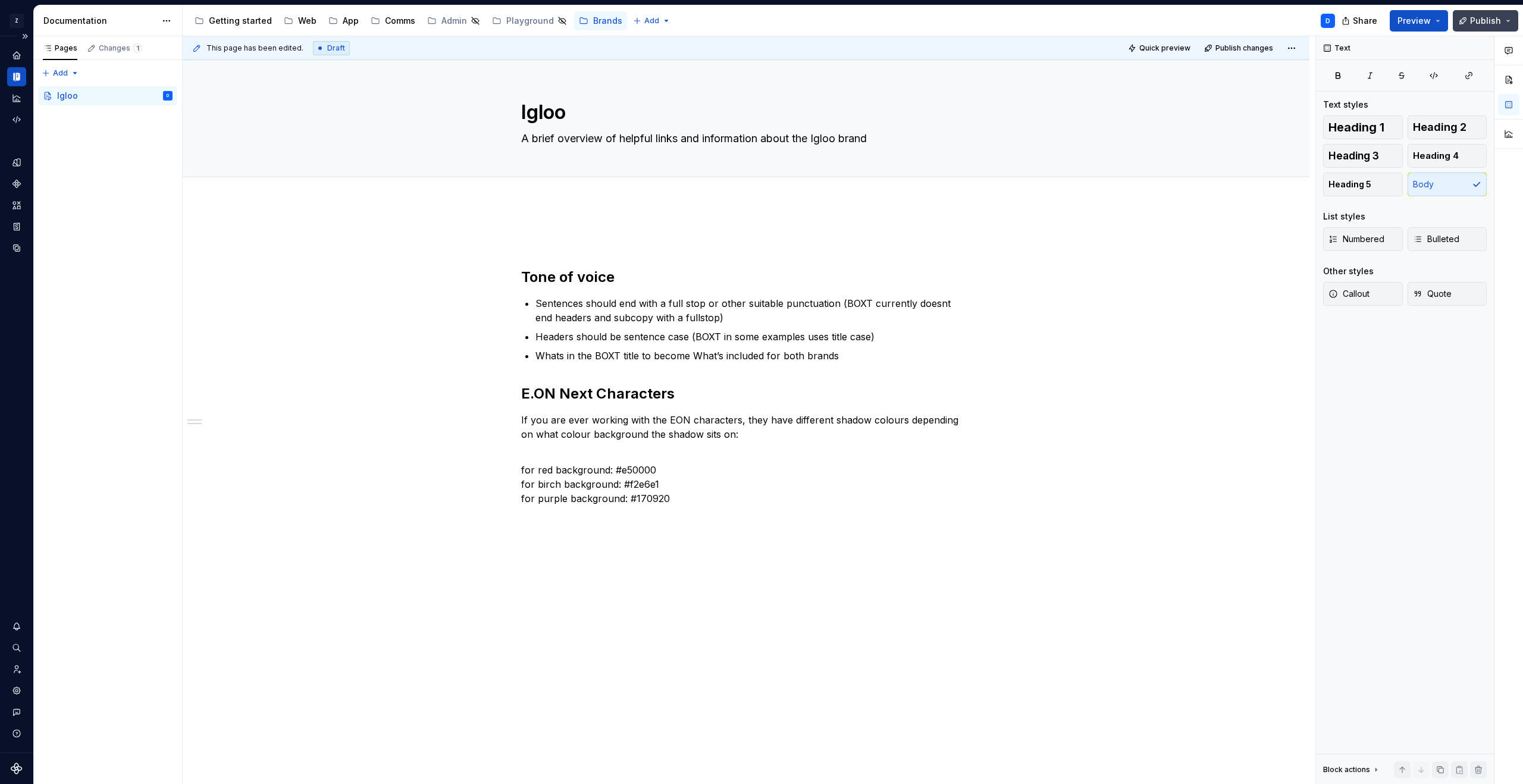
click at [1471, 19] on span "Publish" at bounding box center [1485, 20] width 31 height 12
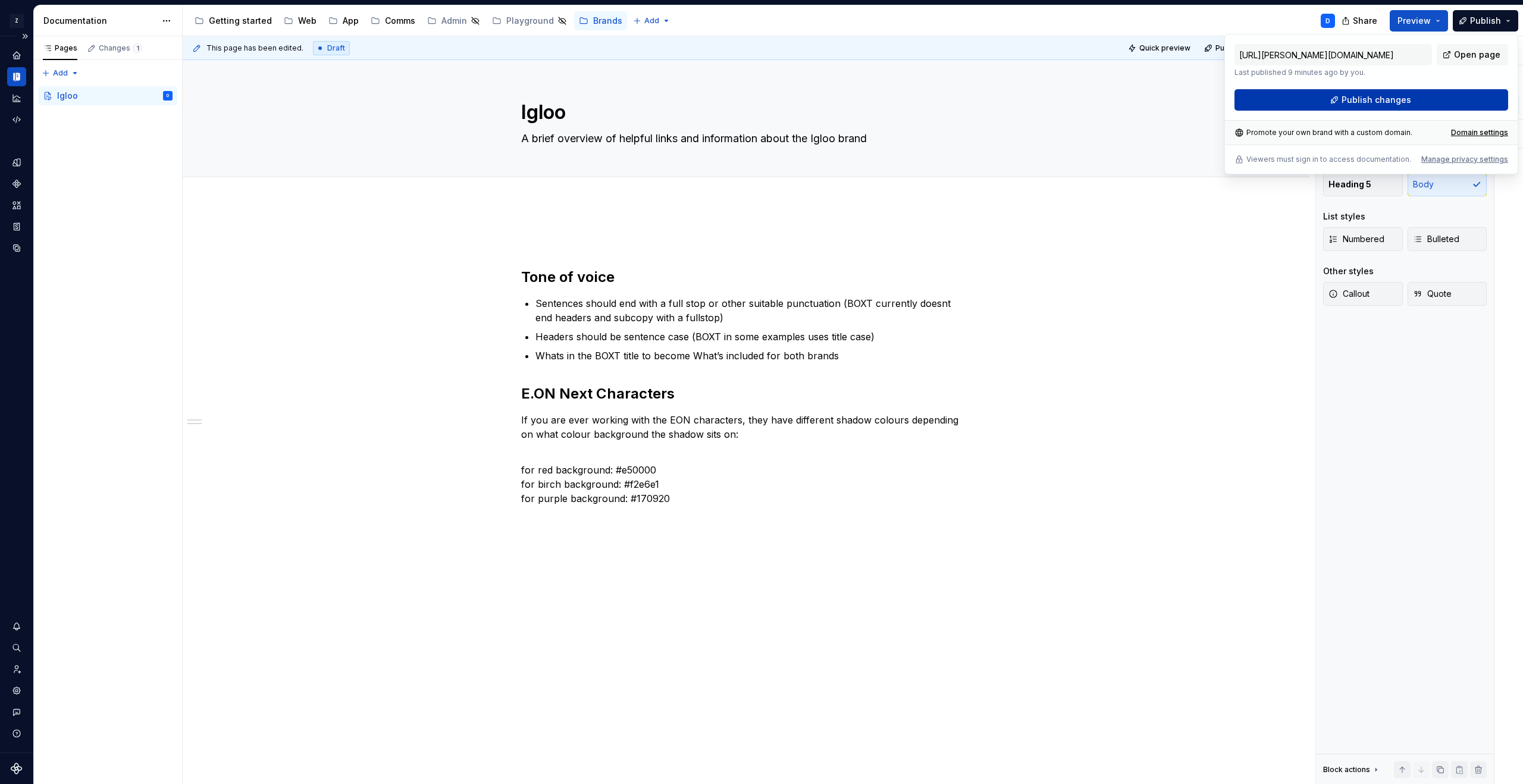
click at [1355, 103] on span "Publish changes" at bounding box center [1376, 100] width 70 height 12
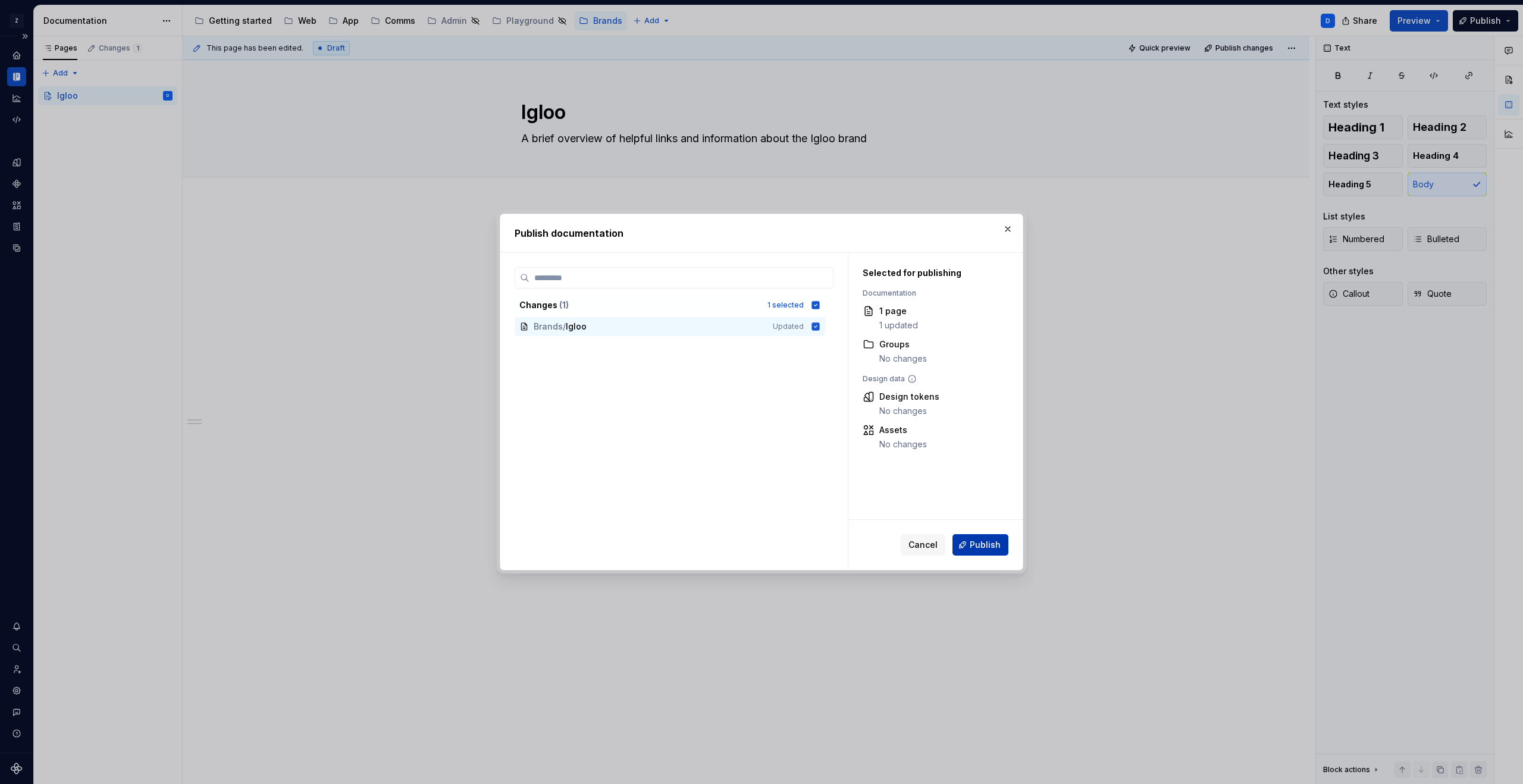
click at [983, 543] on span "Publish" at bounding box center [984, 544] width 31 height 12
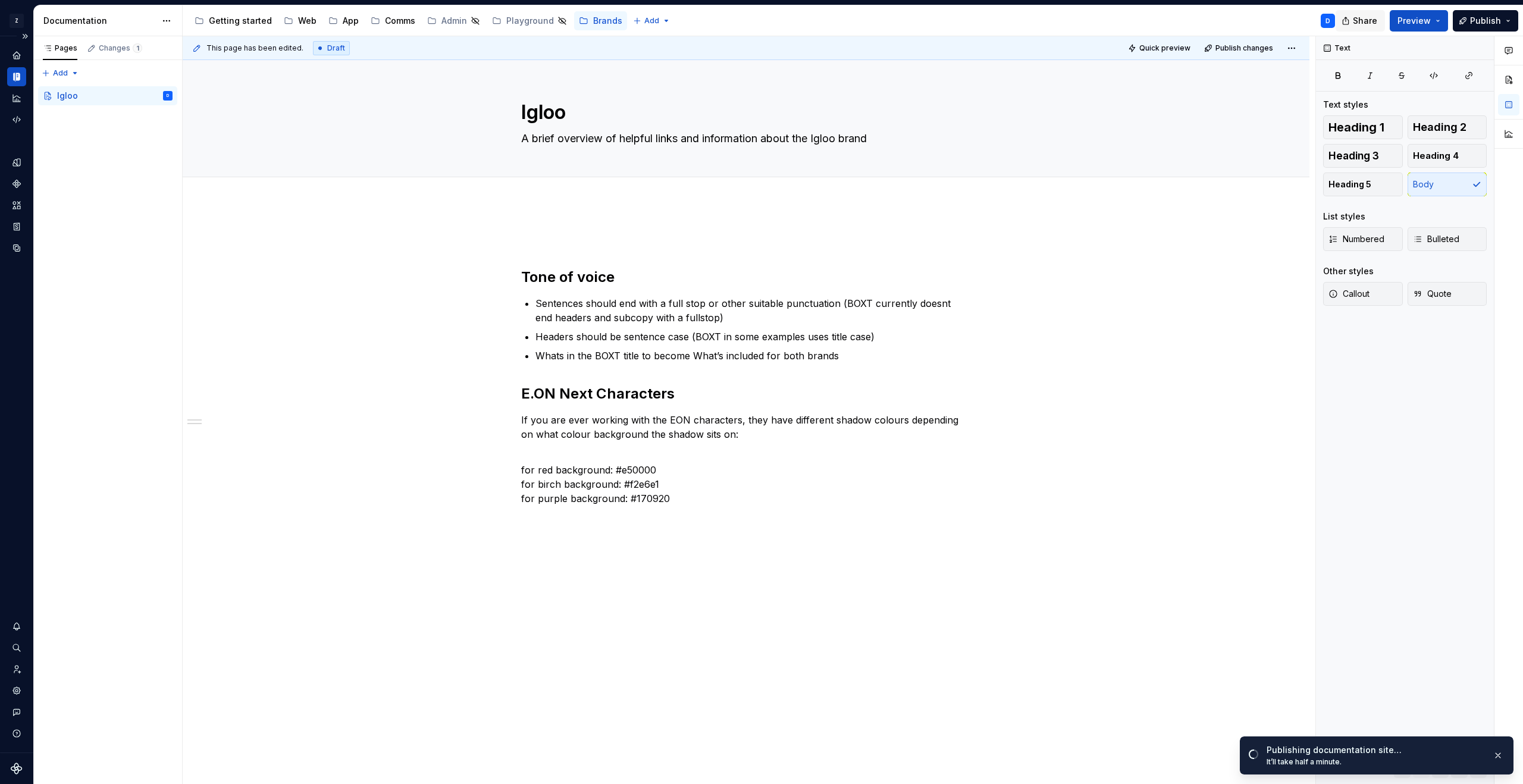
click at [1368, 16] on span "Share" at bounding box center [1365, 20] width 24 height 12
click at [1340, 70] on span "Copy link" at bounding box center [1350, 68] width 38 height 12
type textarea "*"
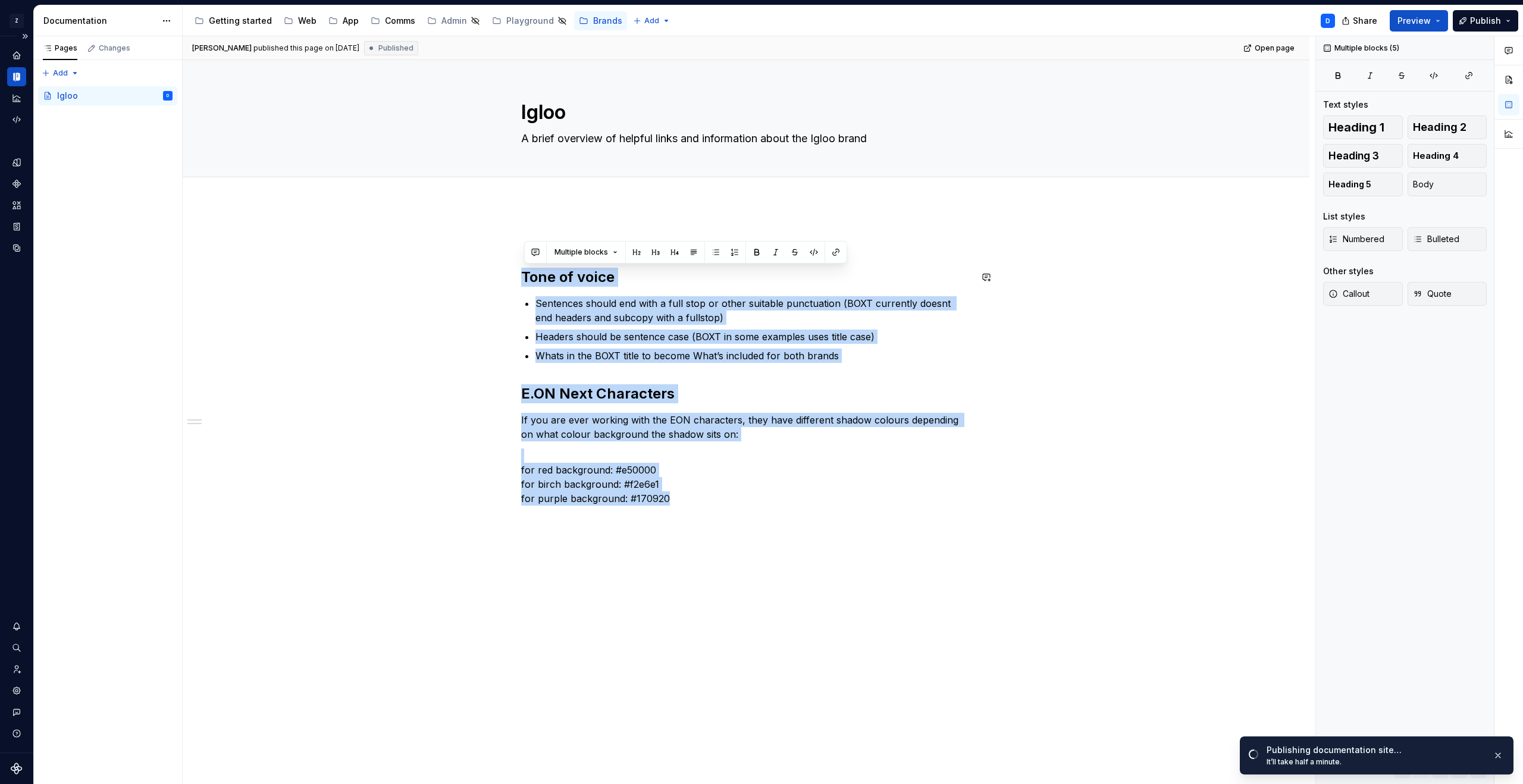
drag, startPoint x: 736, startPoint y: 514, endPoint x: 457, endPoint y: 259, distance: 378.0
click at [456, 258] on div "Tone of voice Sentences should end with a full stop or other suitable punctuati…" at bounding box center [746, 478] width 1126 height 551
copy div "Tone of voice Sentences should end with a full stop or other suitable punctuati…"
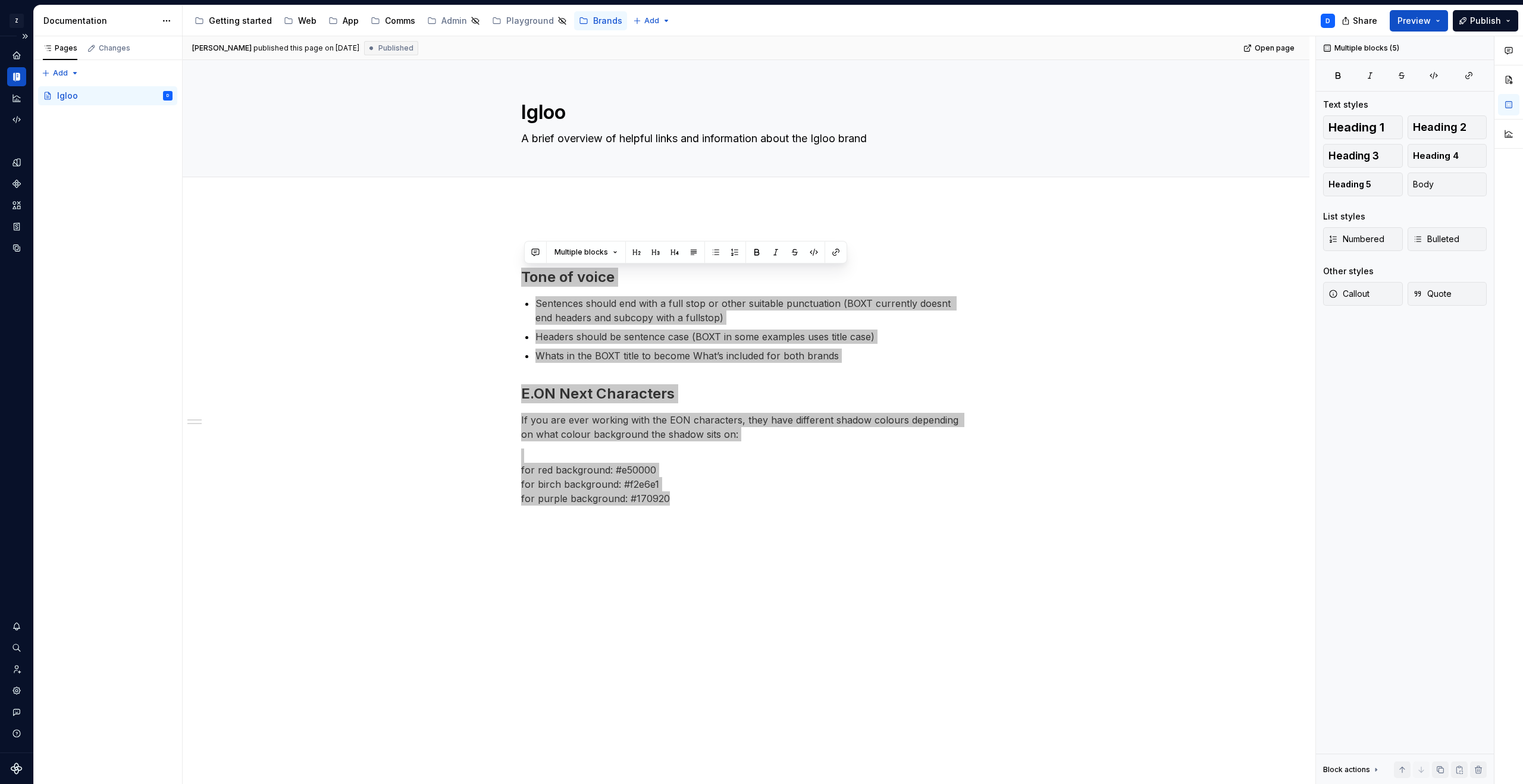
type textarea "*"
